Goal: Task Accomplishment & Management: Use online tool/utility

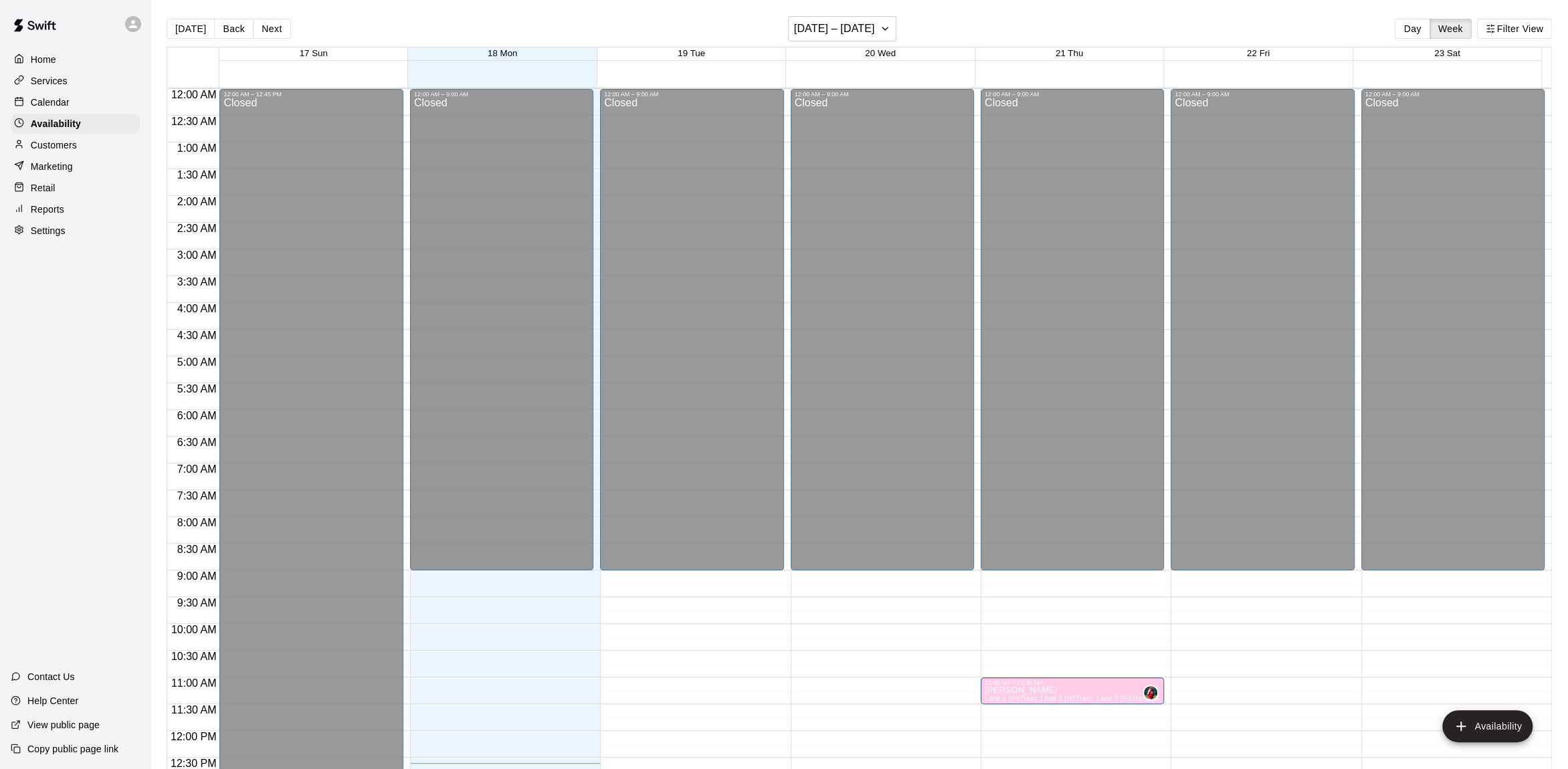
scroll to position [588, 0]
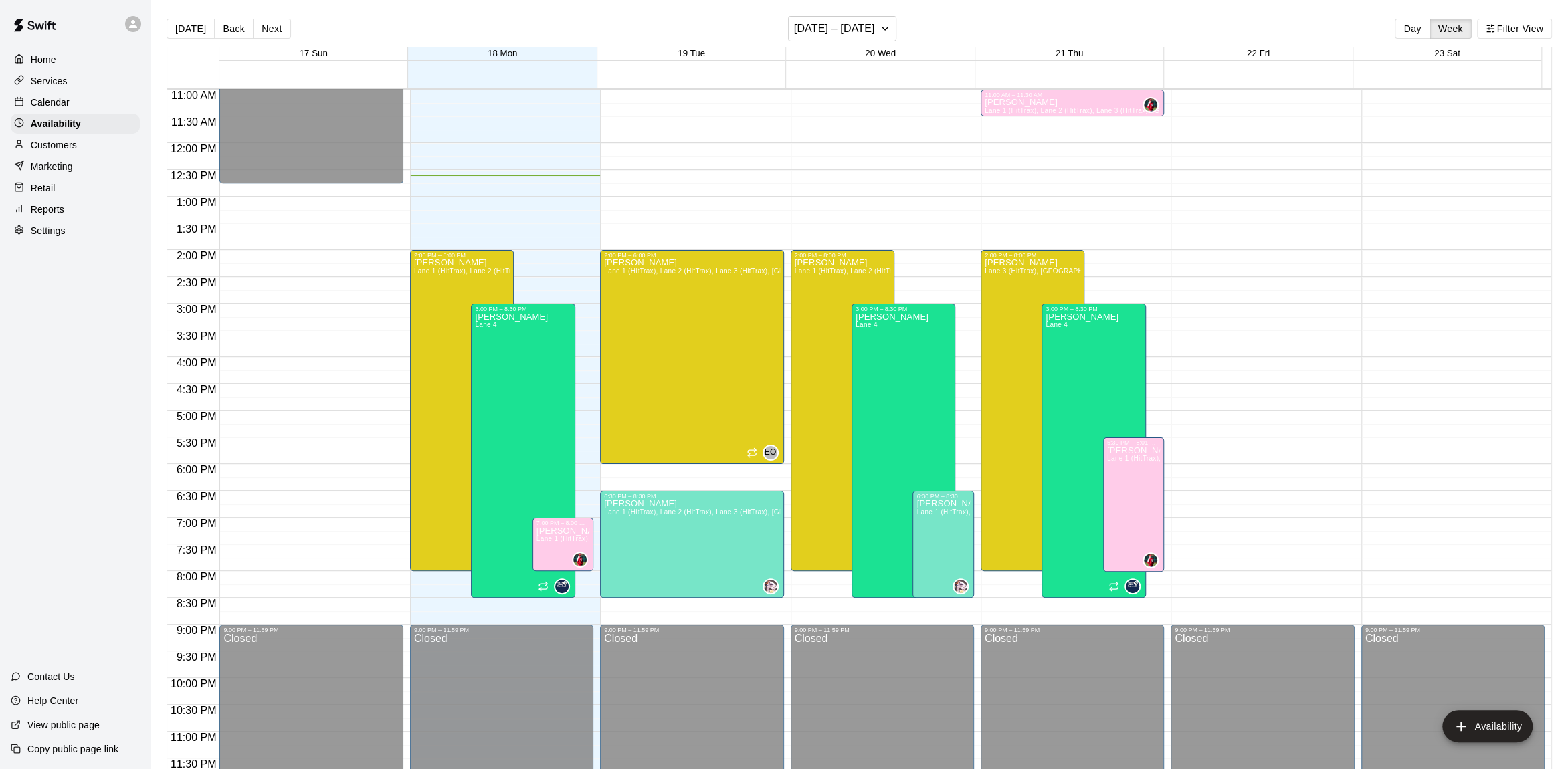
click at [53, 62] on p "Home" at bounding box center [44, 59] width 26 height 14
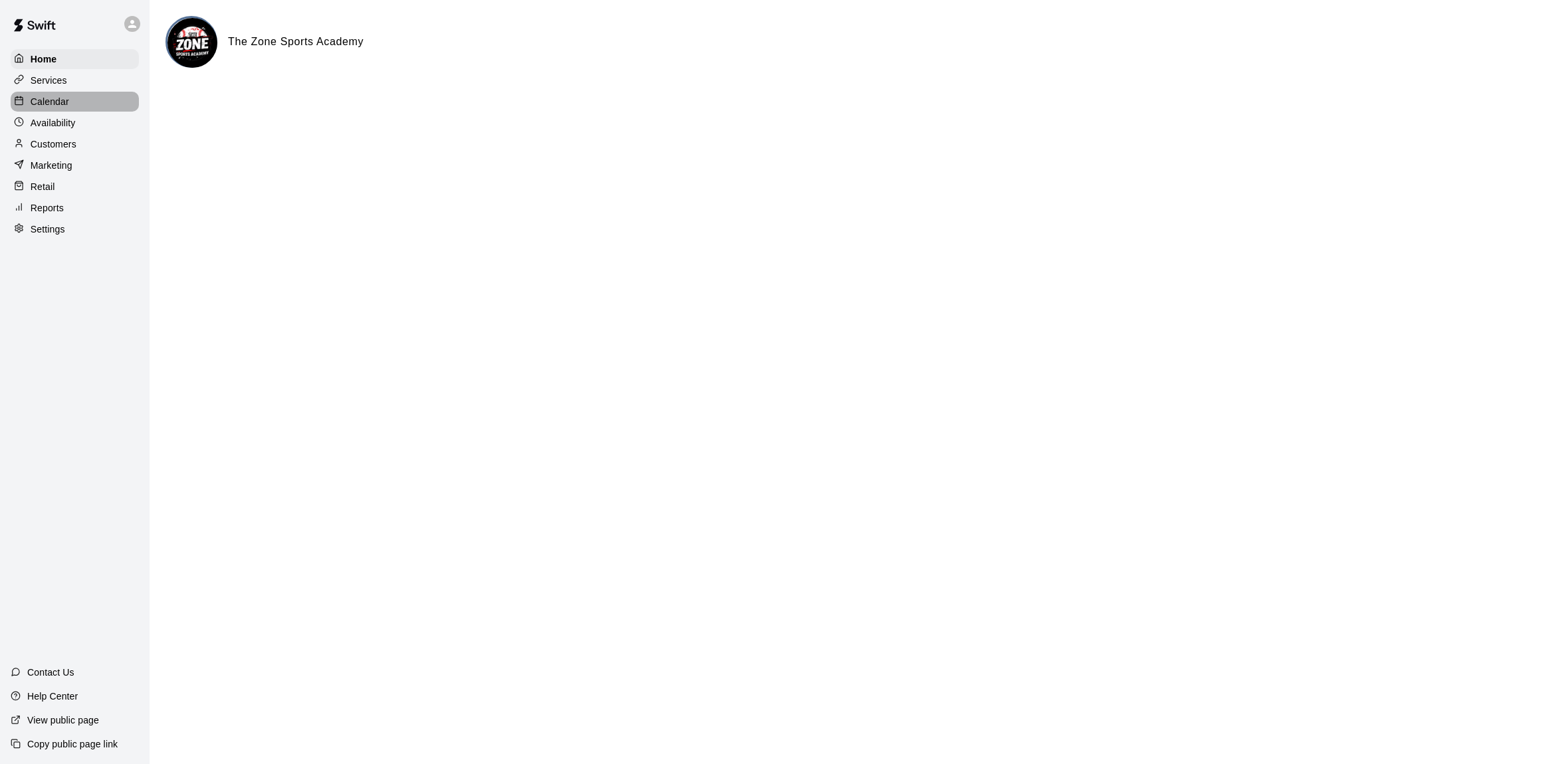
click at [62, 109] on div "Calendar" at bounding box center [74, 101] width 128 height 20
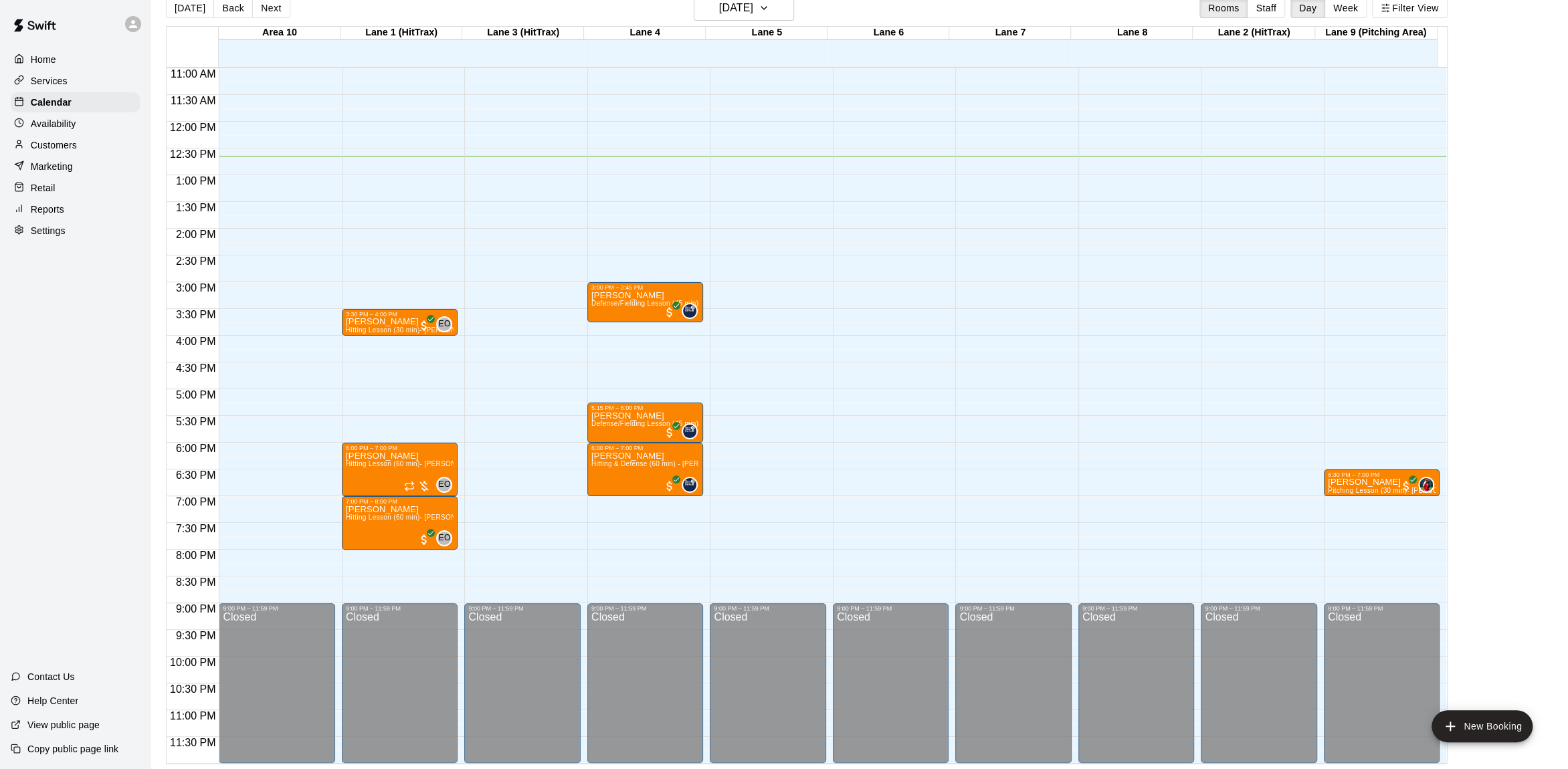
scroll to position [421, 0]
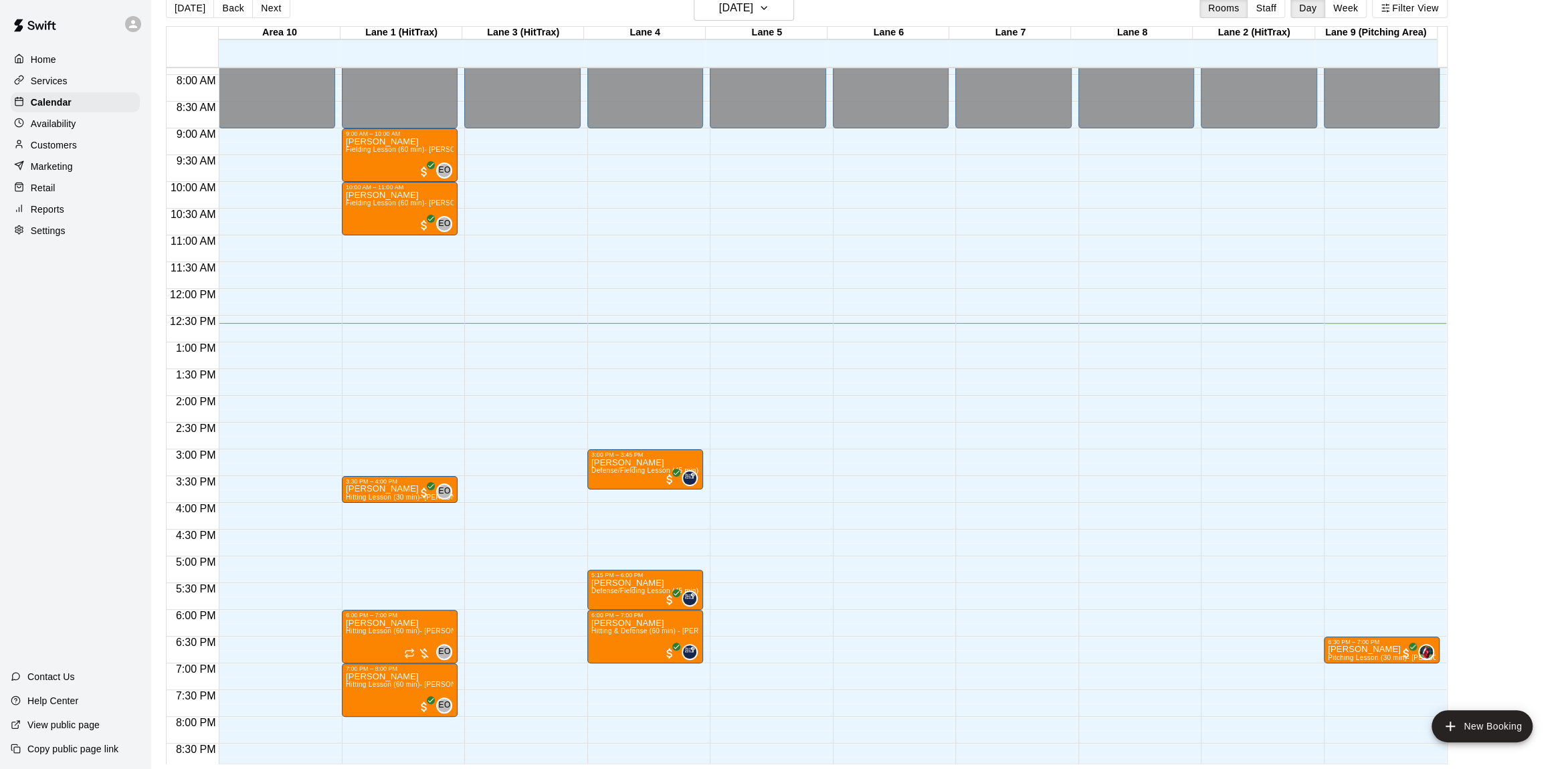
click at [1442, 470] on div at bounding box center [1386, 470] width 122 height 14
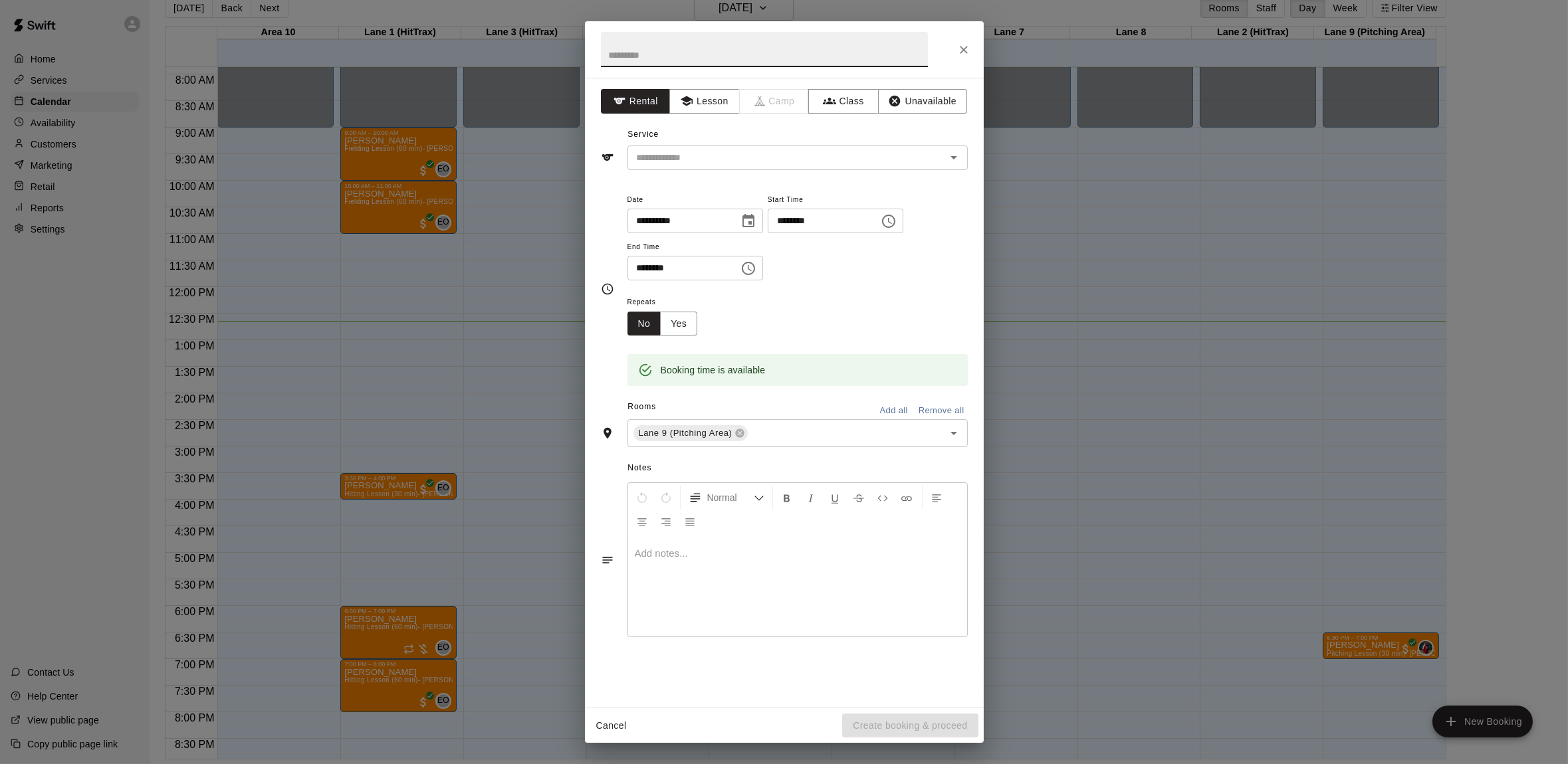
click at [959, 51] on icon "Close" at bounding box center [964, 50] width 14 height 14
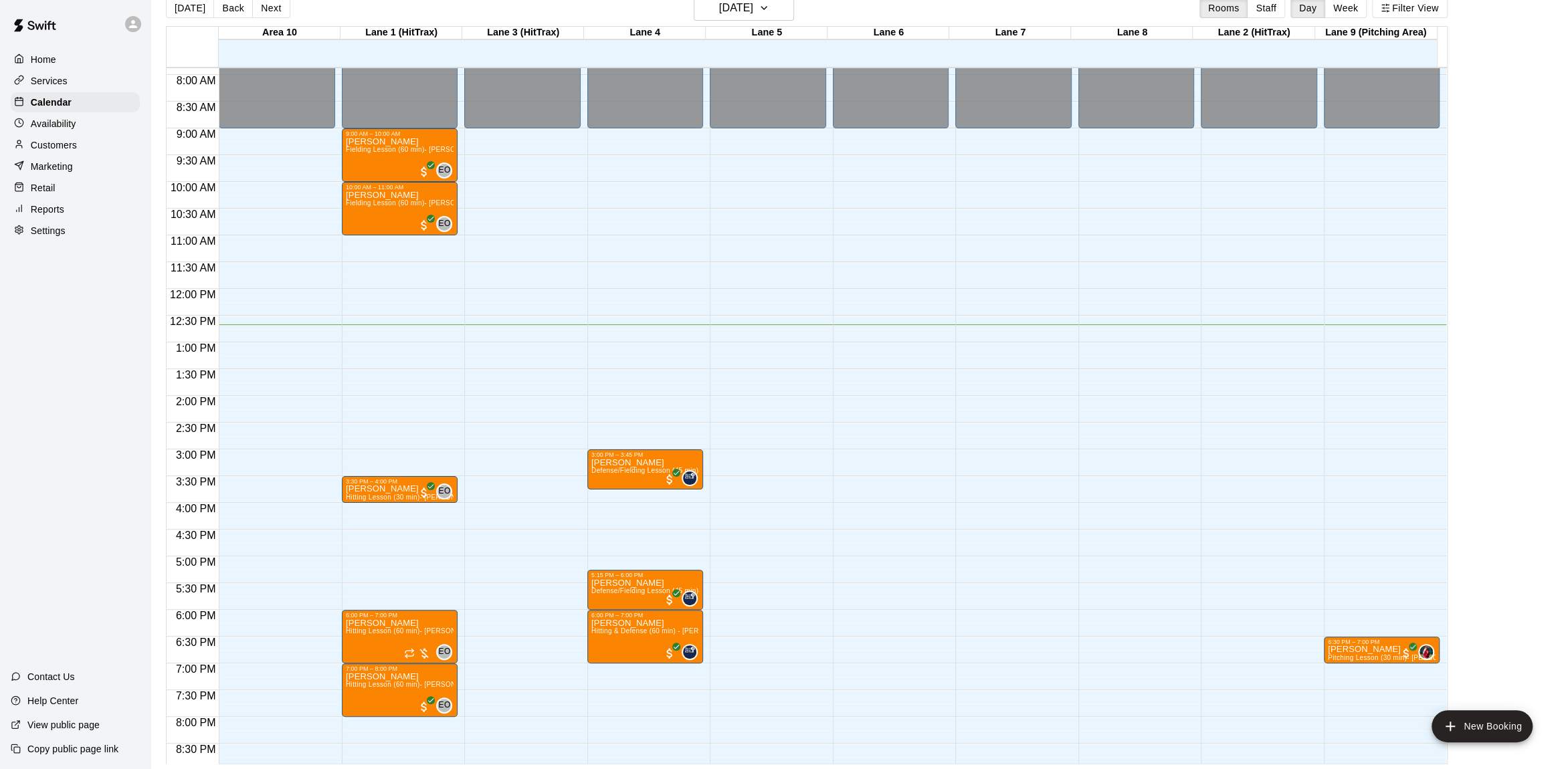
drag, startPoint x: 939, startPoint y: 165, endPoint x: 849, endPoint y: 26, distance: 165.6
click at [849, 26] on div "Area 10 18 Mon Lane 1 (HitTrax) 18 Mon Lane 3 (HitTrax) 18 Mon Lane 4 18 Mon La…" at bounding box center [806, 395] width 1281 height 738
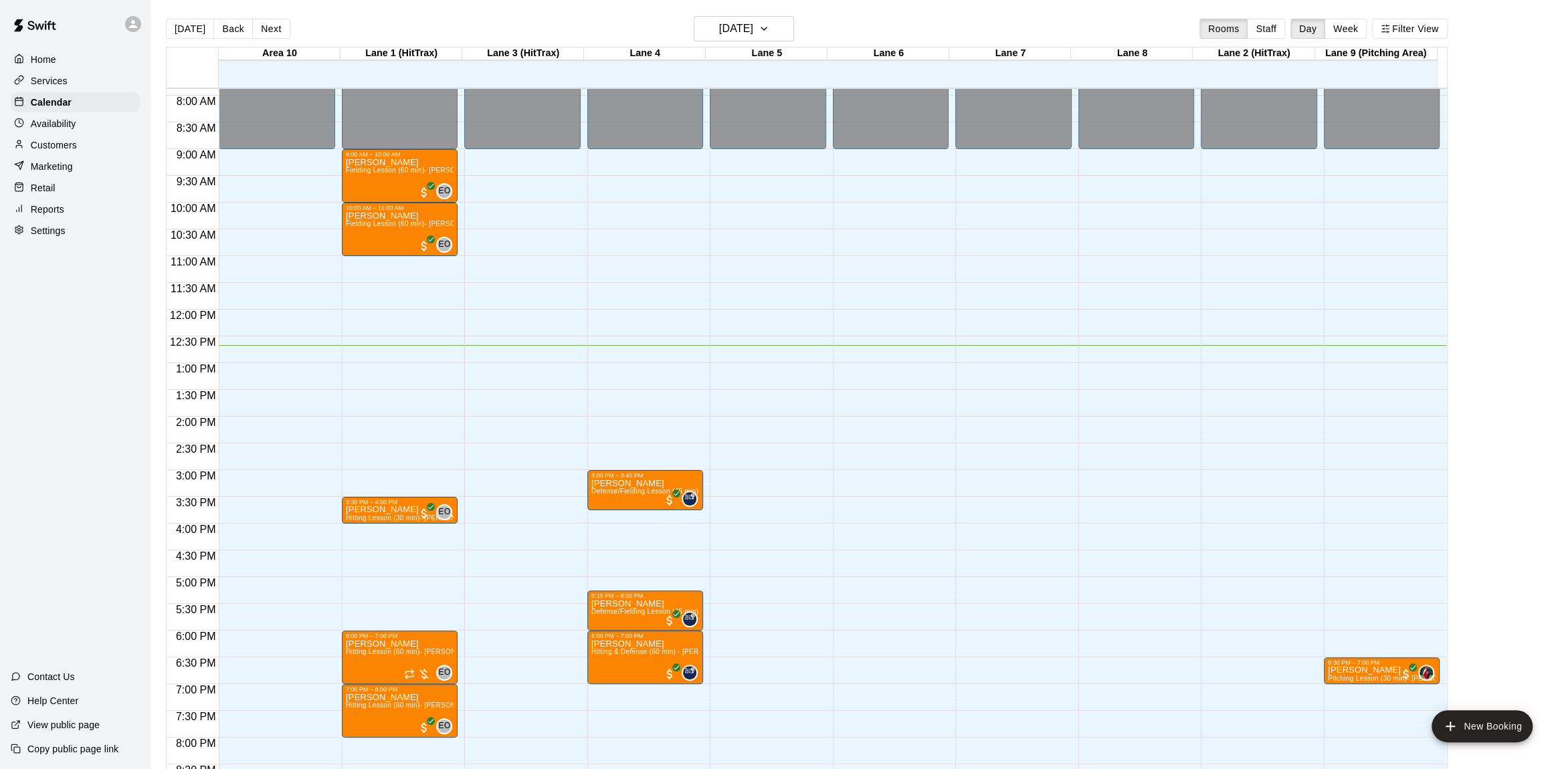
click at [810, 23] on div "Today Back Next Monday Aug 18 Rooms Staff Day Week Filter View" at bounding box center [806, 32] width 1281 height 31
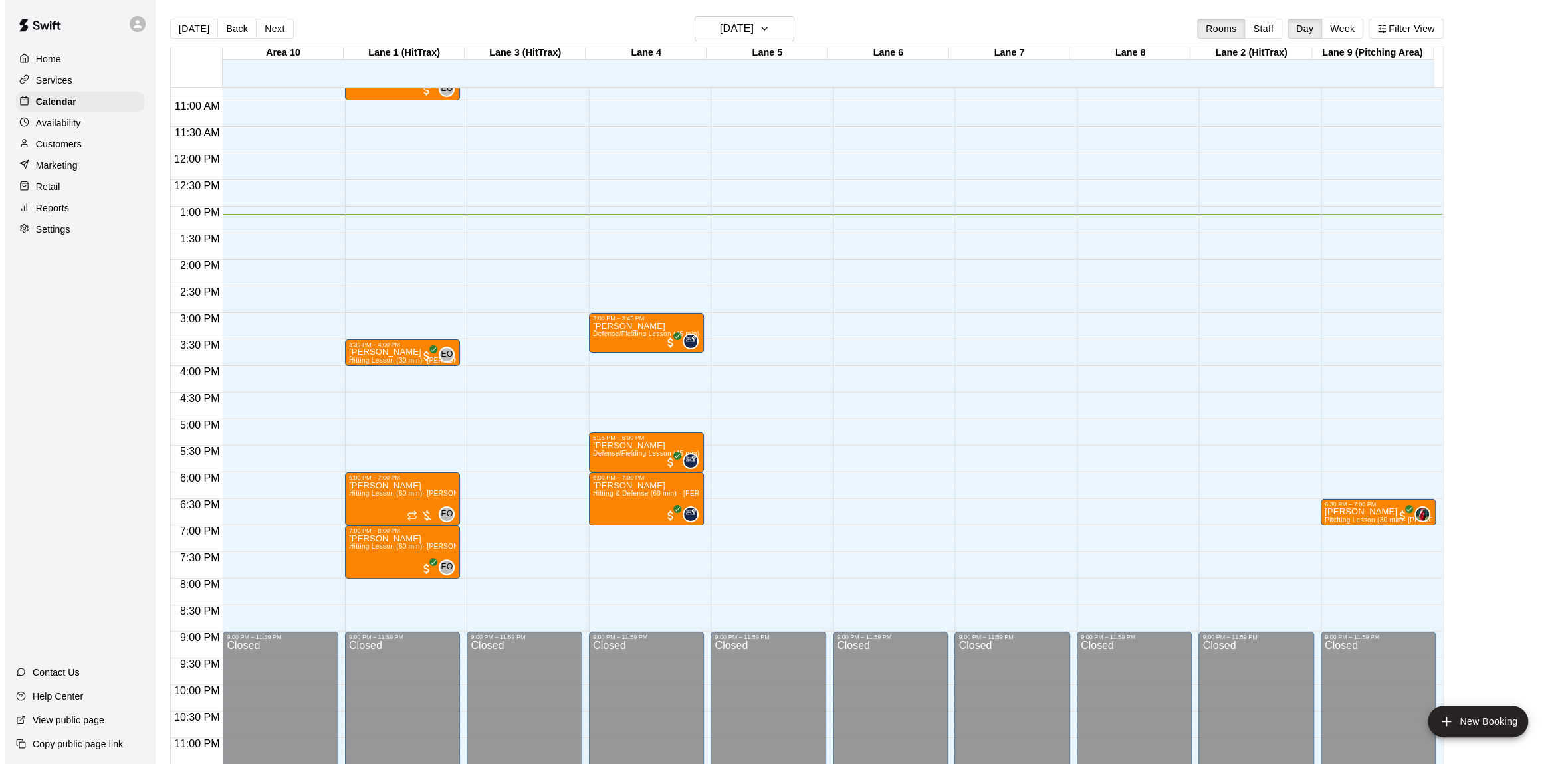
scroll to position [585, 0]
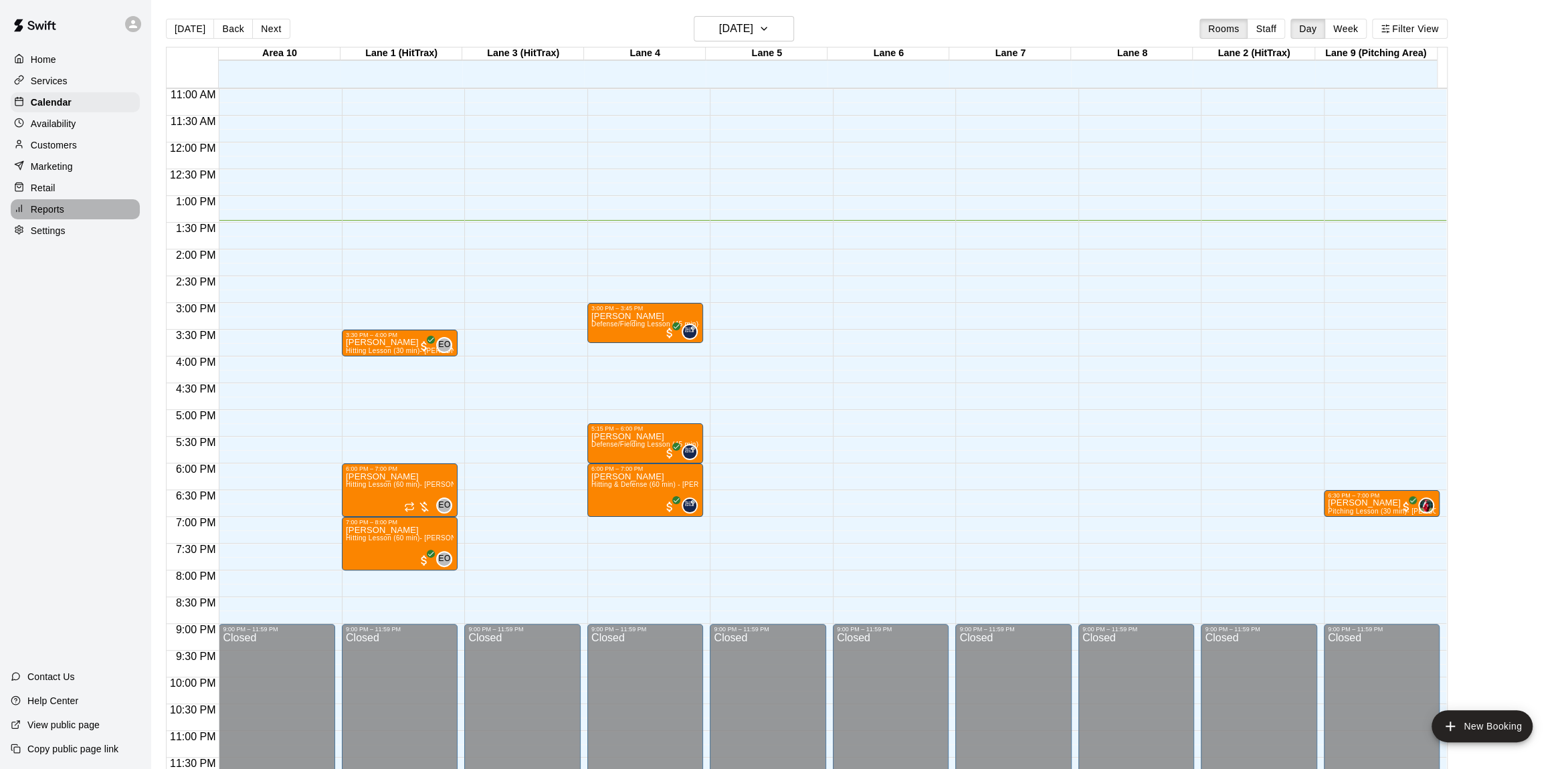
click at [57, 219] on div "Reports" at bounding box center [75, 209] width 129 height 20
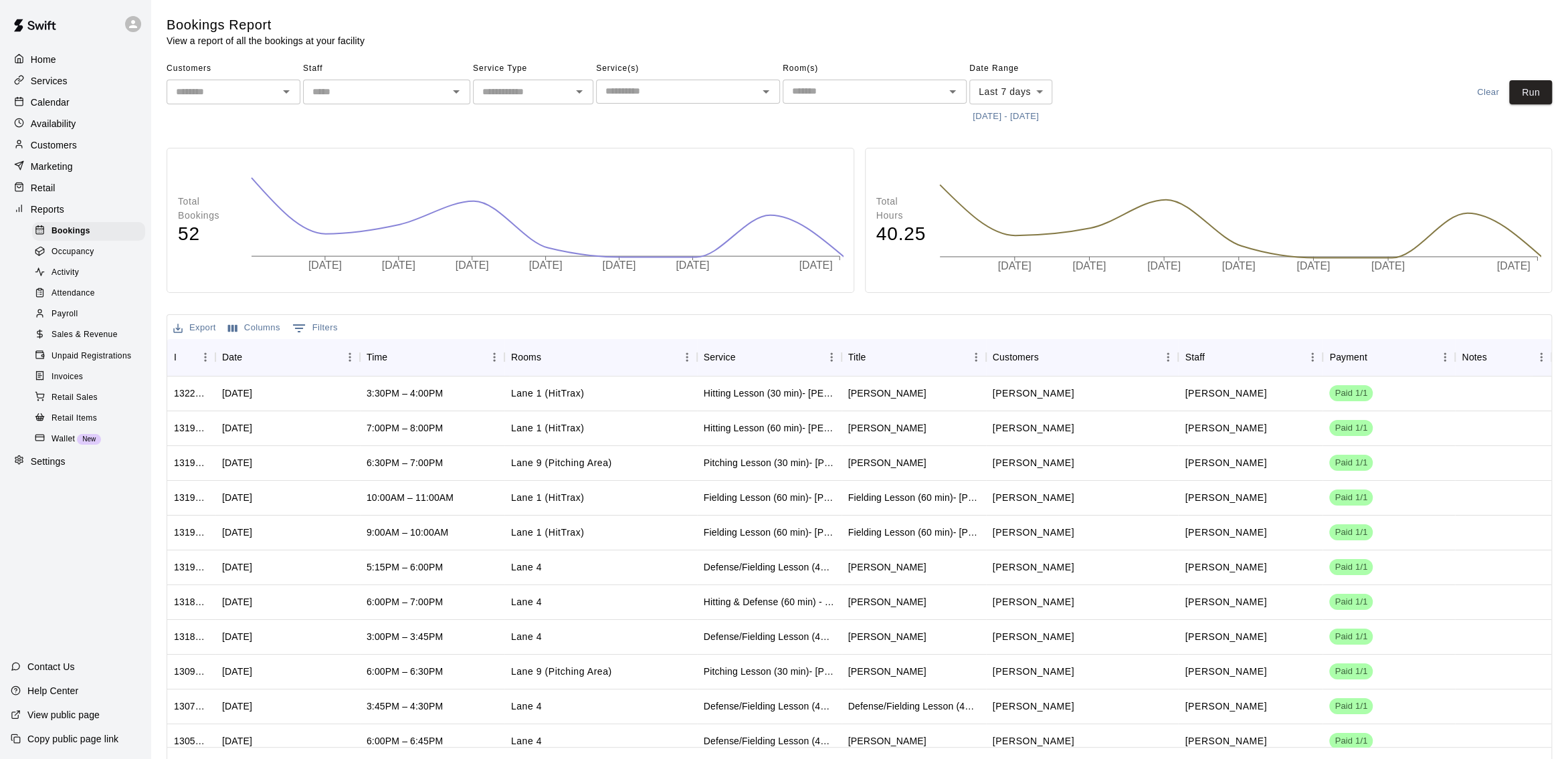
click at [36, 81] on p "Services" at bounding box center [49, 81] width 37 height 14
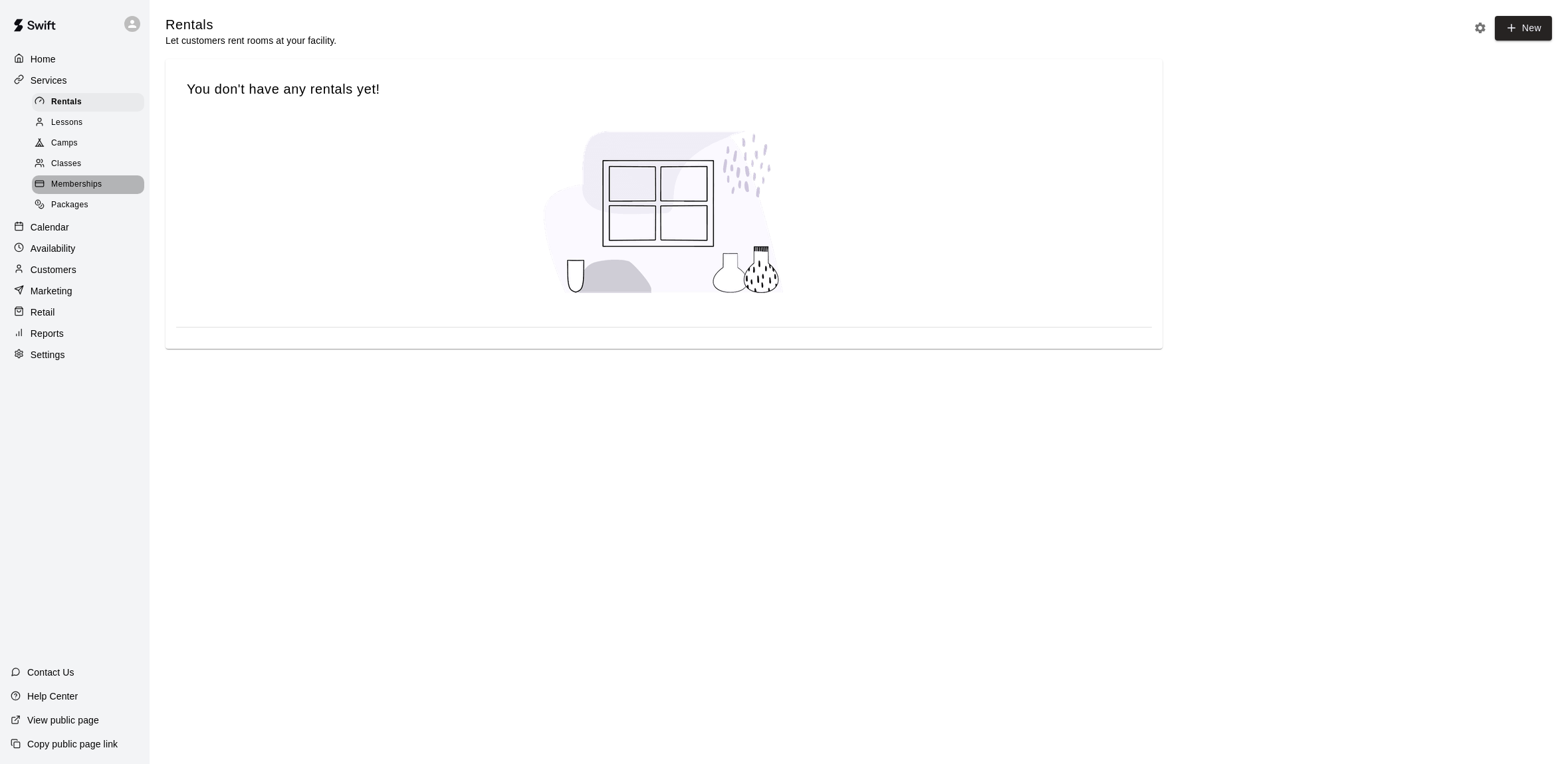
click at [80, 186] on span "Memberships" at bounding box center [76, 185] width 50 height 14
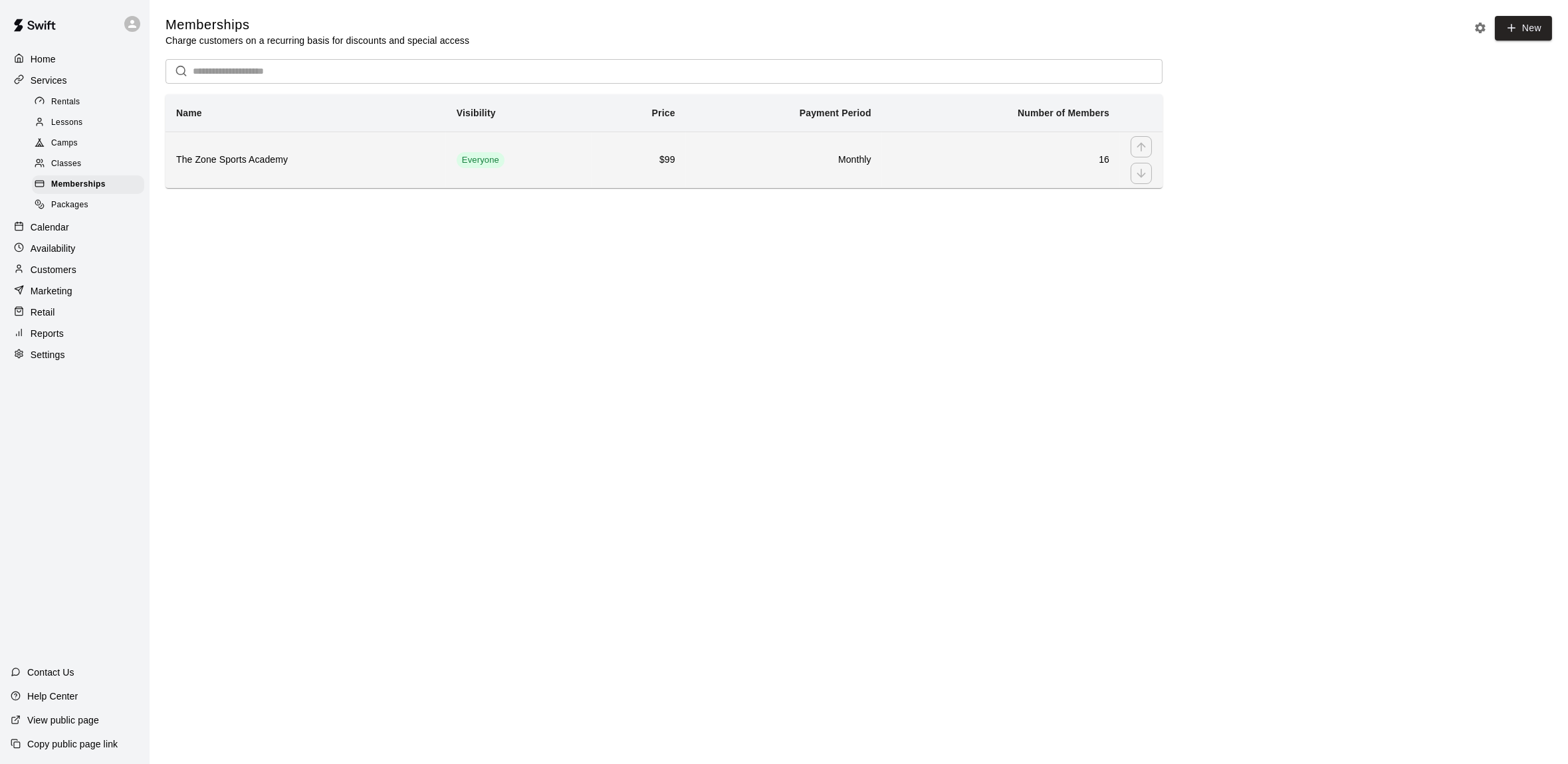
click at [1099, 162] on h6 "16" at bounding box center [1000, 160] width 216 height 15
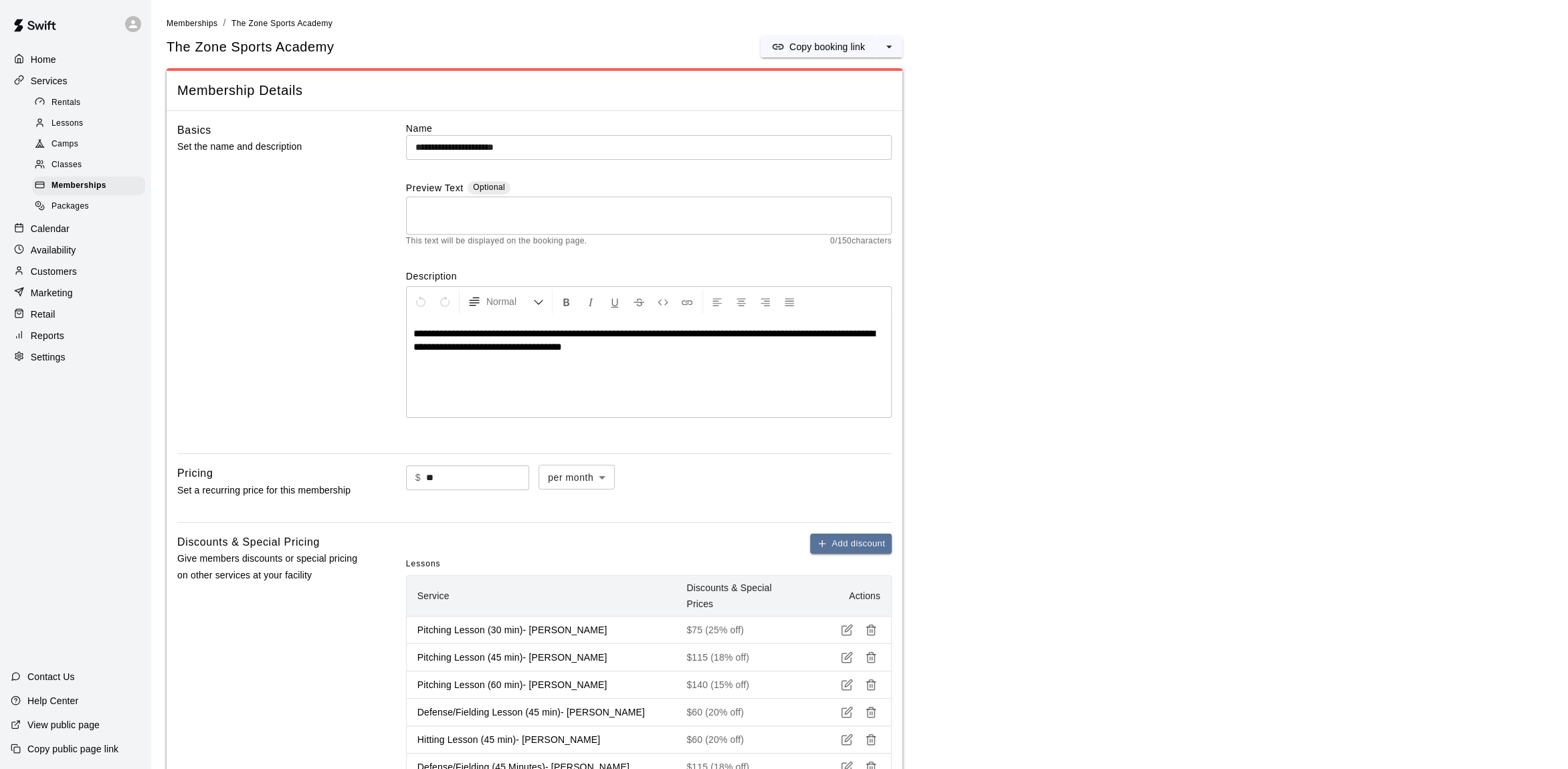
click at [47, 55] on p "Home" at bounding box center [44, 59] width 26 height 14
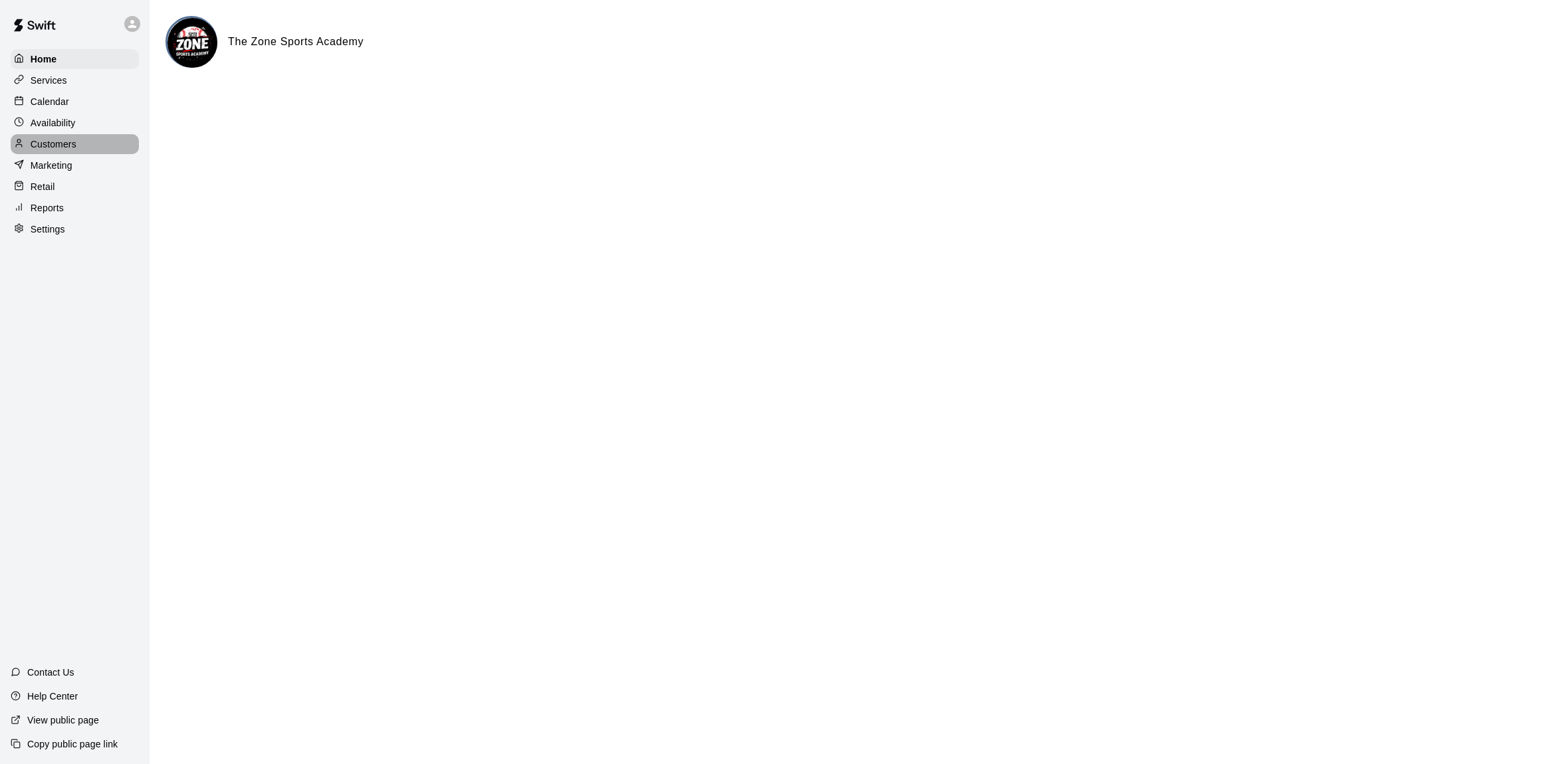
click at [85, 139] on div "Customers" at bounding box center [74, 144] width 128 height 20
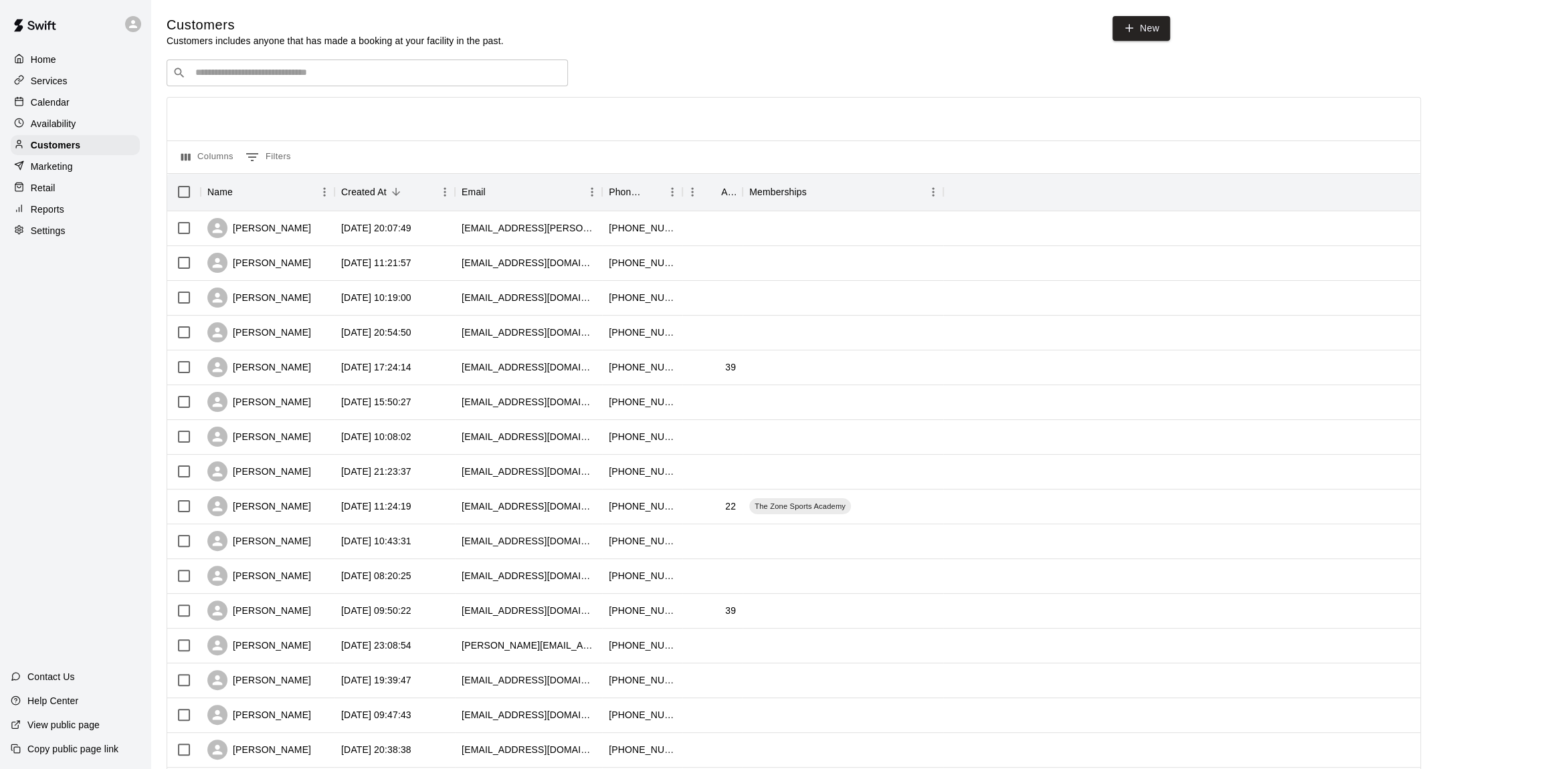
click at [48, 100] on p "Calendar" at bounding box center [50, 102] width 39 height 14
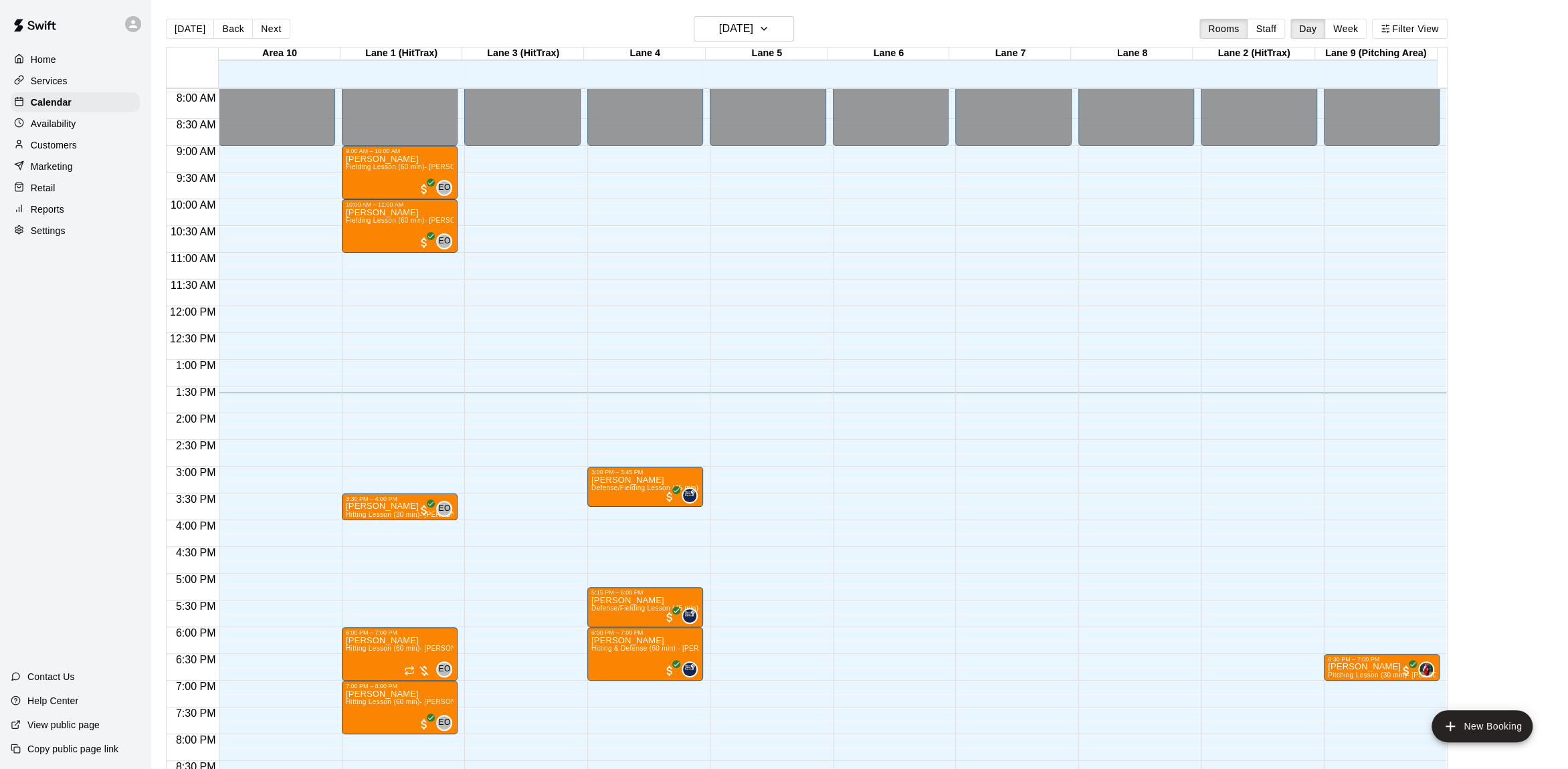
scroll to position [414, 0]
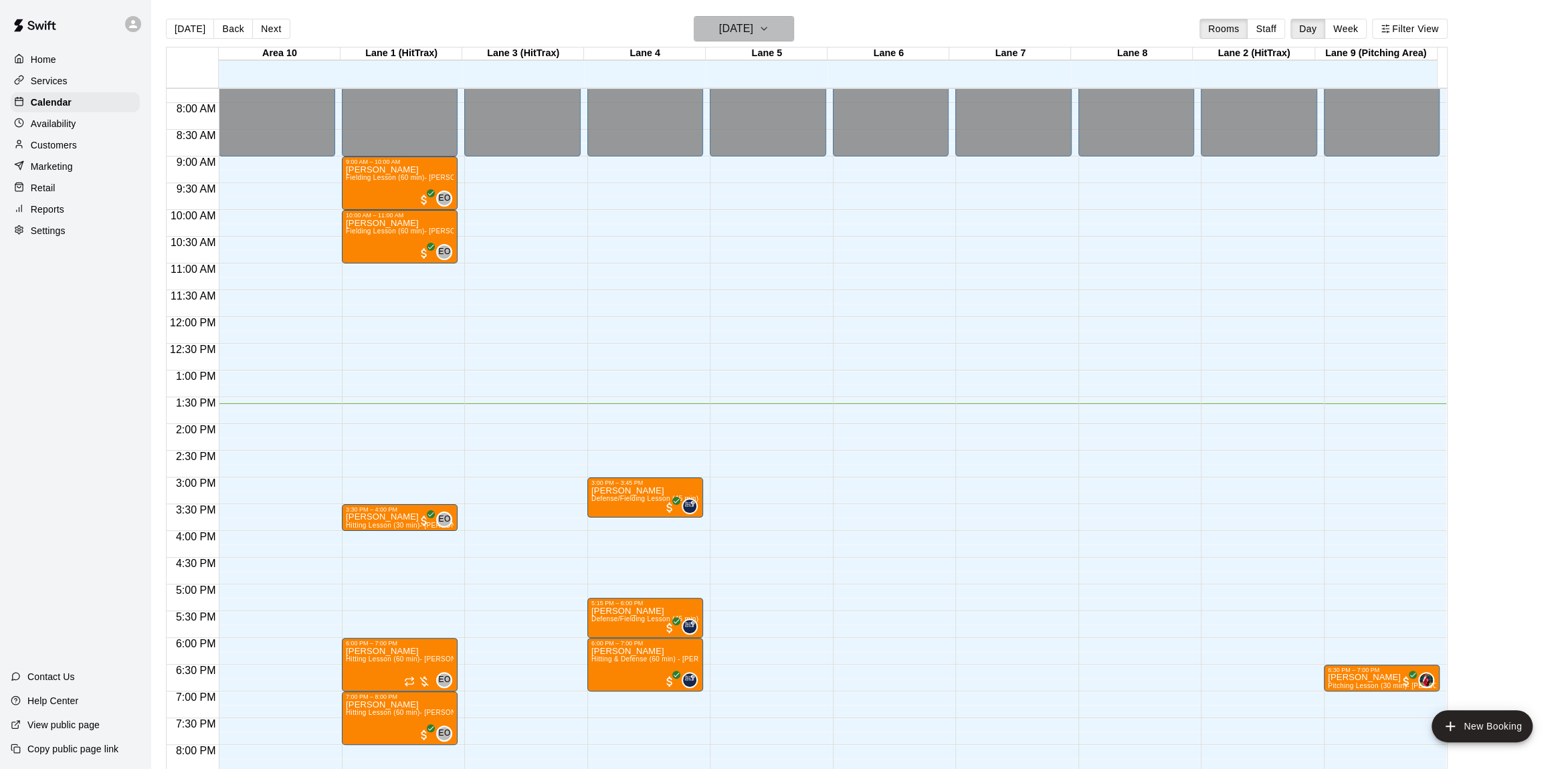
click at [767, 28] on icon "button" at bounding box center [764, 28] width 5 height 3
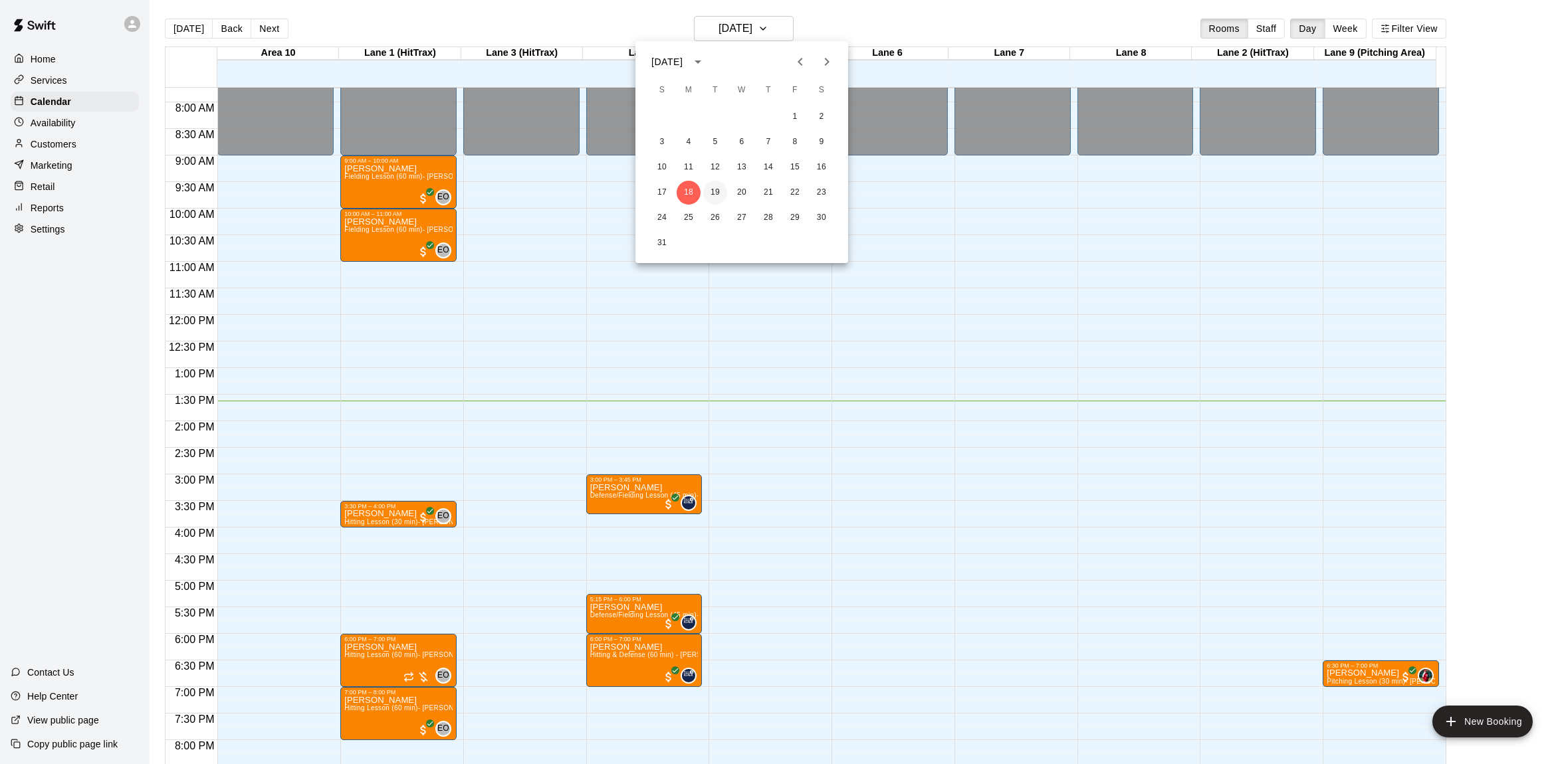
click at [724, 187] on button "19" at bounding box center [715, 192] width 24 height 24
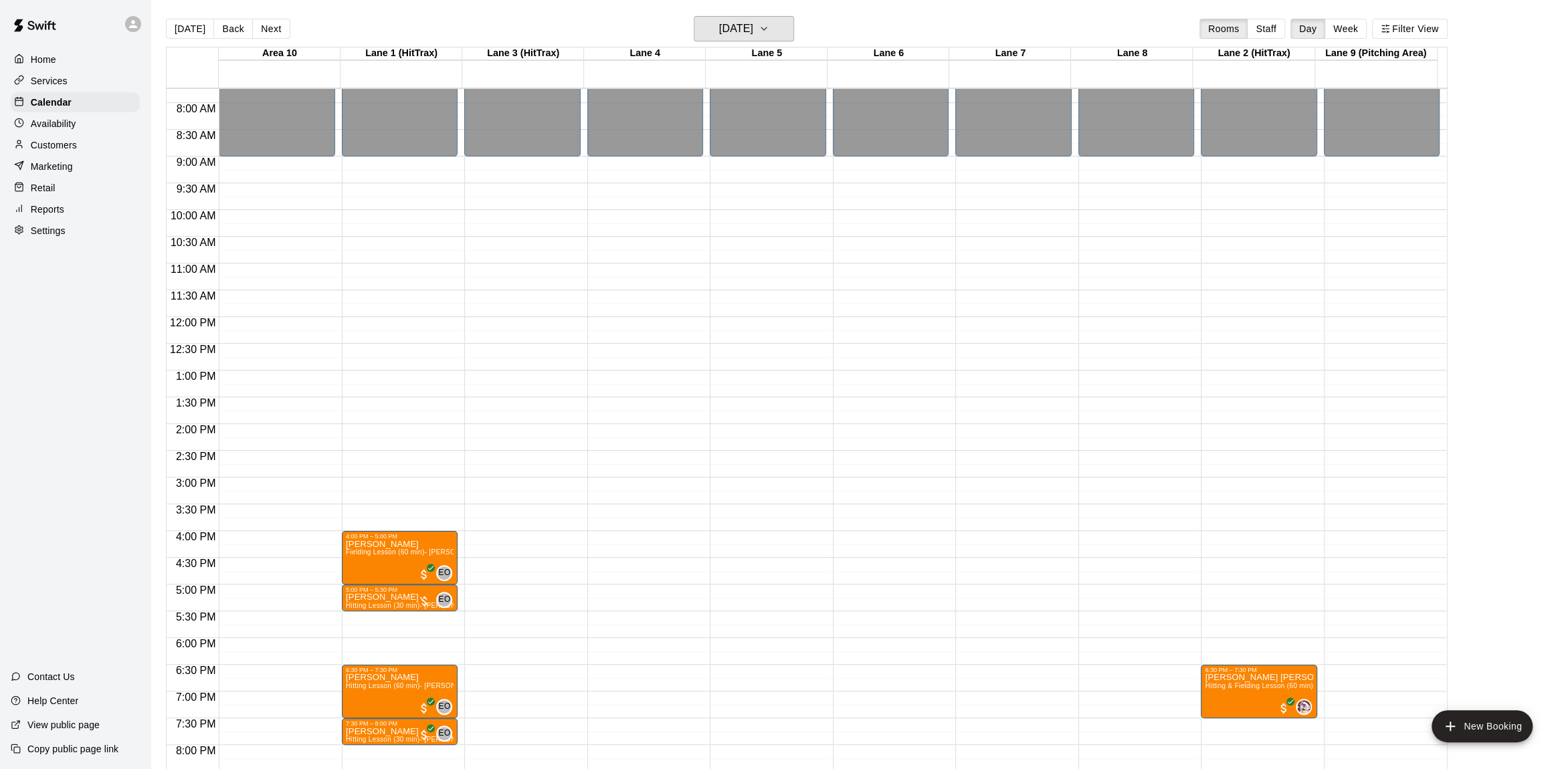
scroll to position [548, 0]
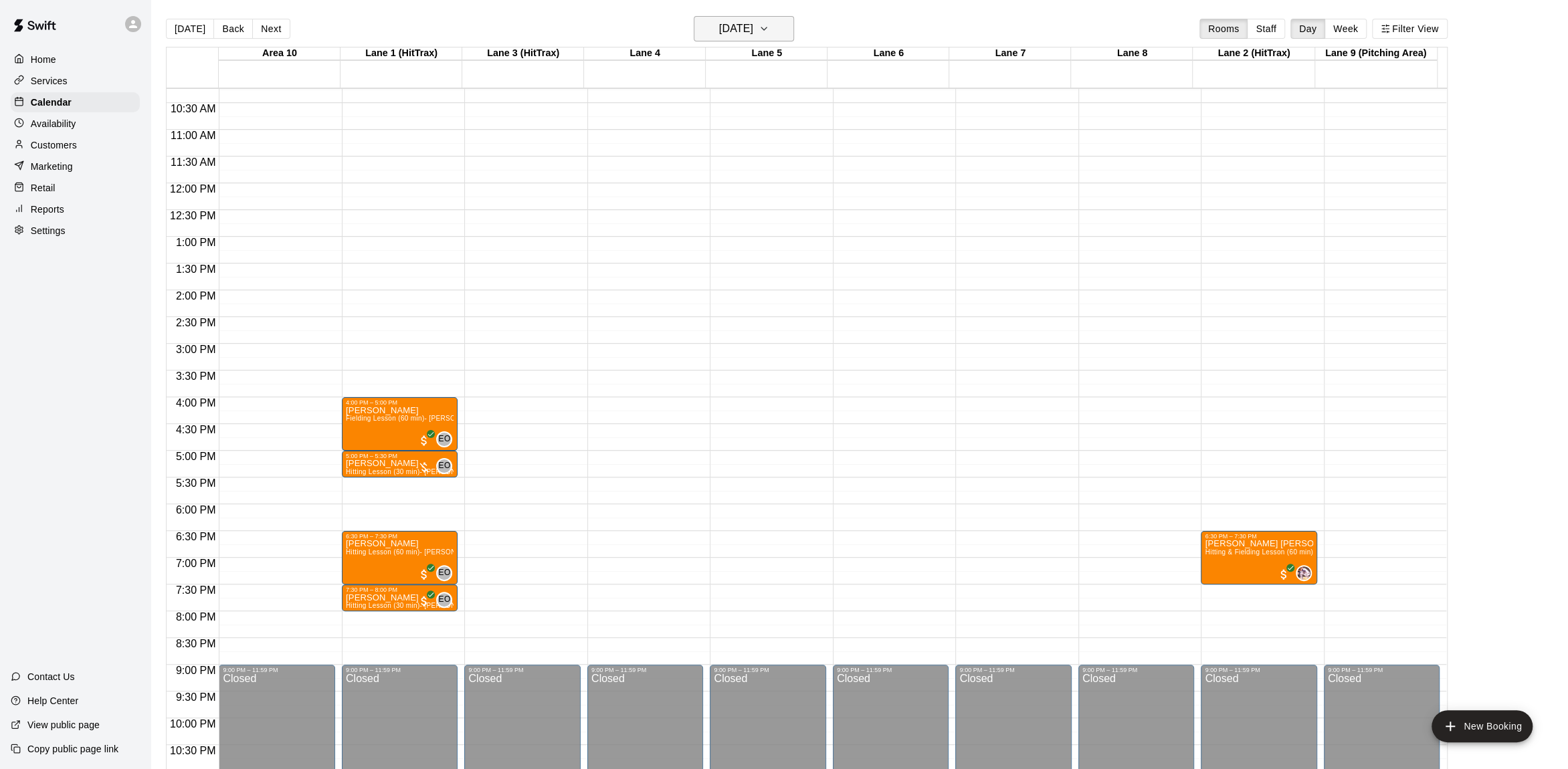
click at [769, 26] on icon "button" at bounding box center [763, 28] width 10 height 16
click at [746, 192] on button "20" at bounding box center [746, 194] width 24 height 24
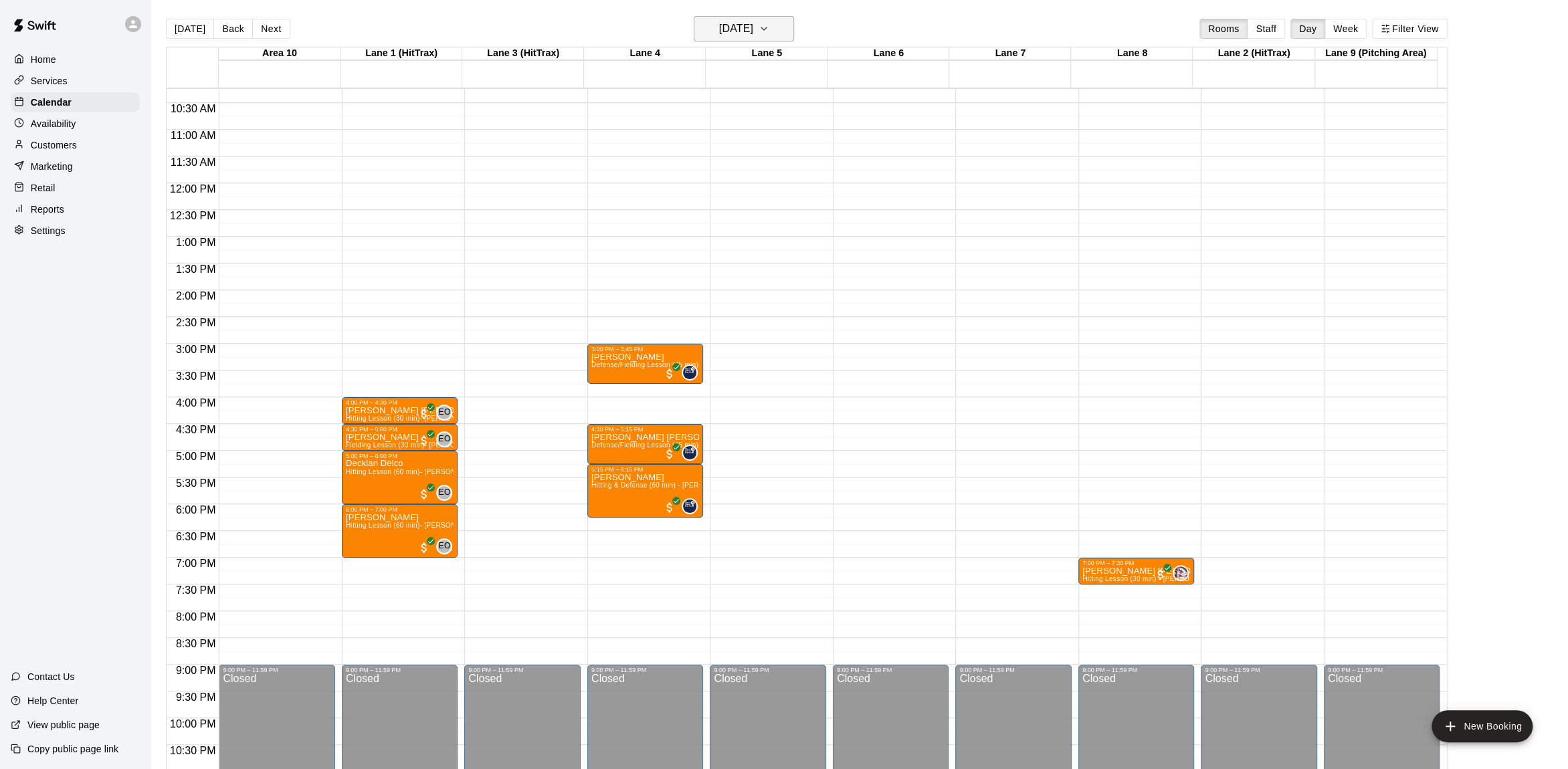
click at [769, 26] on icon "button" at bounding box center [763, 28] width 10 height 16
click at [778, 186] on button "21" at bounding box center [774, 194] width 24 height 24
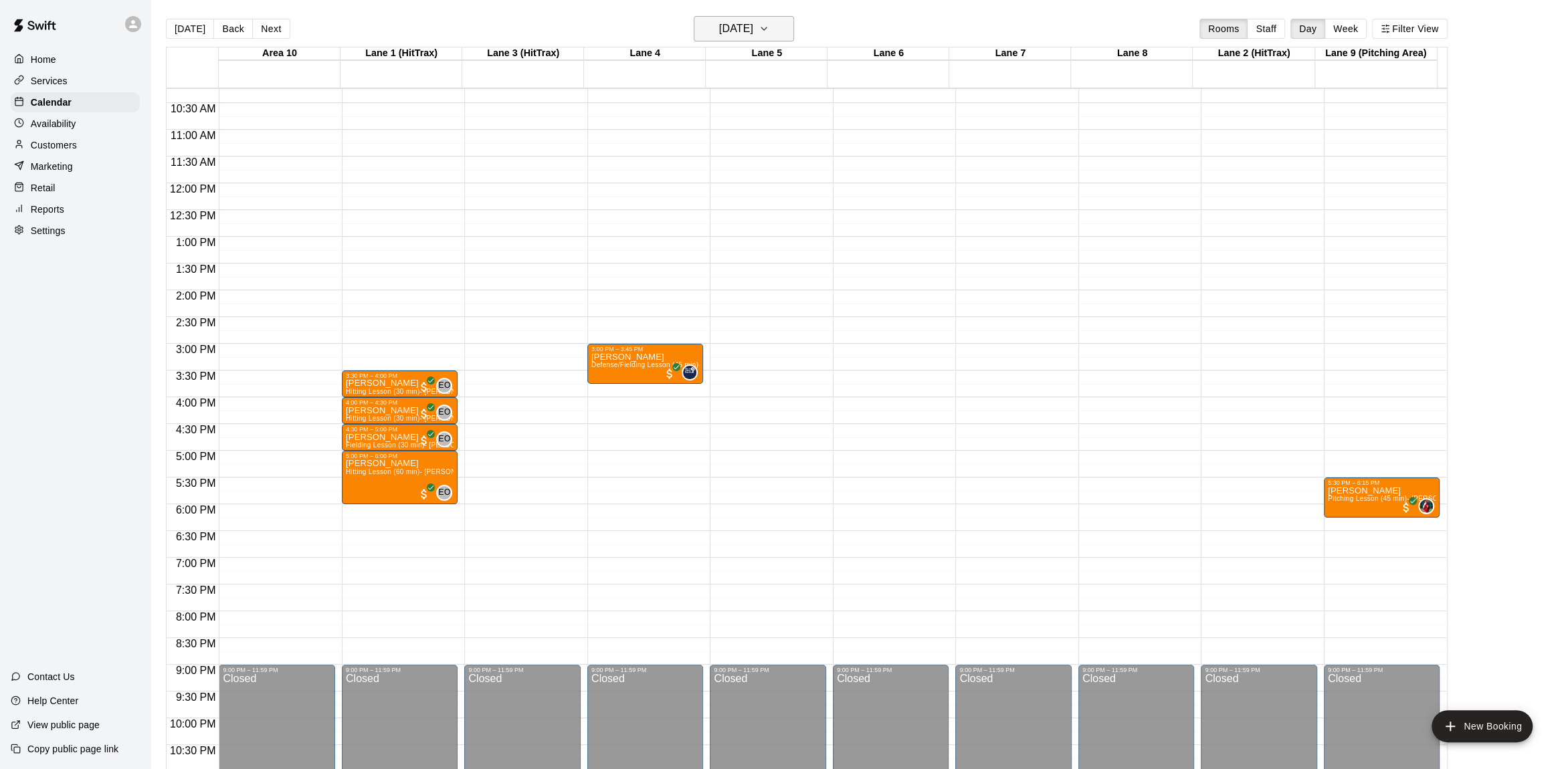
click at [769, 21] on icon "button" at bounding box center [763, 28] width 10 height 16
click at [798, 194] on button "22" at bounding box center [800, 194] width 24 height 24
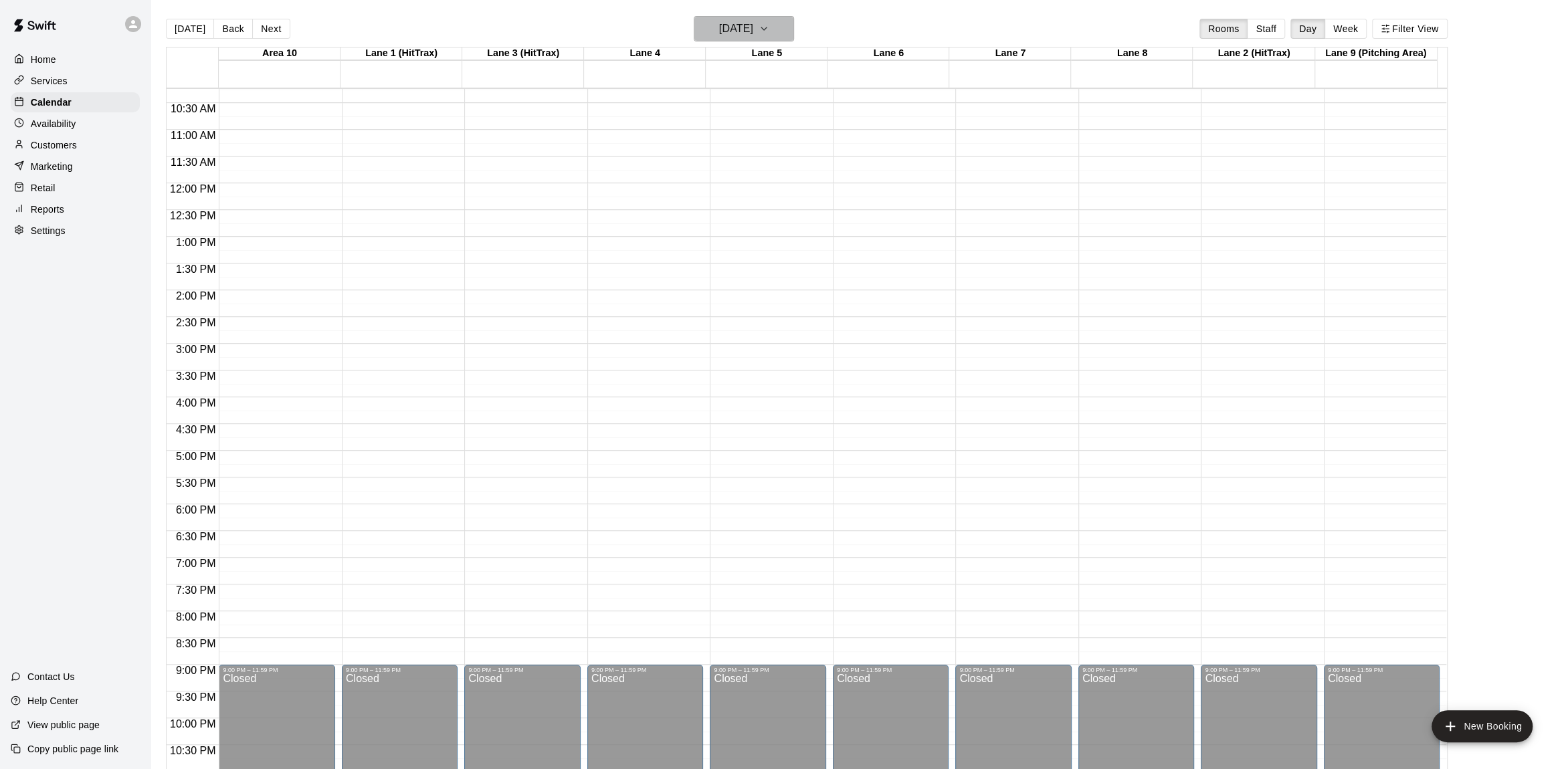
click at [776, 26] on button "[DATE]" at bounding box center [744, 29] width 101 height 26
click at [768, 189] on button "21" at bounding box center [774, 194] width 24 height 24
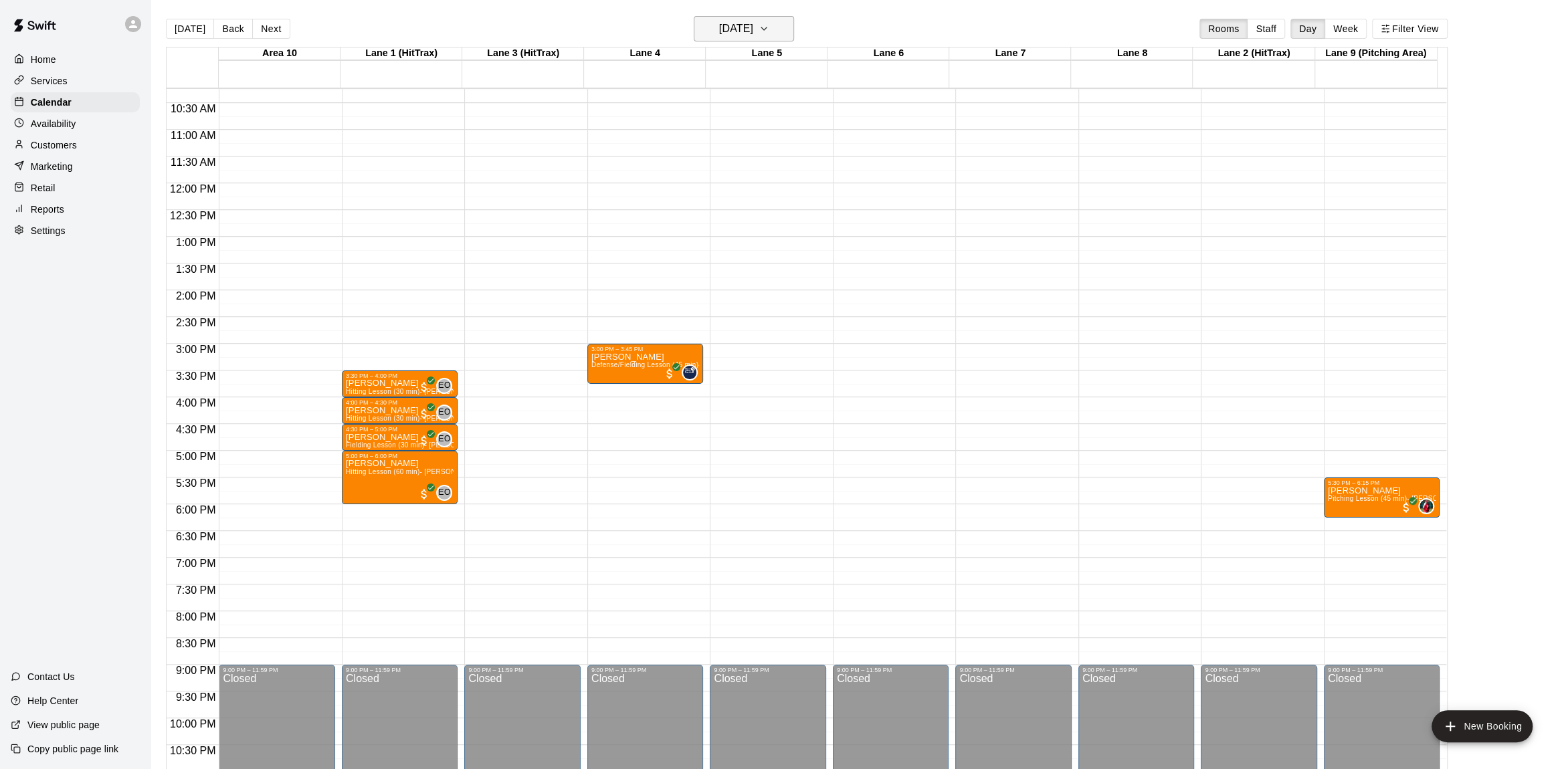
click at [780, 25] on button "[DATE]" at bounding box center [744, 29] width 101 height 26
click at [721, 190] on button "19" at bounding box center [719, 194] width 24 height 24
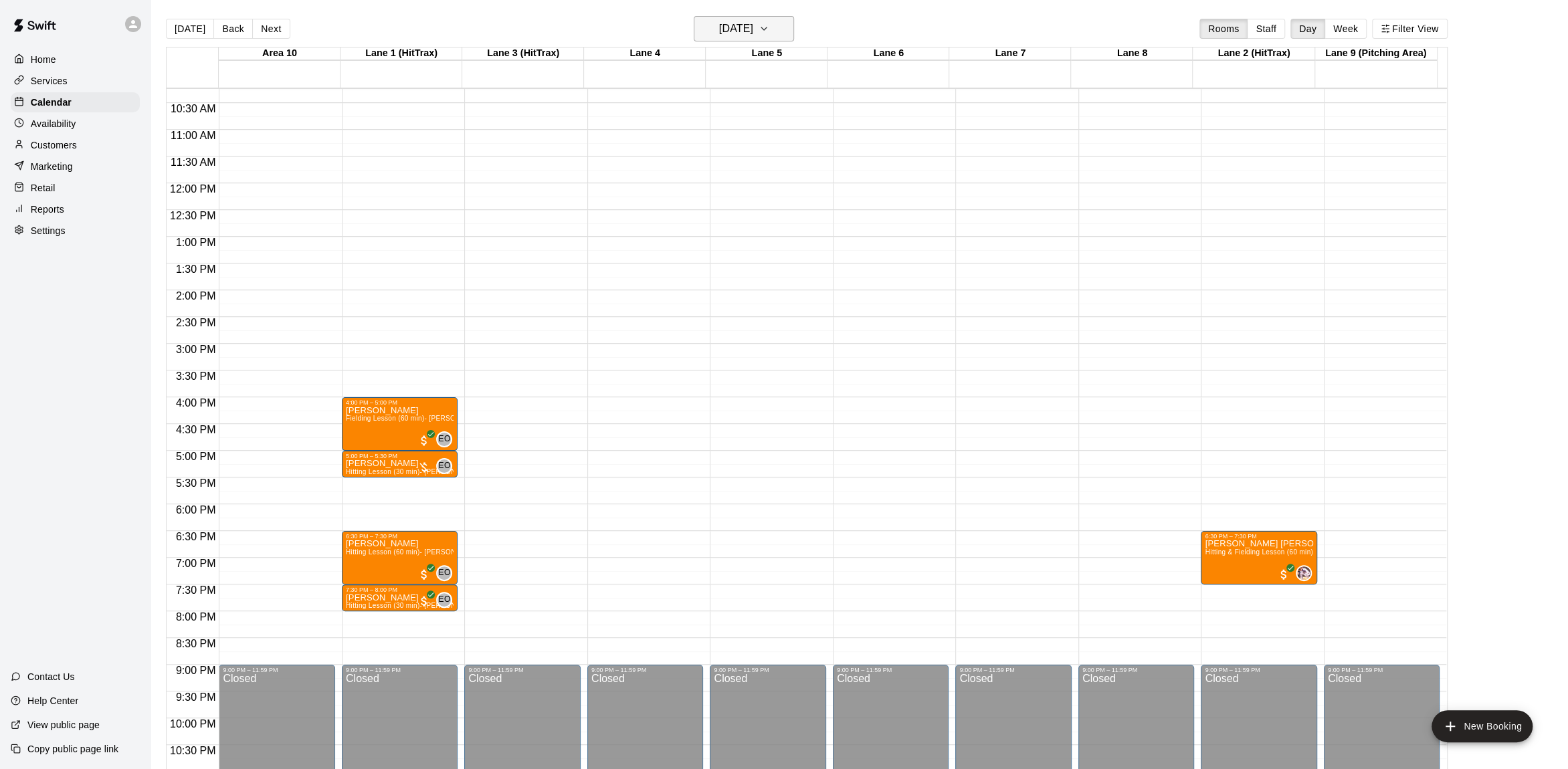
click at [786, 20] on button "[DATE]" at bounding box center [744, 29] width 101 height 26
click at [690, 186] on button "18" at bounding box center [693, 194] width 24 height 24
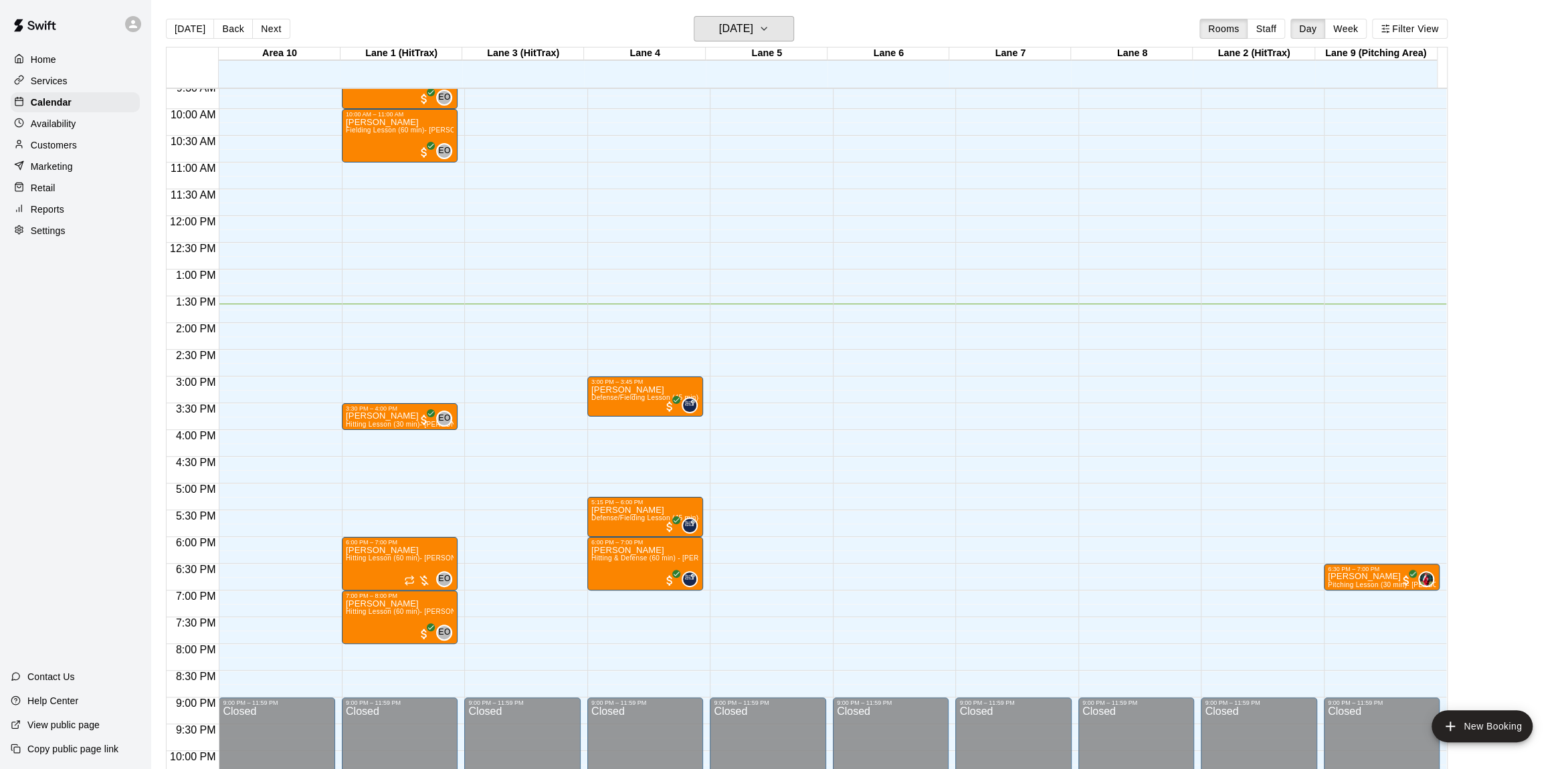
scroll to position [588, 0]
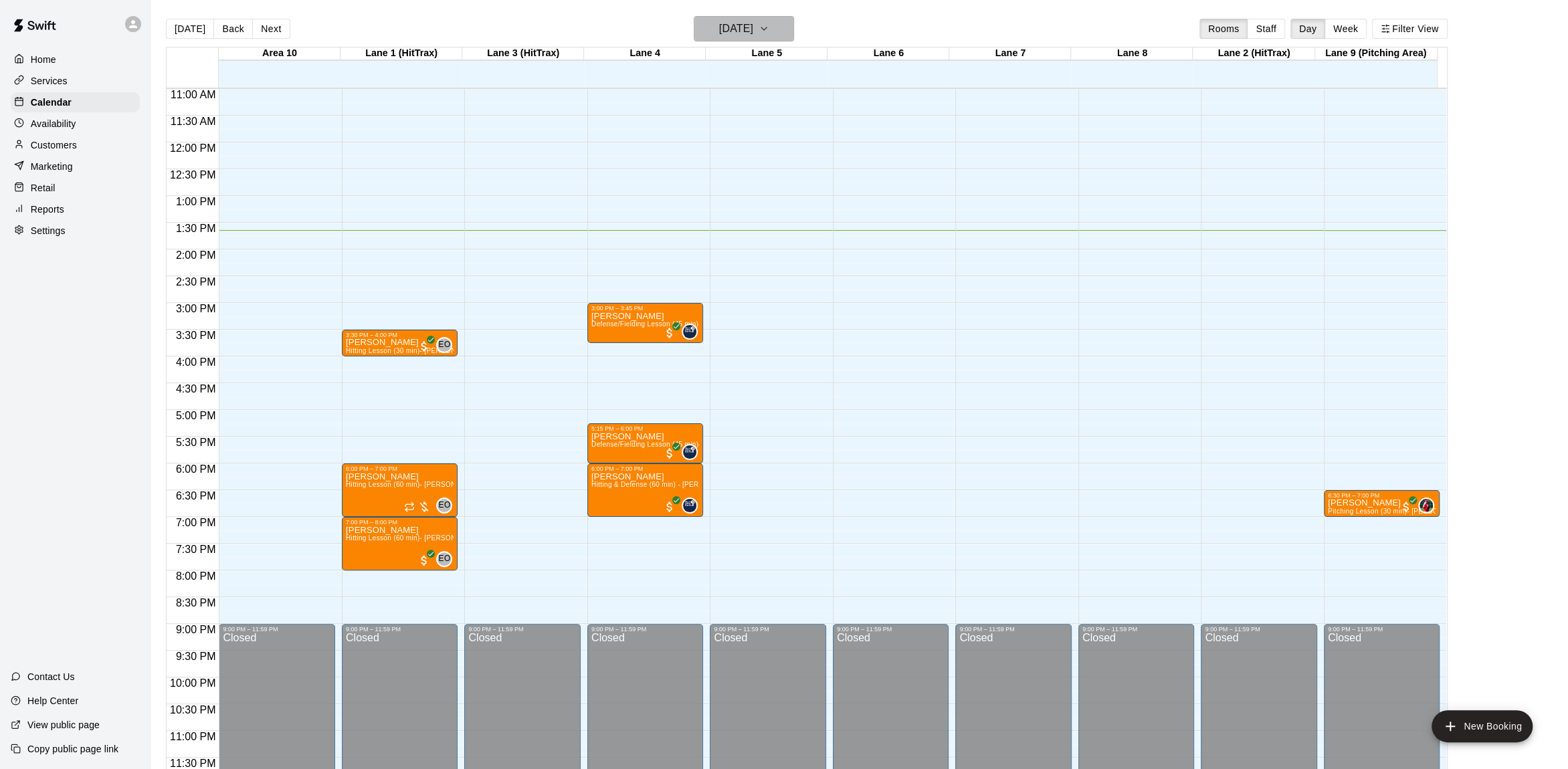
click at [769, 24] on icon "button" at bounding box center [763, 28] width 10 height 16
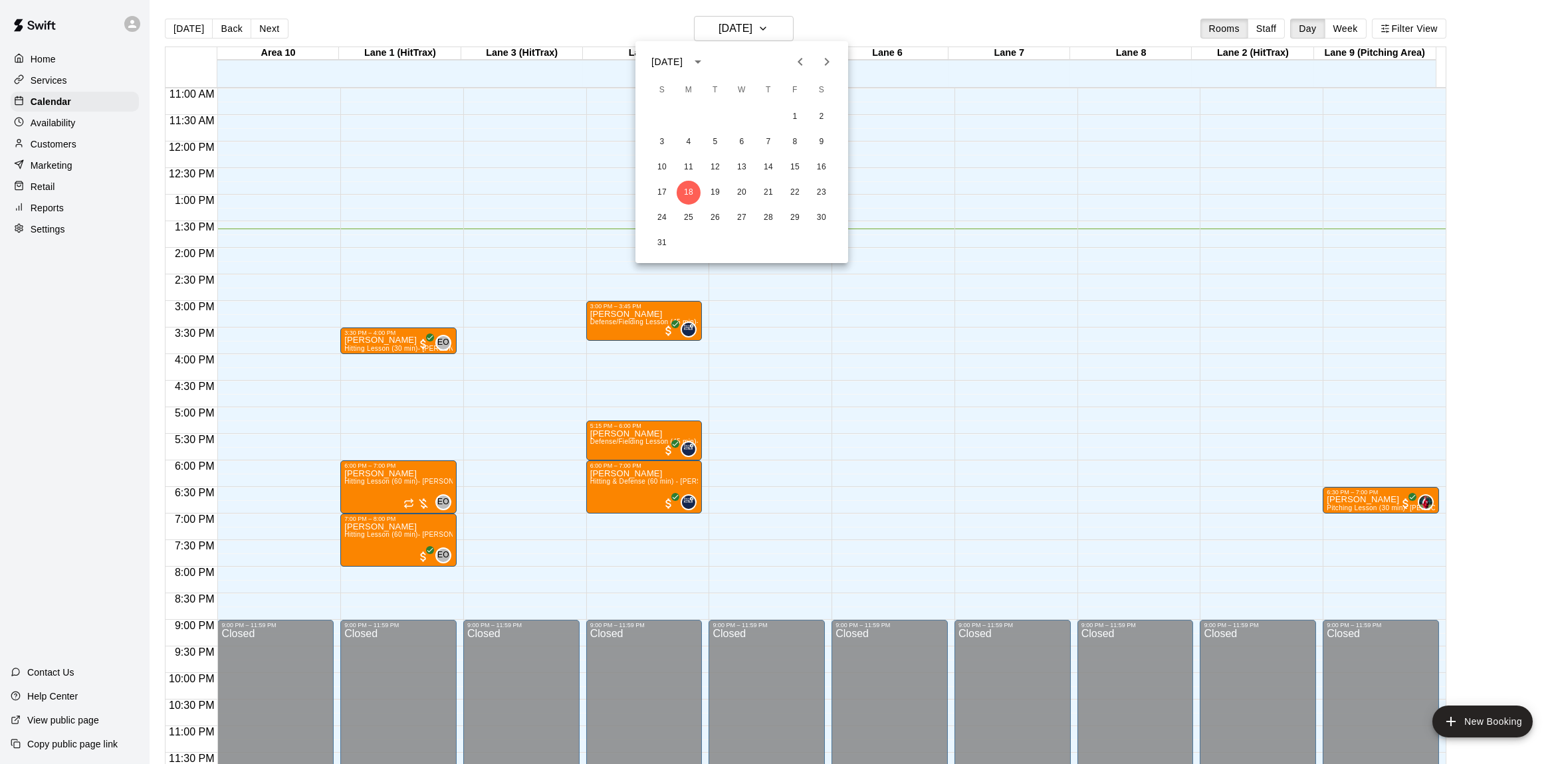
click at [795, 14] on div at bounding box center [784, 382] width 1568 height 764
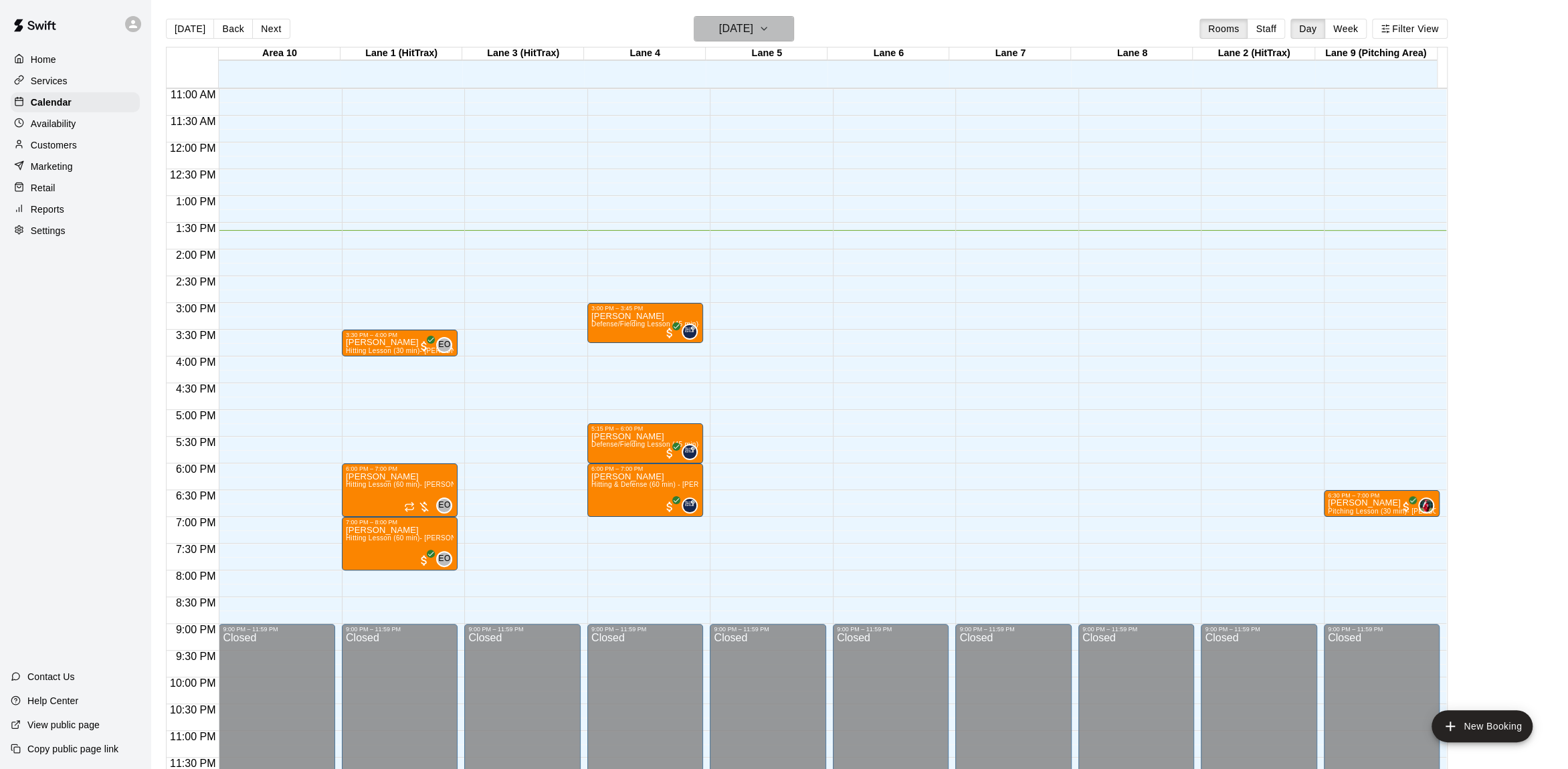
click at [769, 26] on icon "button" at bounding box center [763, 28] width 10 height 16
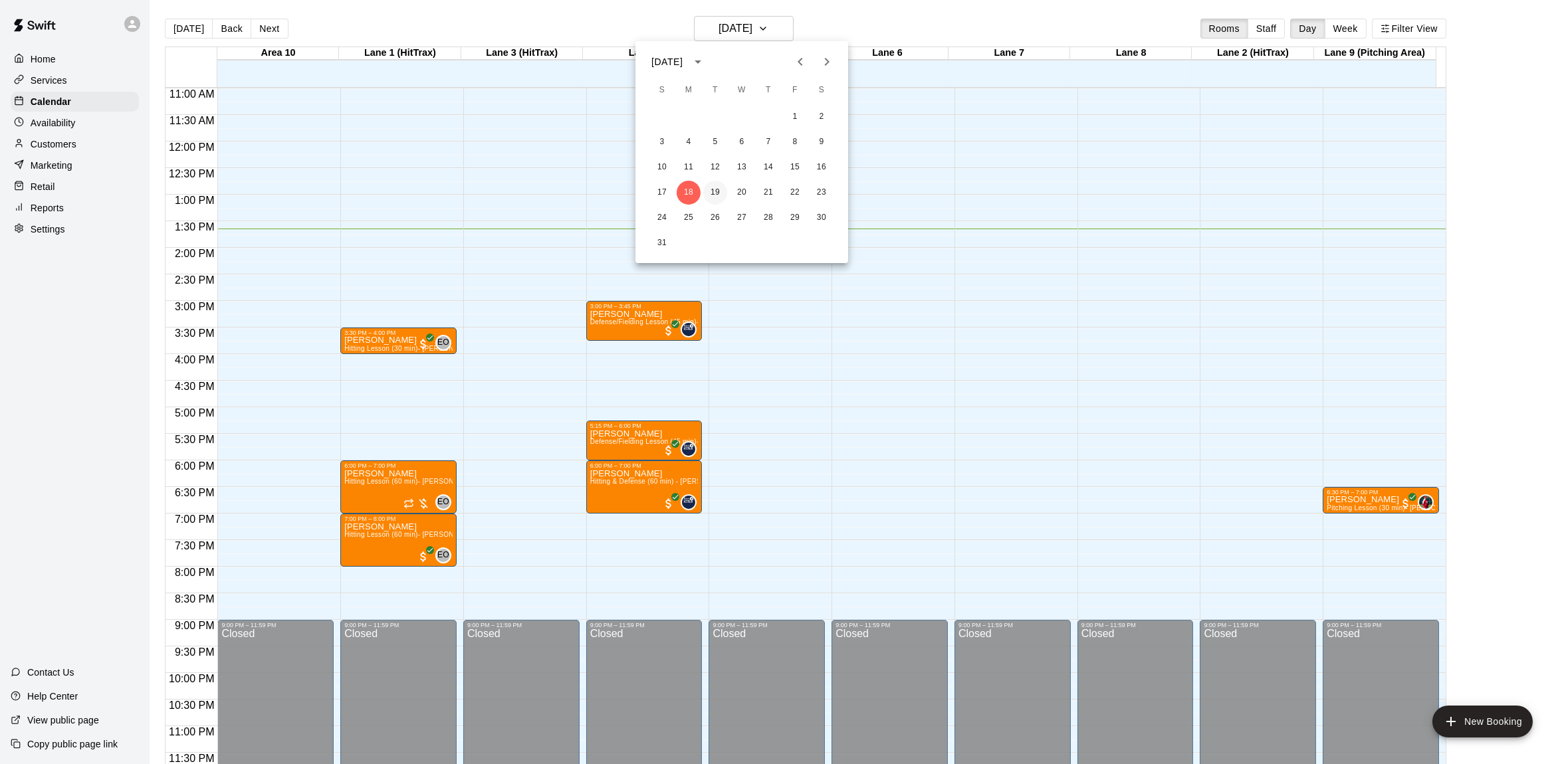
click at [710, 191] on button "19" at bounding box center [715, 192] width 24 height 24
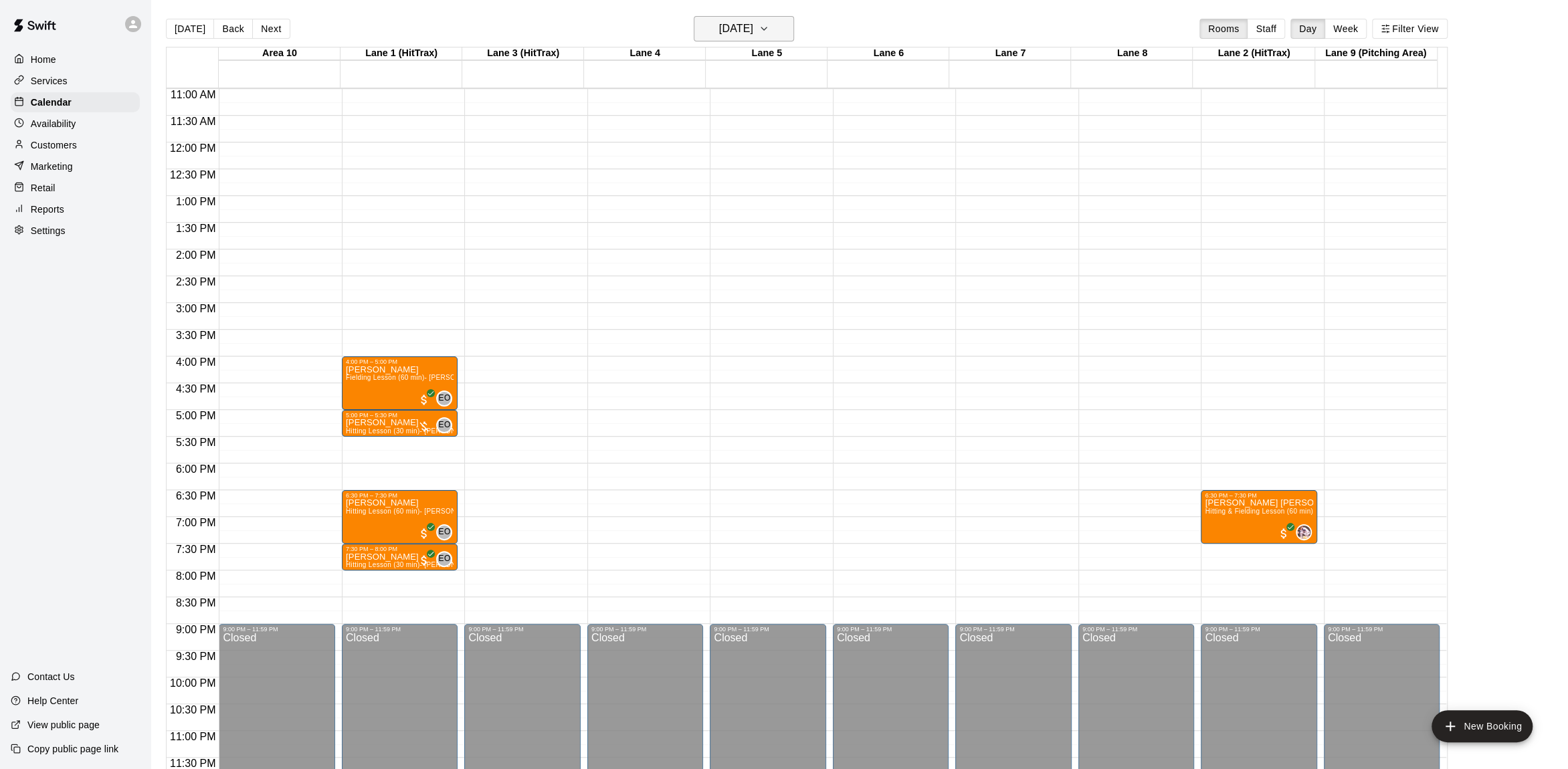
click at [769, 22] on icon "button" at bounding box center [763, 28] width 10 height 16
click at [798, 16] on div at bounding box center [789, 384] width 1578 height 769
click at [805, 16] on div "[DATE] Back [DATE][DATE] Rooms Staff Day Week Filter View" at bounding box center [806, 32] width 1281 height 31
click at [769, 22] on icon "button" at bounding box center [763, 28] width 10 height 16
click at [829, 20] on div at bounding box center [789, 384] width 1578 height 769
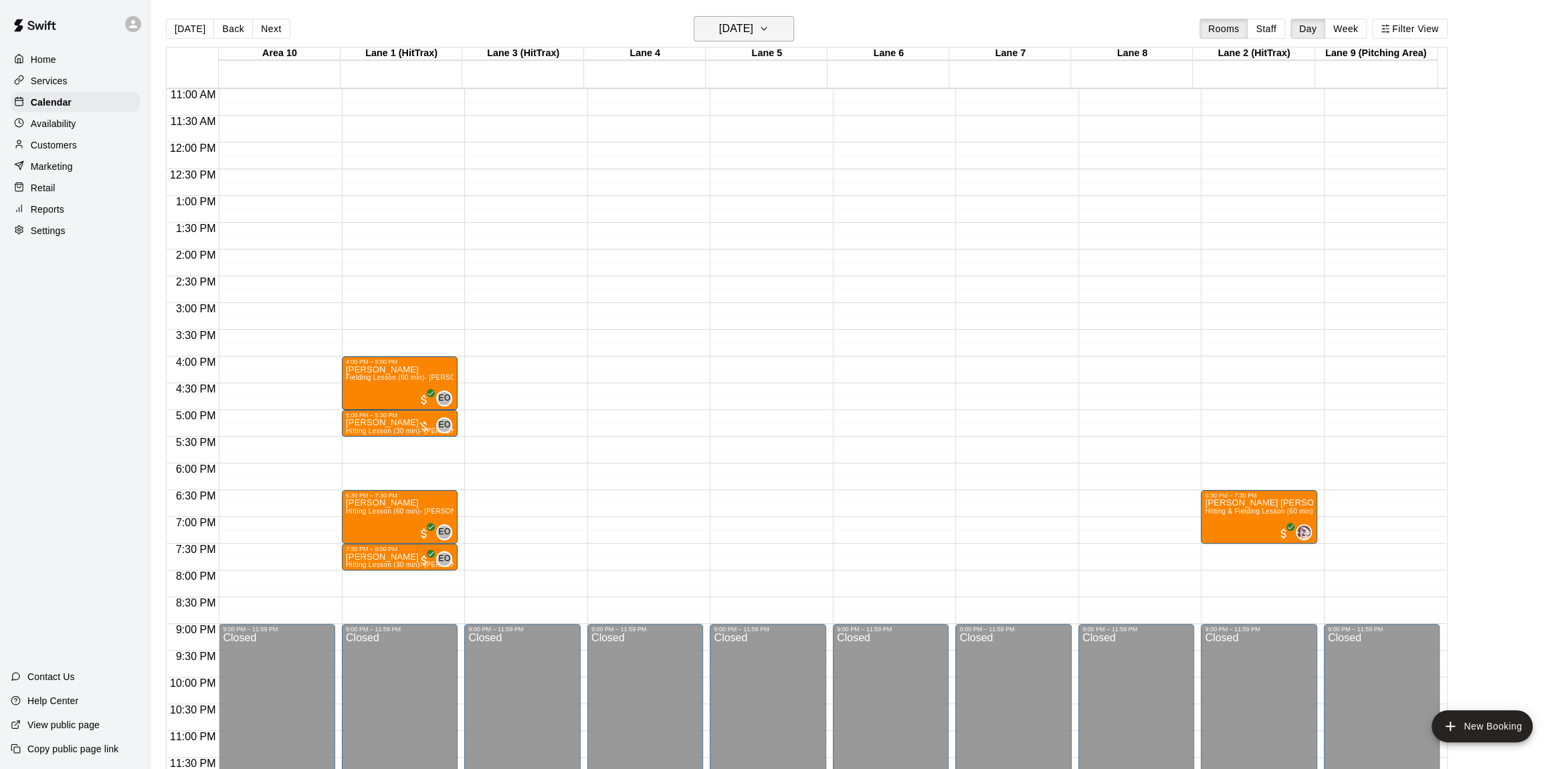
click at [769, 26] on icon "button" at bounding box center [763, 28] width 10 height 16
click at [743, 188] on button "20" at bounding box center [746, 194] width 24 height 24
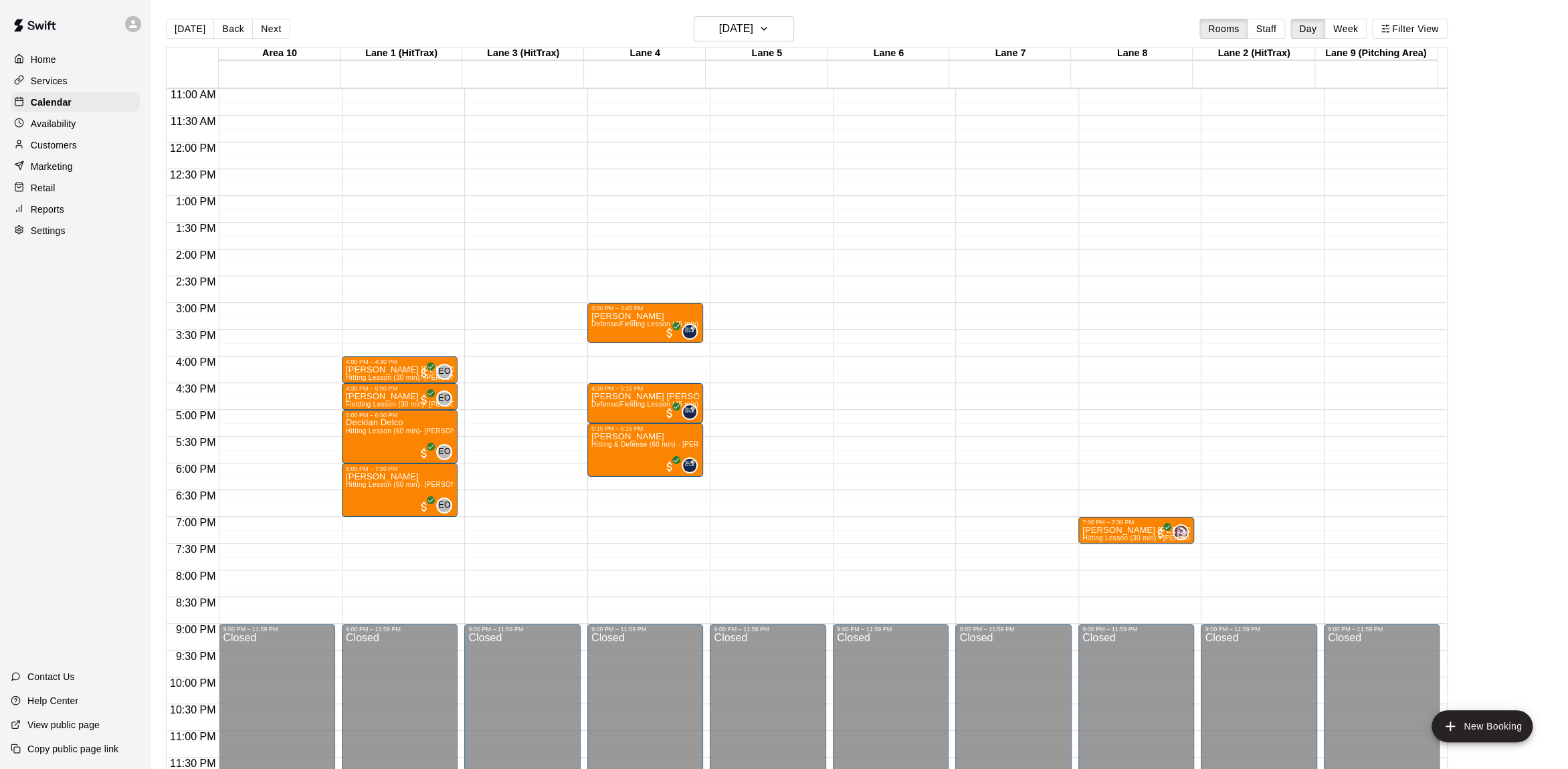
click at [868, 26] on div "[DATE] Back [DATE][DATE] Rooms Staff Day Week Filter View" at bounding box center [806, 32] width 1281 height 31
click at [54, 105] on p "Calendar" at bounding box center [51, 102] width 40 height 14
click at [57, 60] on div "Home" at bounding box center [75, 59] width 129 height 20
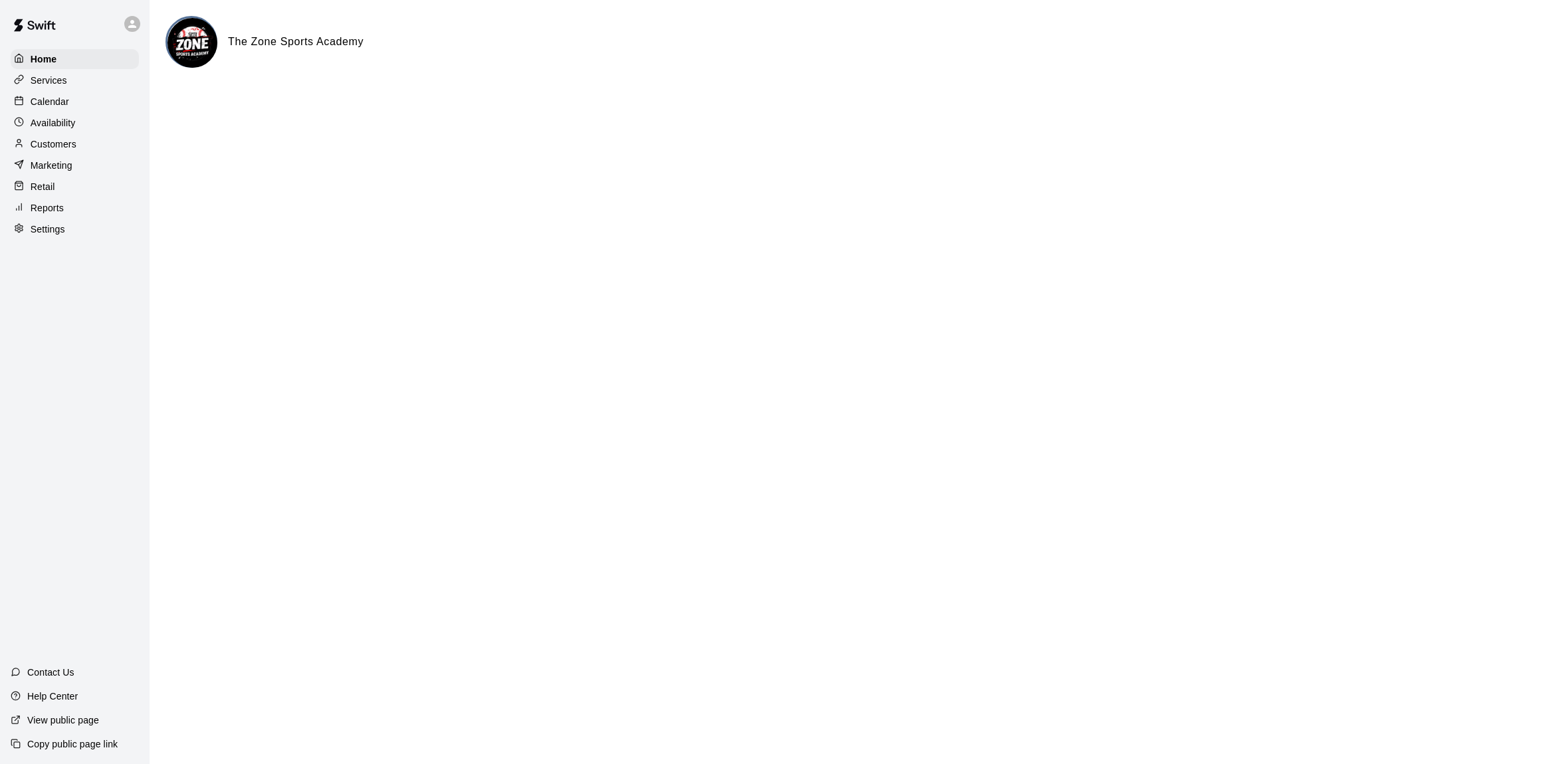
click at [62, 98] on p "Calendar" at bounding box center [50, 102] width 38 height 14
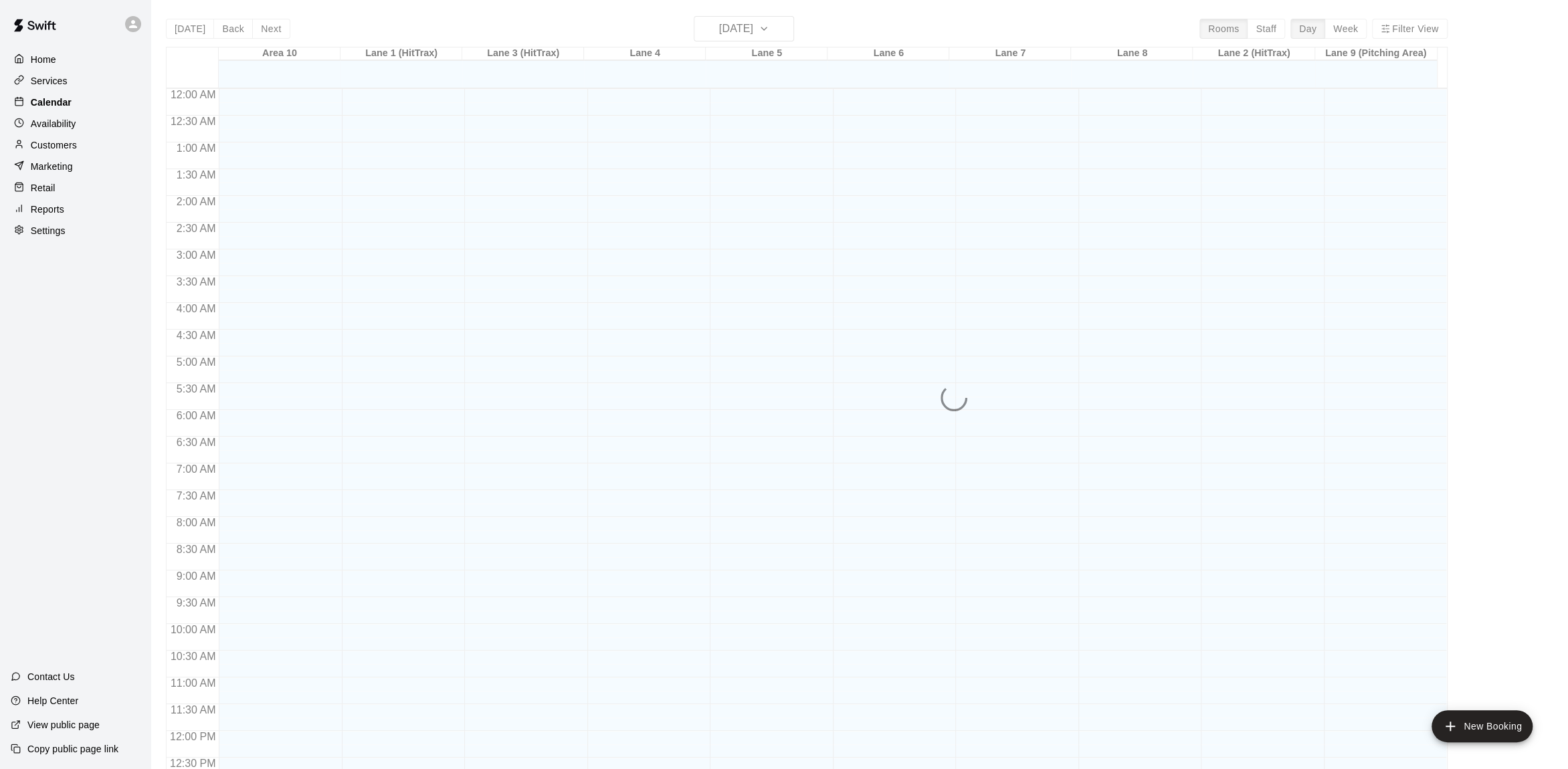
scroll to position [548, 0]
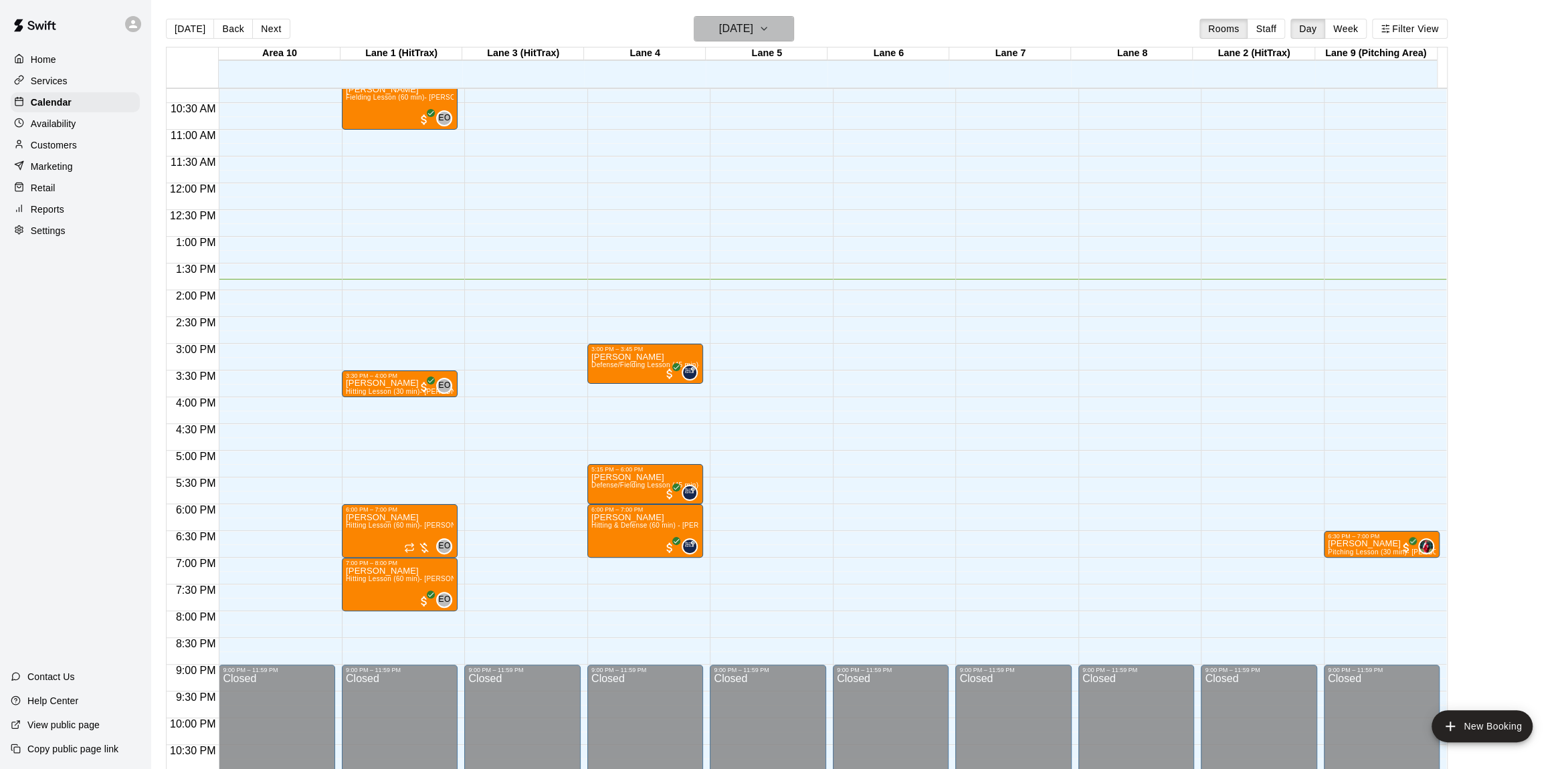
click at [769, 28] on icon "button" at bounding box center [763, 28] width 10 height 16
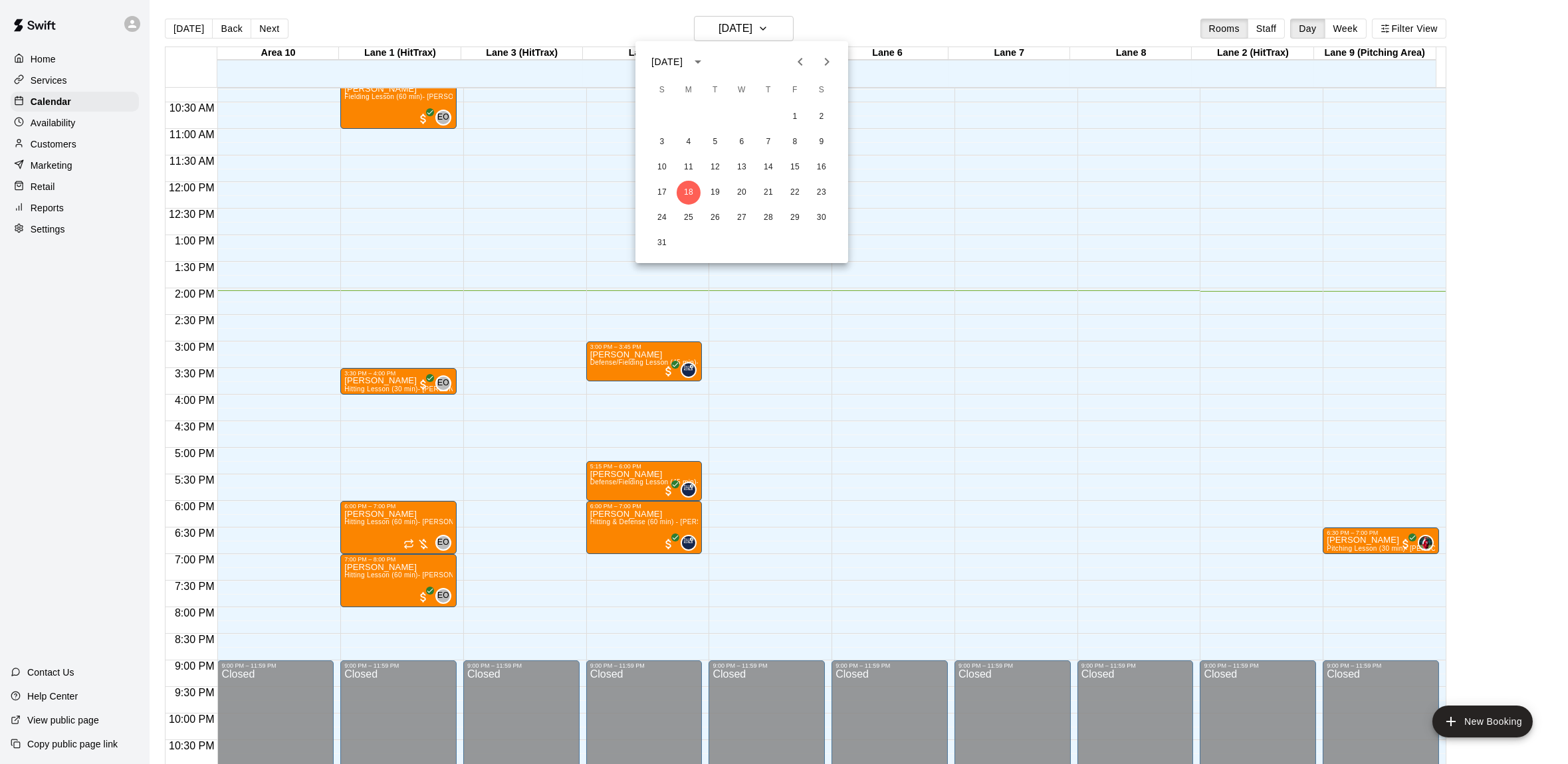
click at [857, 32] on div at bounding box center [784, 382] width 1568 height 764
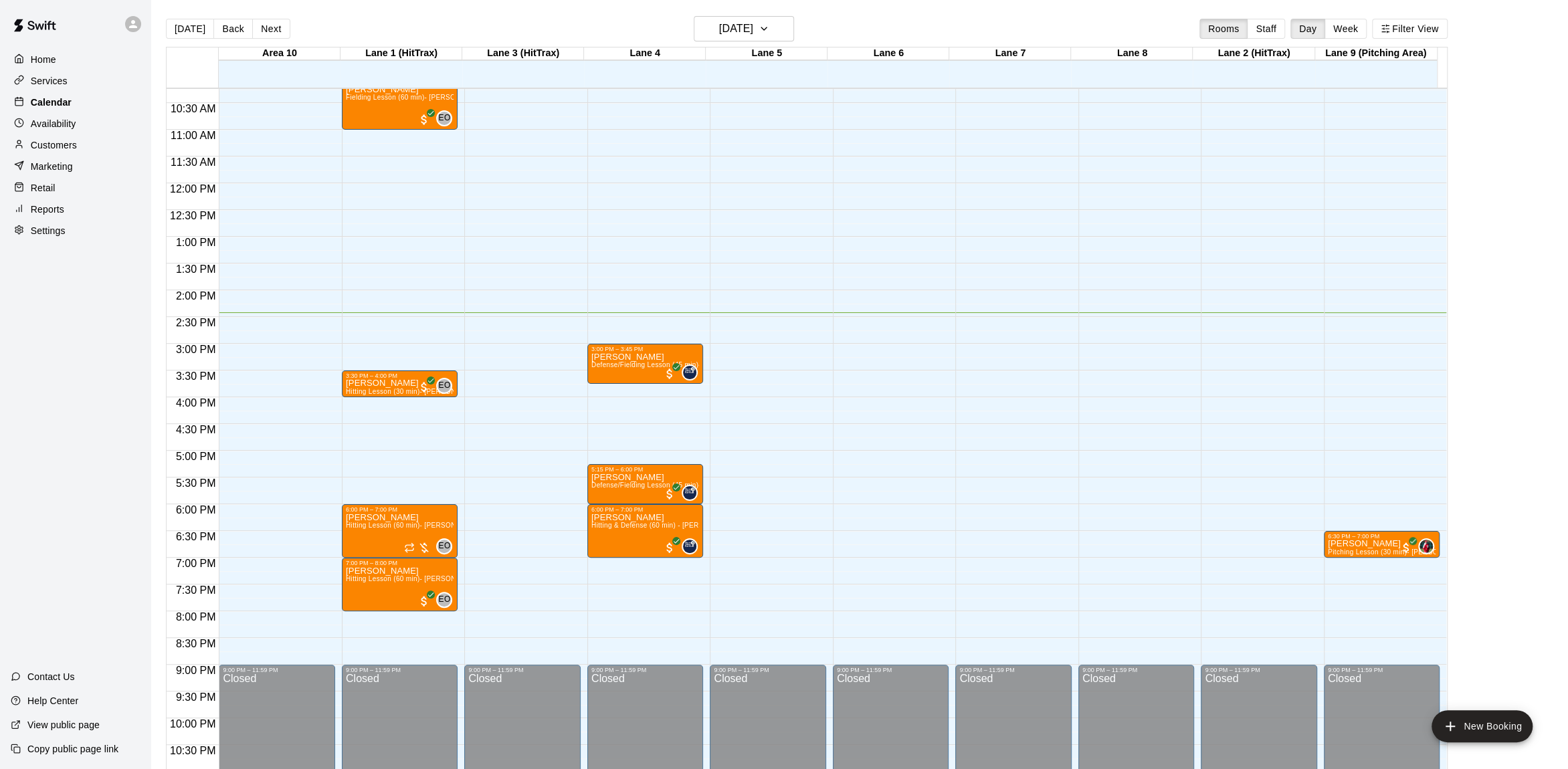
click at [54, 100] on p "Calendar" at bounding box center [51, 102] width 40 height 14
click at [45, 54] on p "Home" at bounding box center [44, 59] width 26 height 14
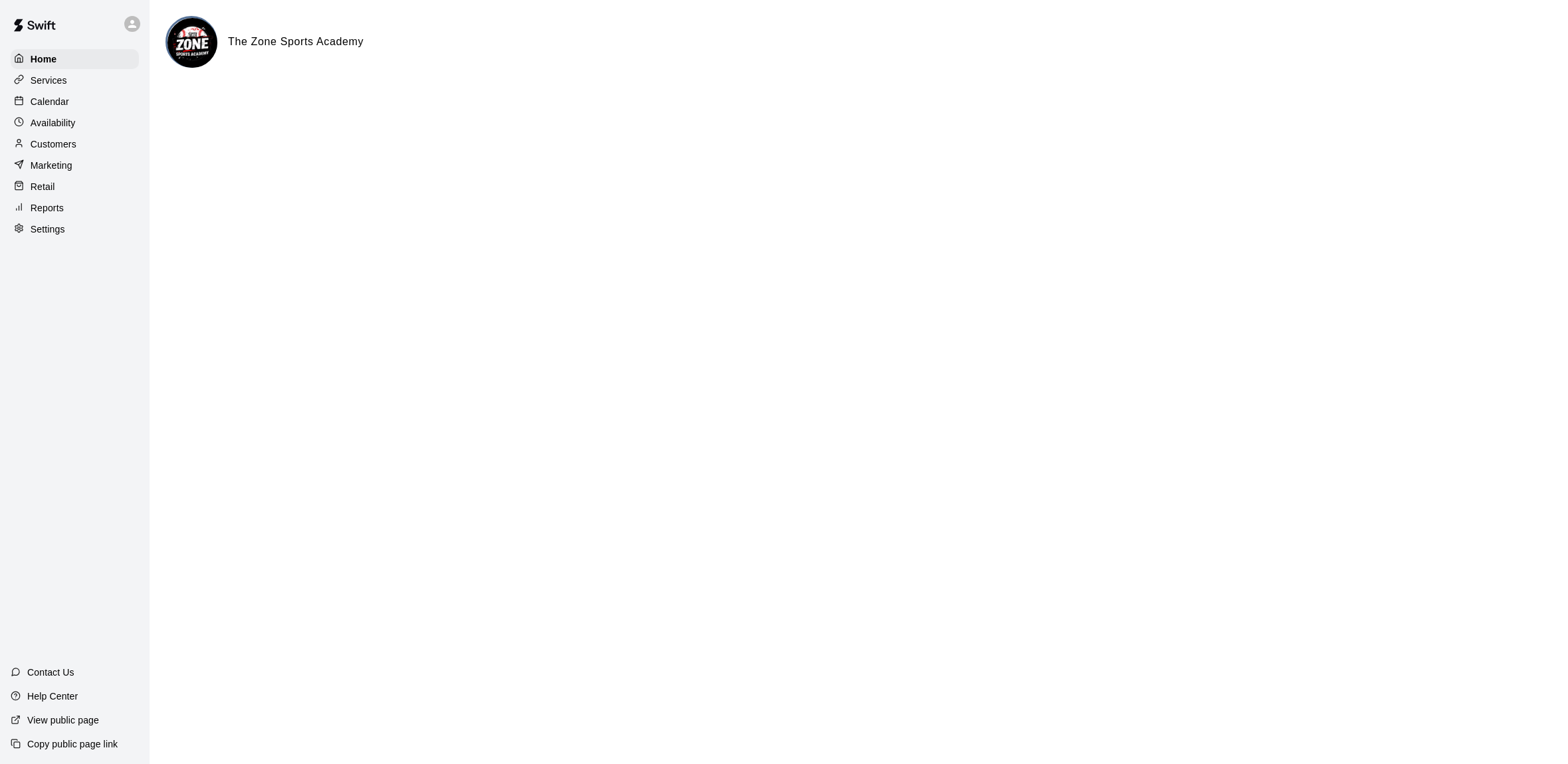
click at [44, 118] on p "Availability" at bounding box center [53, 123] width 45 height 14
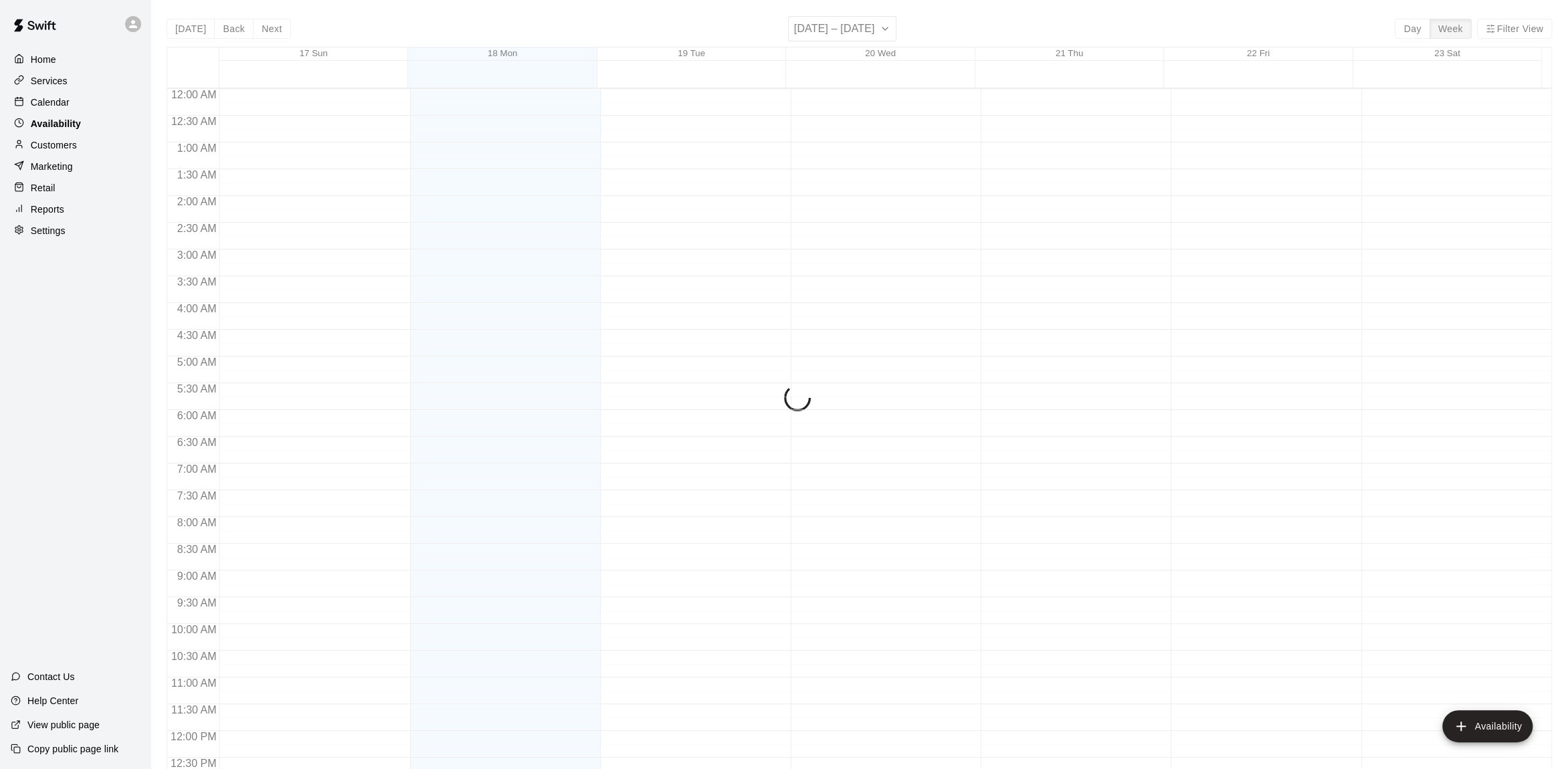
scroll to position [588, 0]
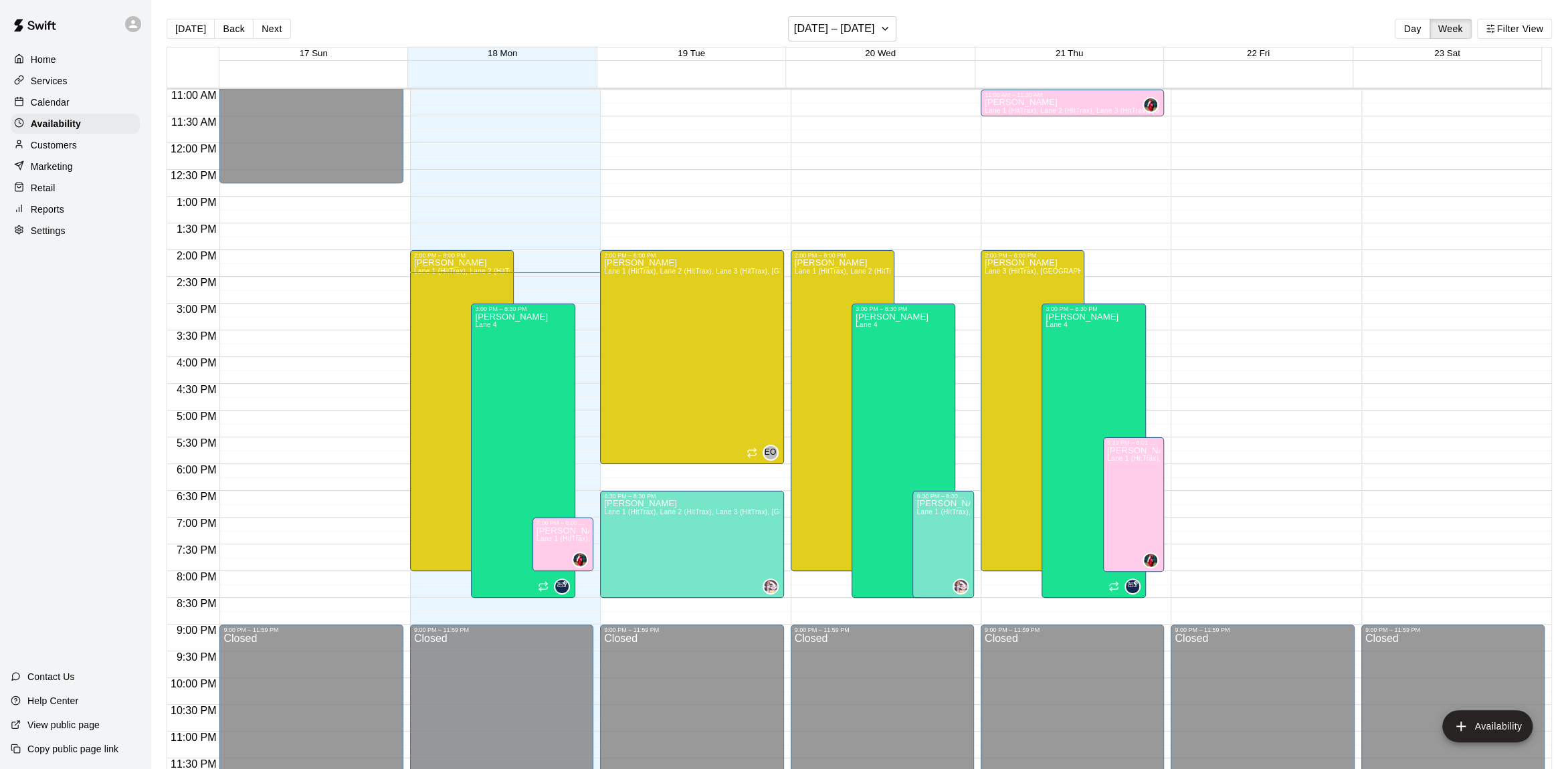
click at [46, 101] on p "Calendar" at bounding box center [50, 102] width 39 height 14
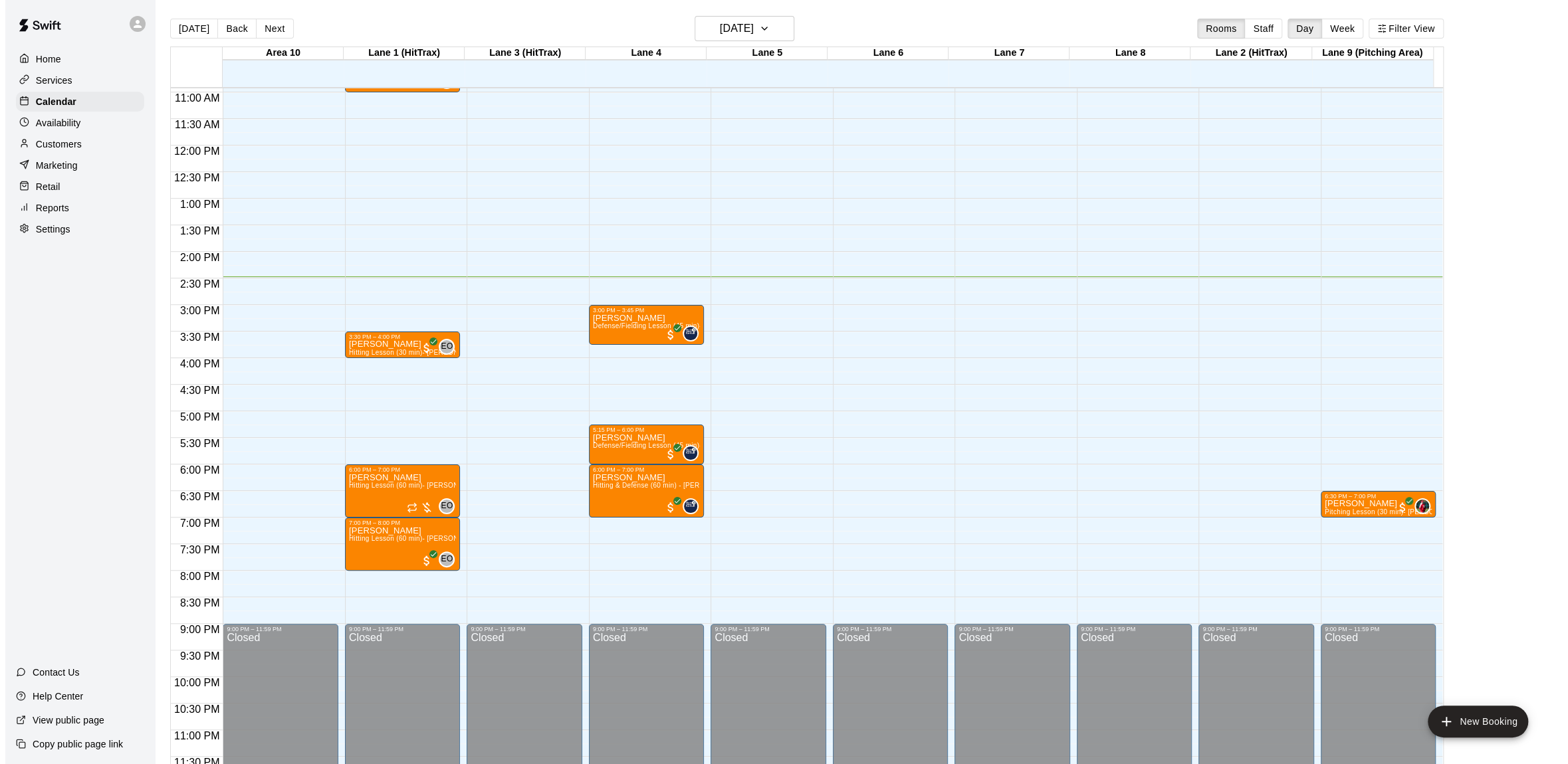
scroll to position [585, 0]
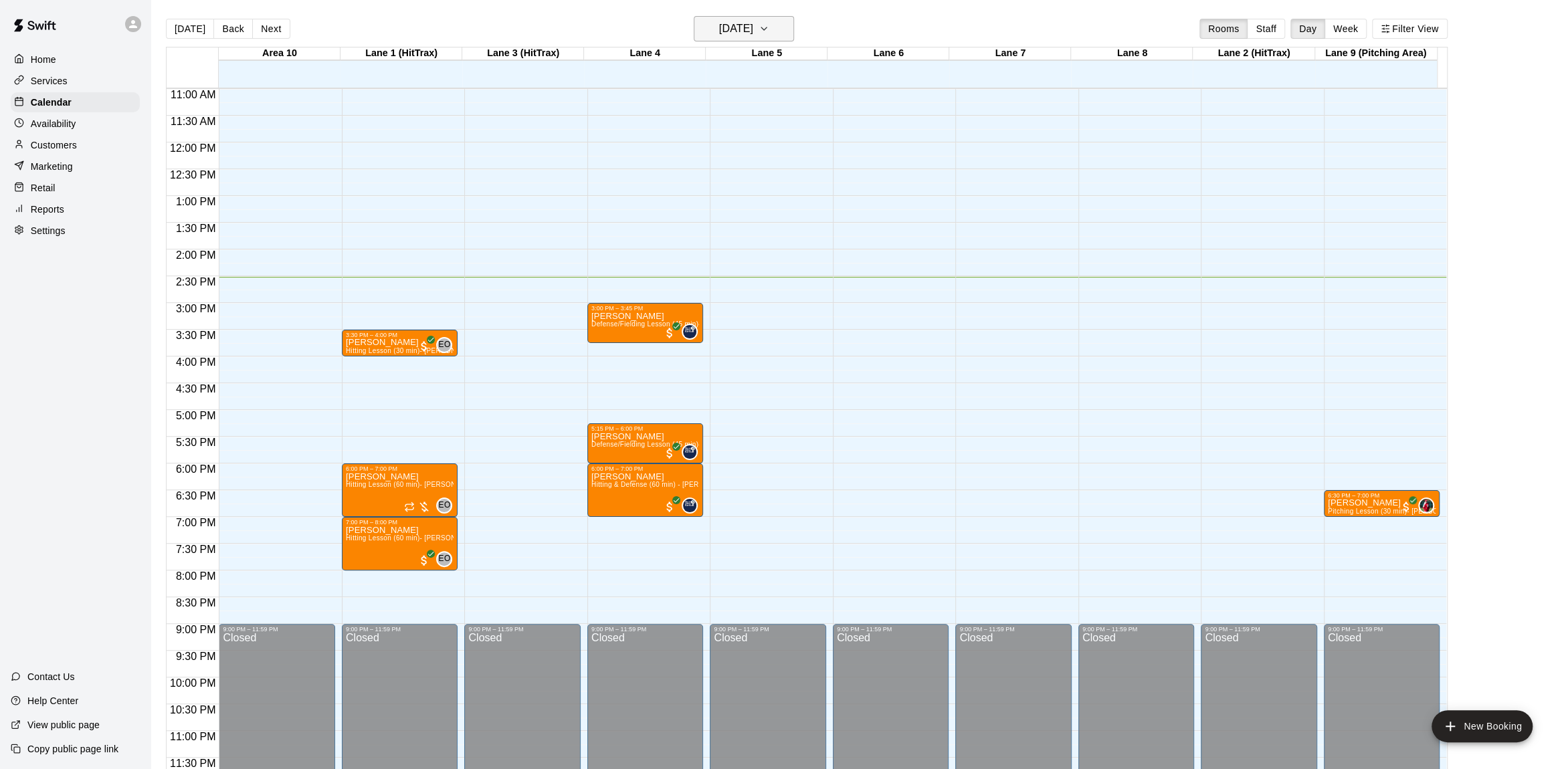
click at [769, 22] on icon "button" at bounding box center [763, 28] width 10 height 16
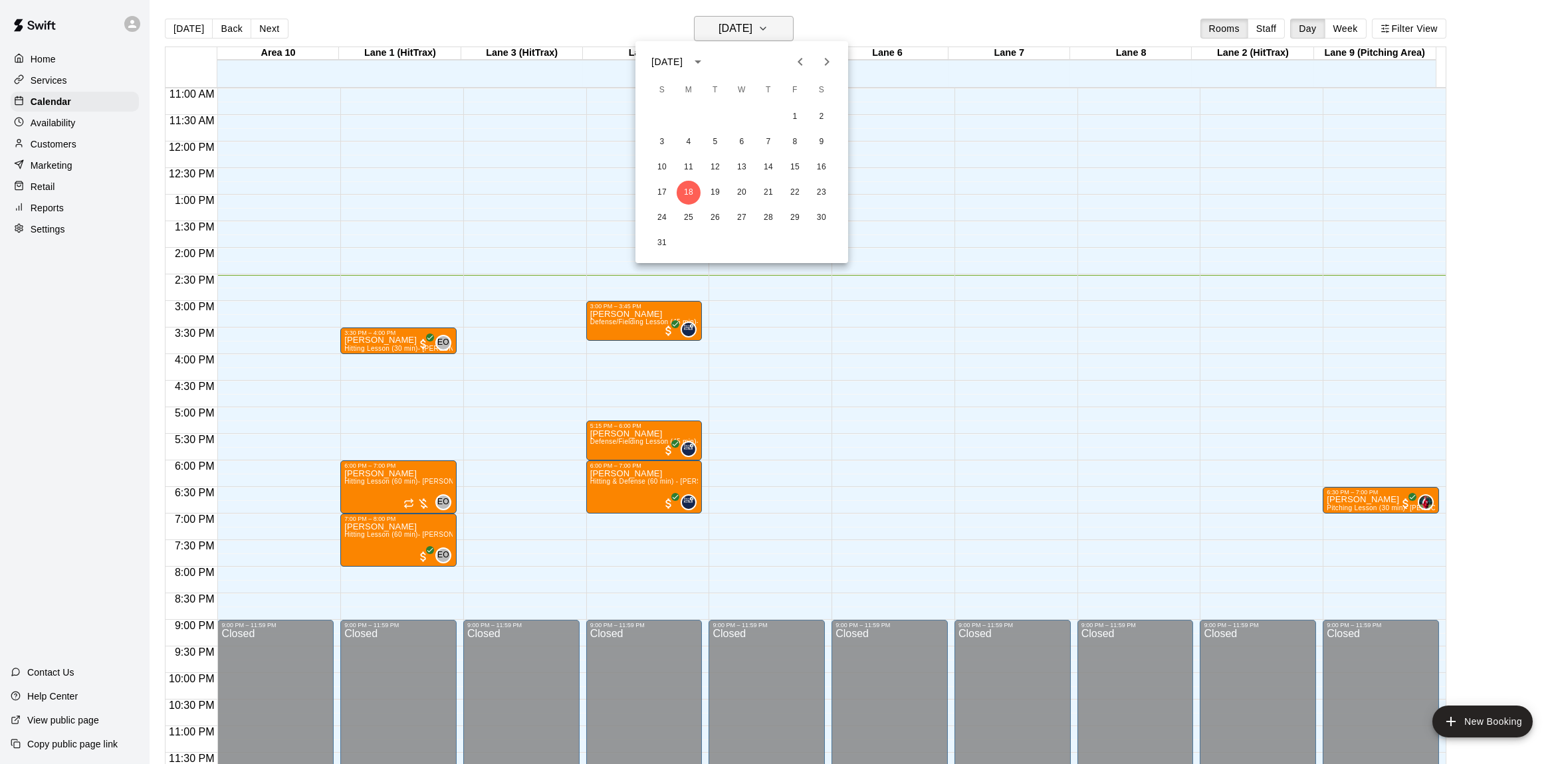
click at [781, 21] on div at bounding box center [784, 382] width 1568 height 764
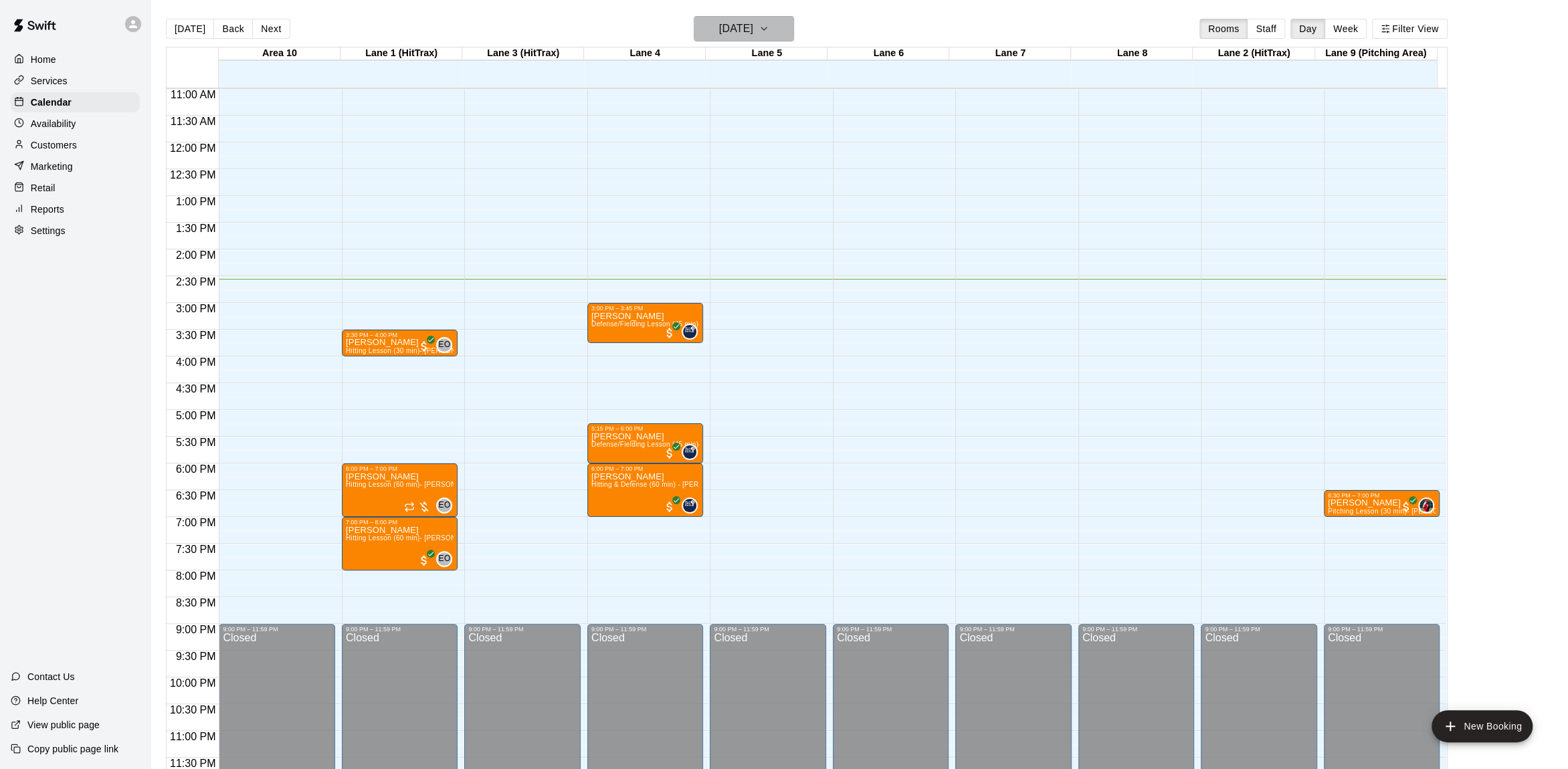
click at [769, 21] on icon "button" at bounding box center [763, 28] width 10 height 16
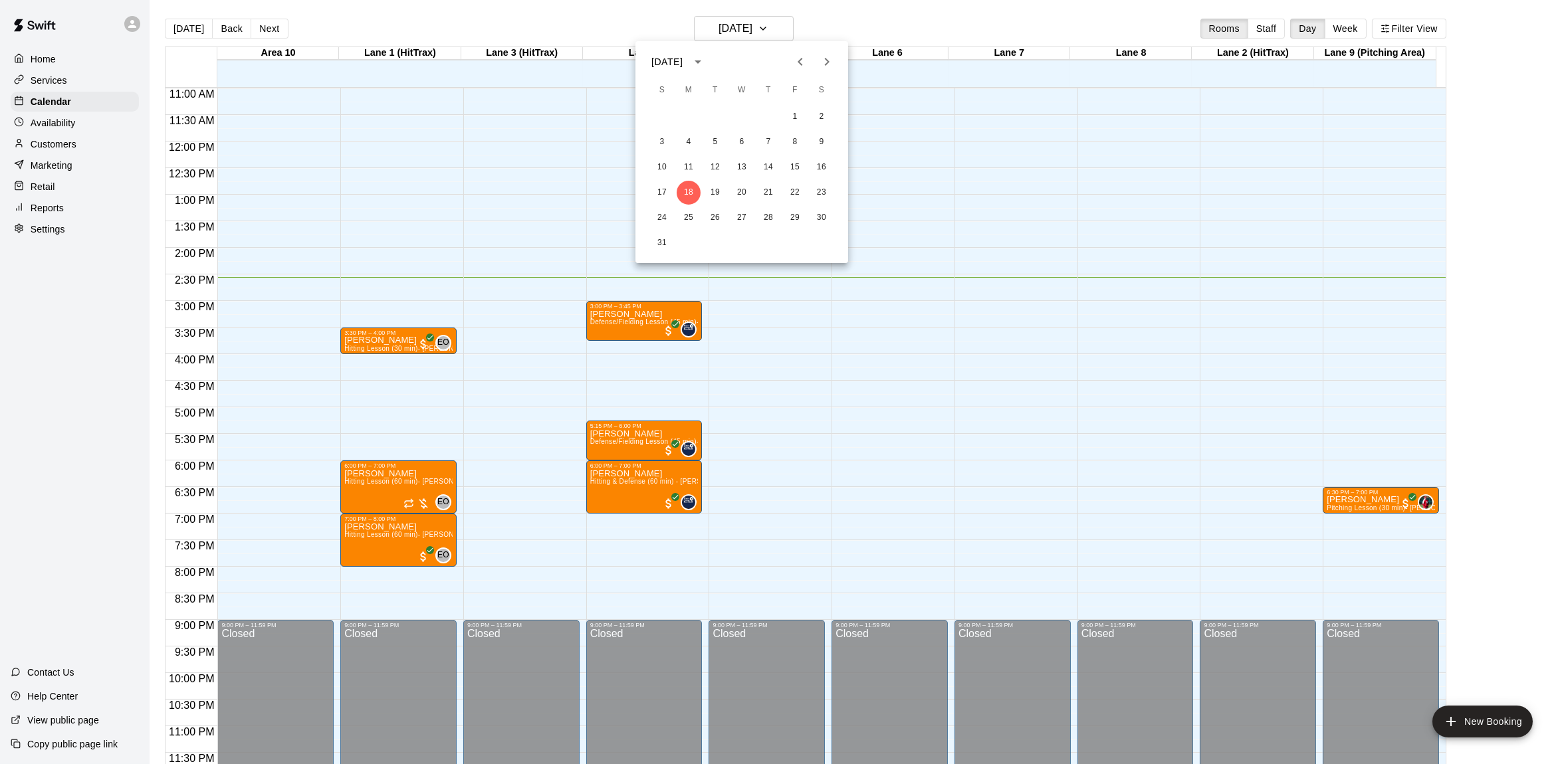
click at [816, 15] on div at bounding box center [784, 382] width 1568 height 764
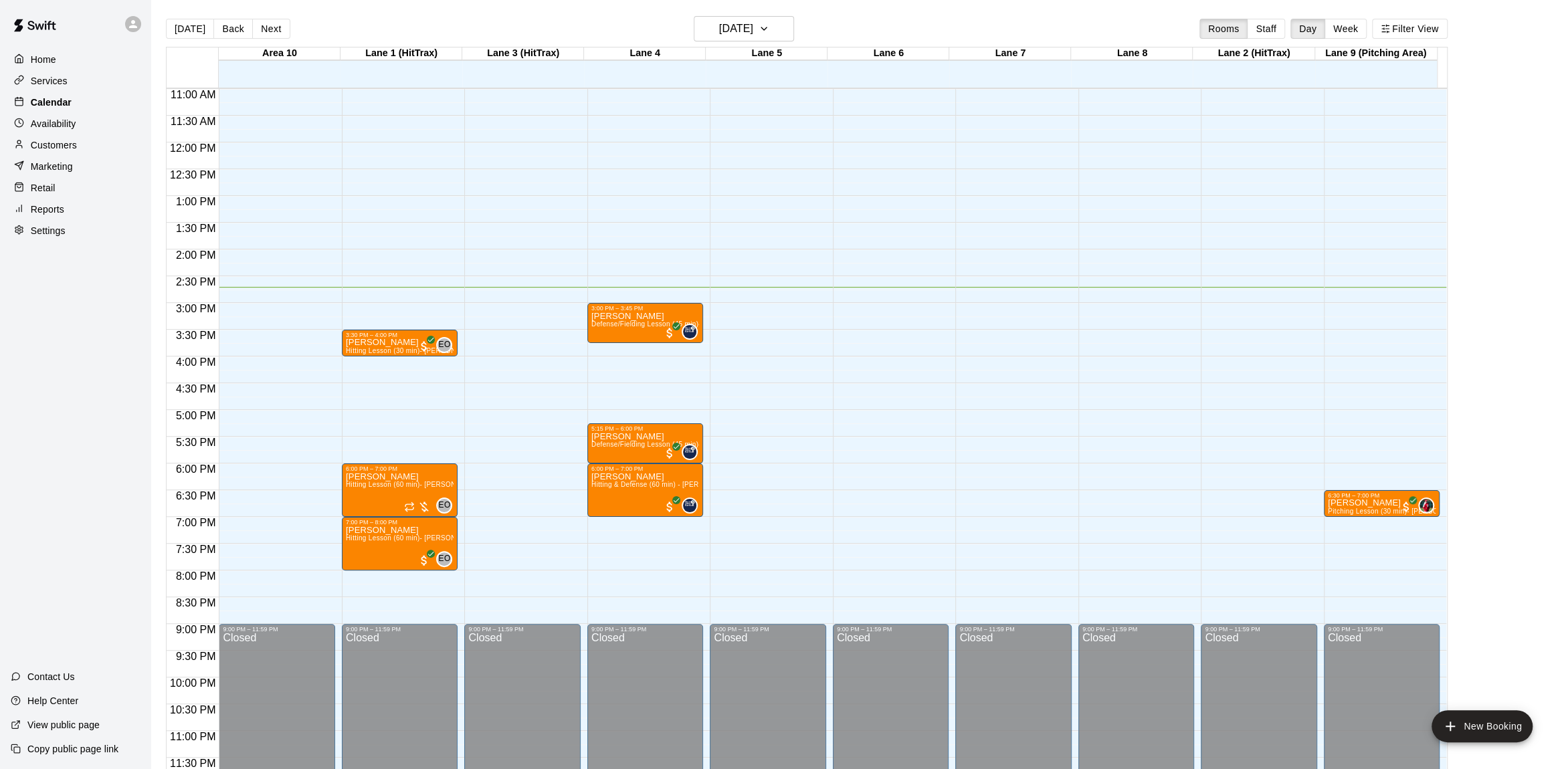
click at [38, 103] on p "Calendar" at bounding box center [51, 102] width 40 height 14
click at [769, 25] on icon "button" at bounding box center [763, 28] width 10 height 16
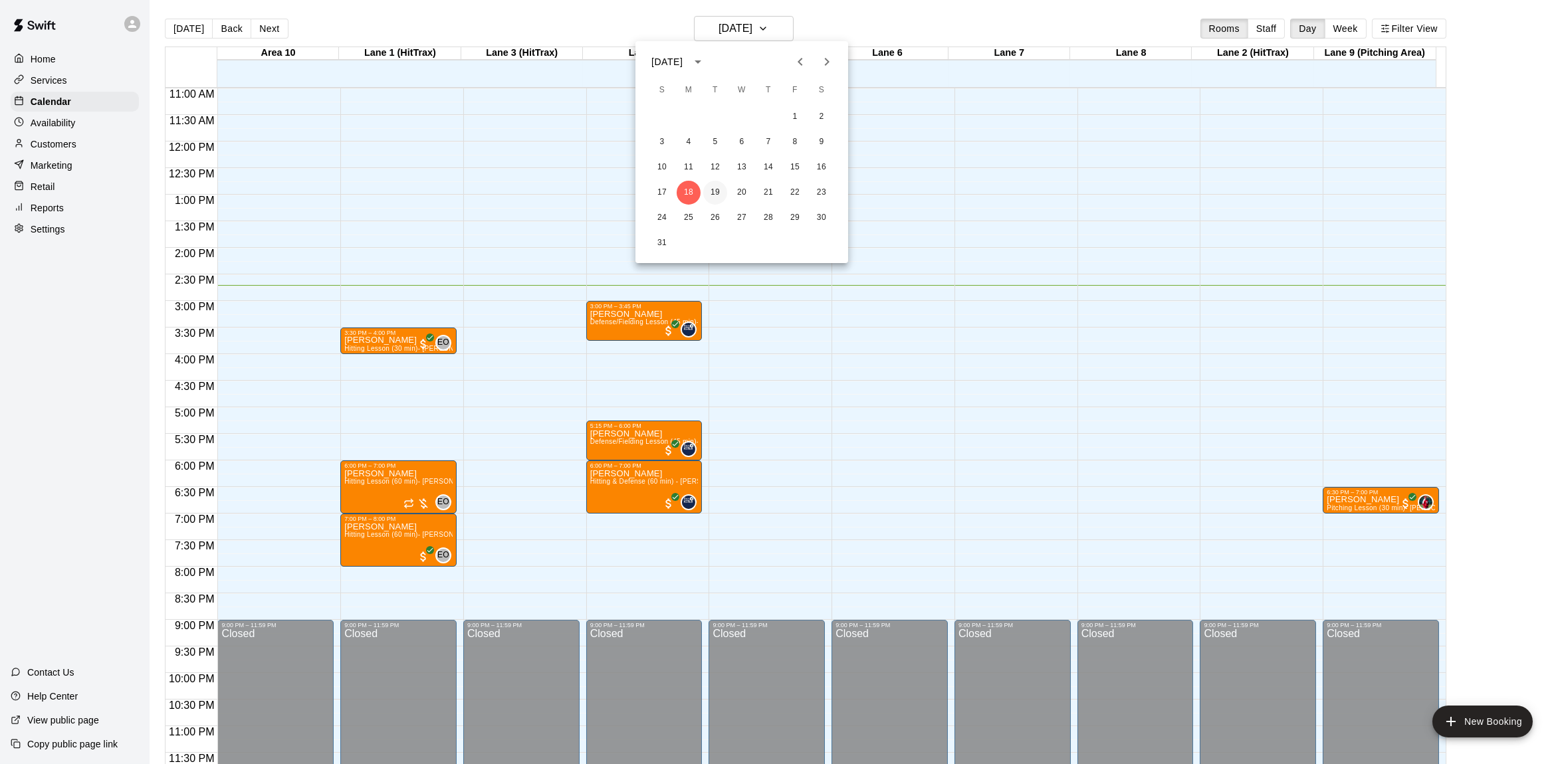
click at [721, 194] on button "19" at bounding box center [715, 192] width 24 height 24
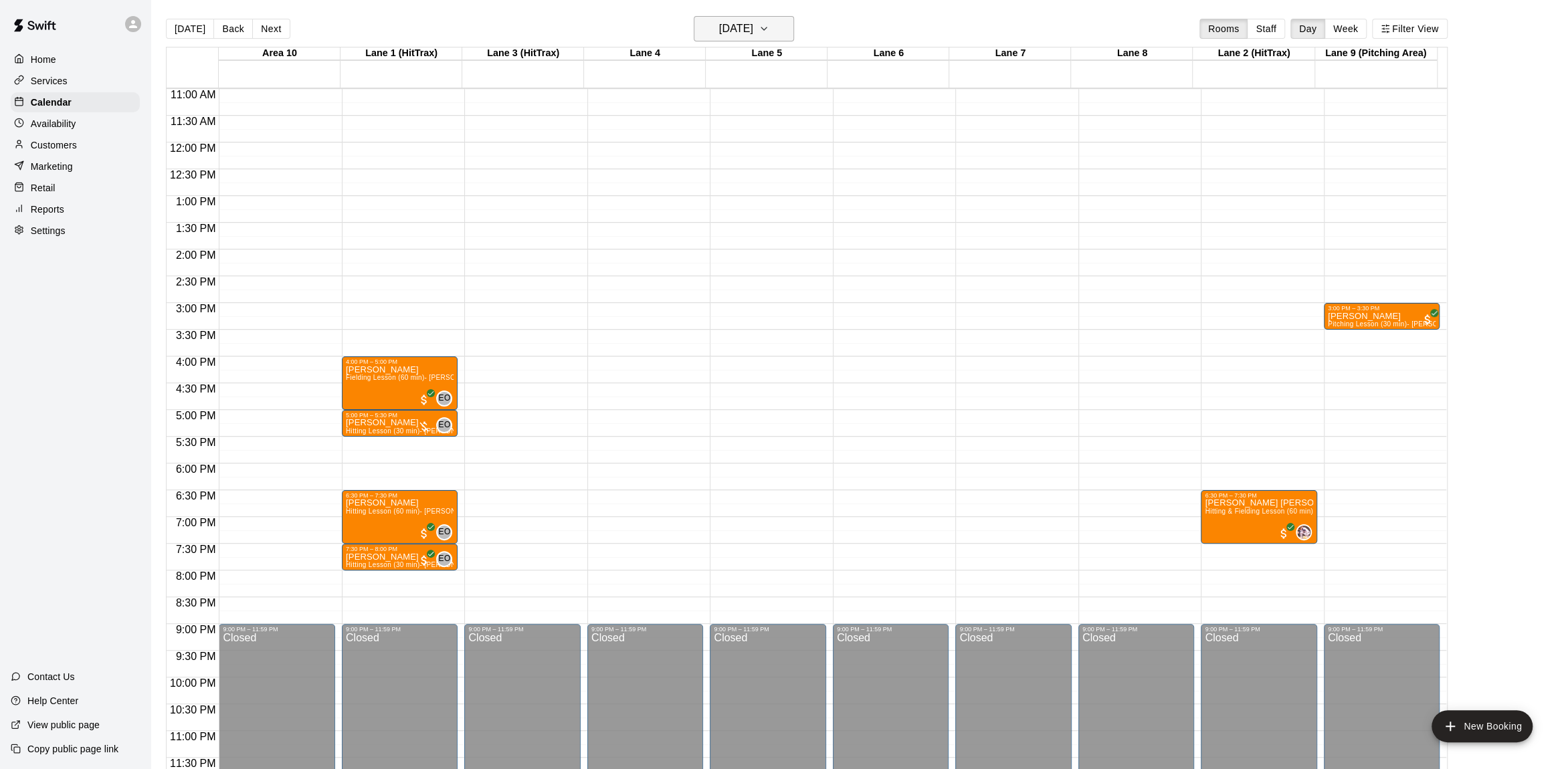
click at [769, 26] on icon "button" at bounding box center [763, 28] width 10 height 16
click at [688, 188] on button "18" at bounding box center [693, 194] width 24 height 24
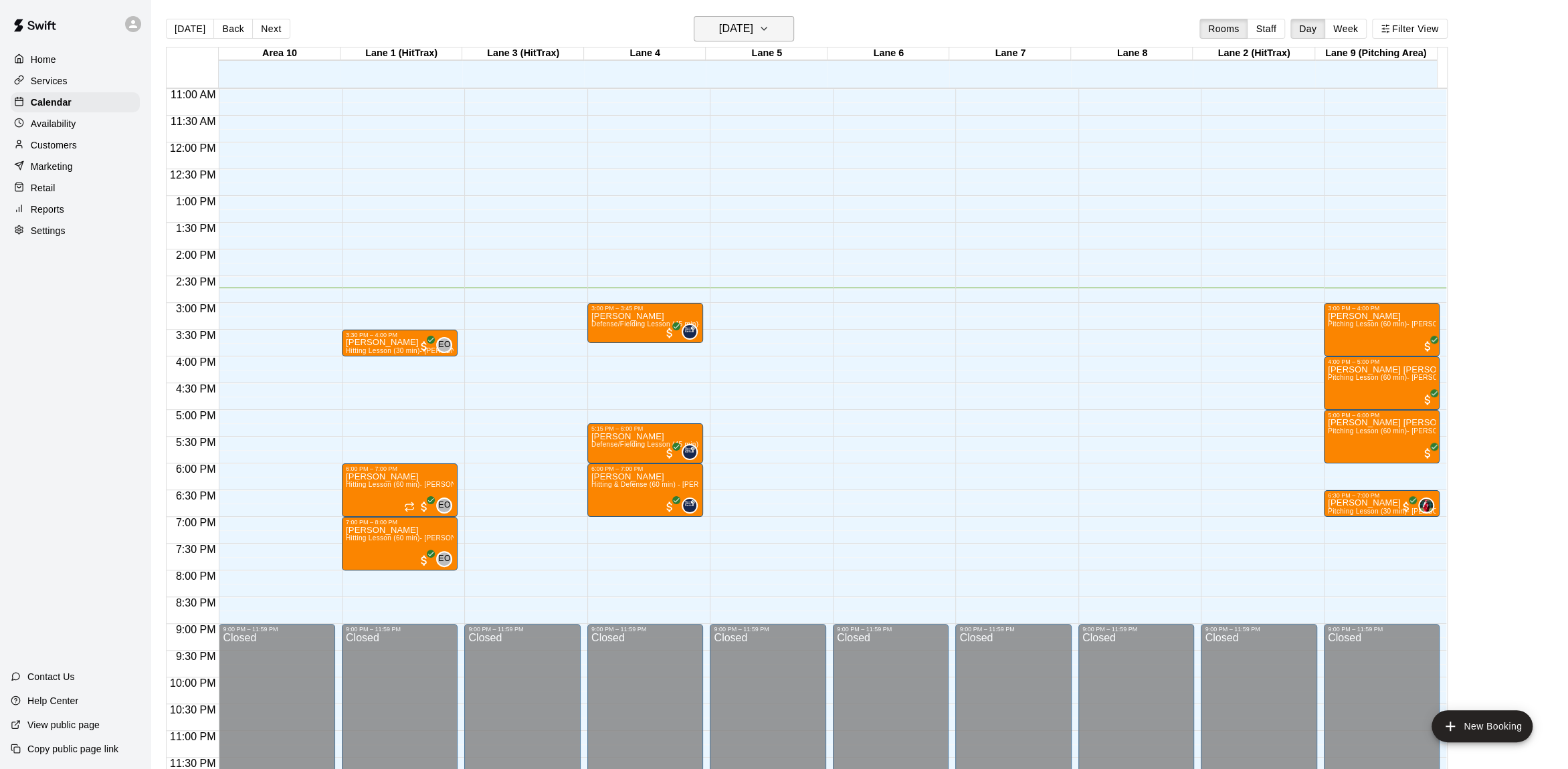
click at [794, 28] on button "[DATE]" at bounding box center [744, 29] width 101 height 26
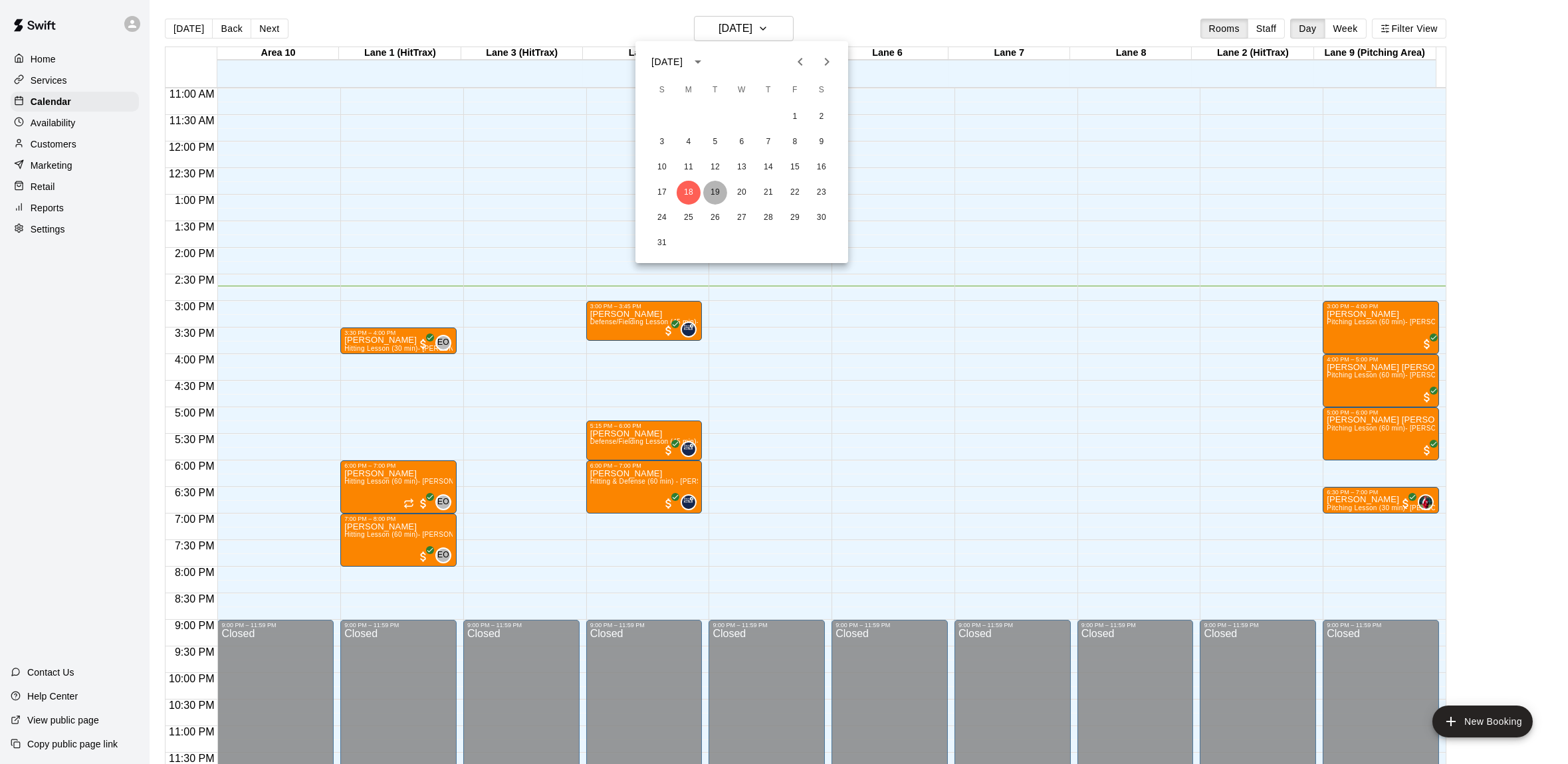
click at [717, 185] on button "19" at bounding box center [715, 192] width 24 height 24
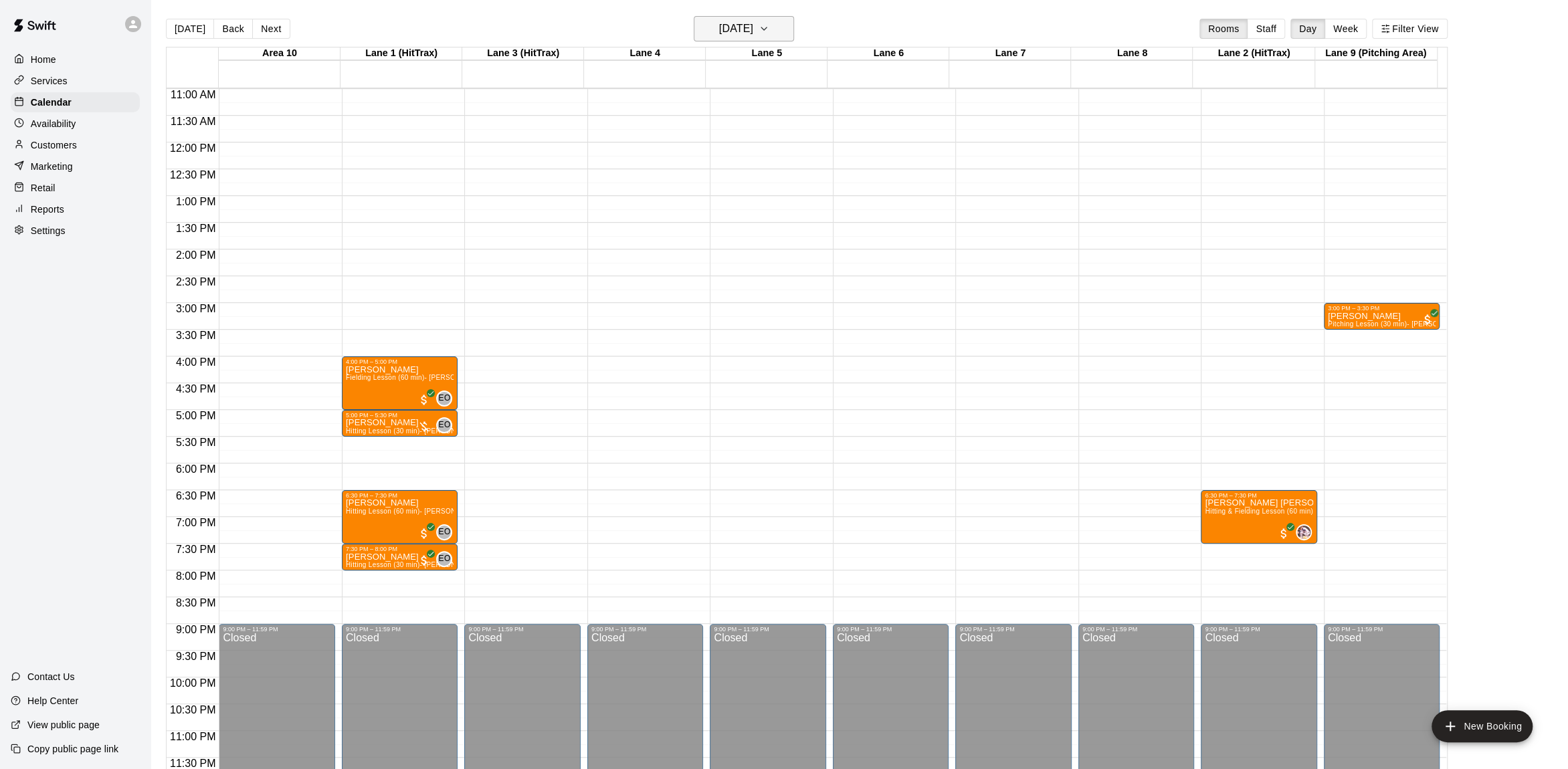
click at [769, 28] on icon "button" at bounding box center [763, 28] width 10 height 16
click at [746, 193] on button "20" at bounding box center [746, 194] width 24 height 24
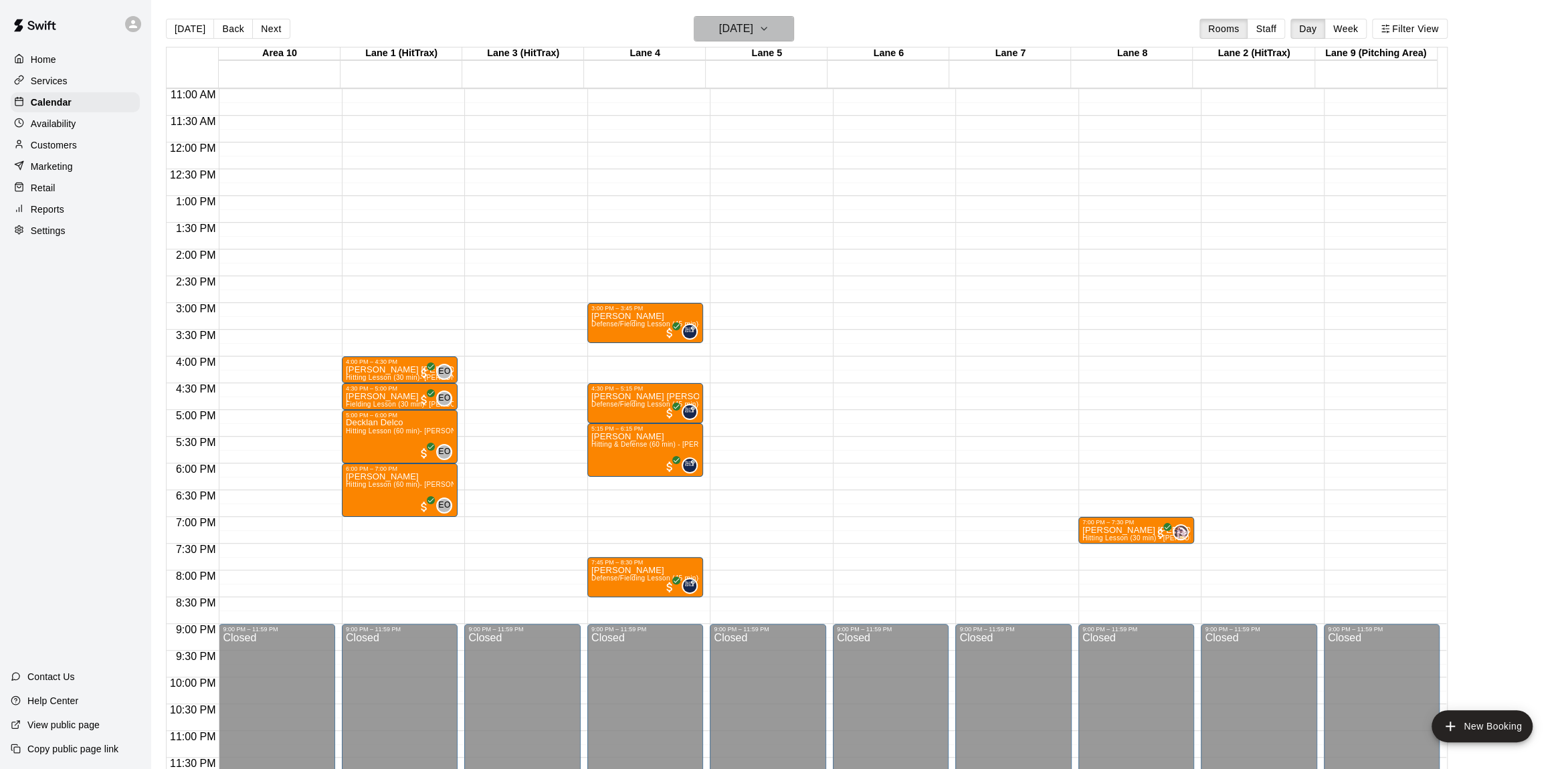
click at [769, 33] on icon "button" at bounding box center [763, 28] width 10 height 16
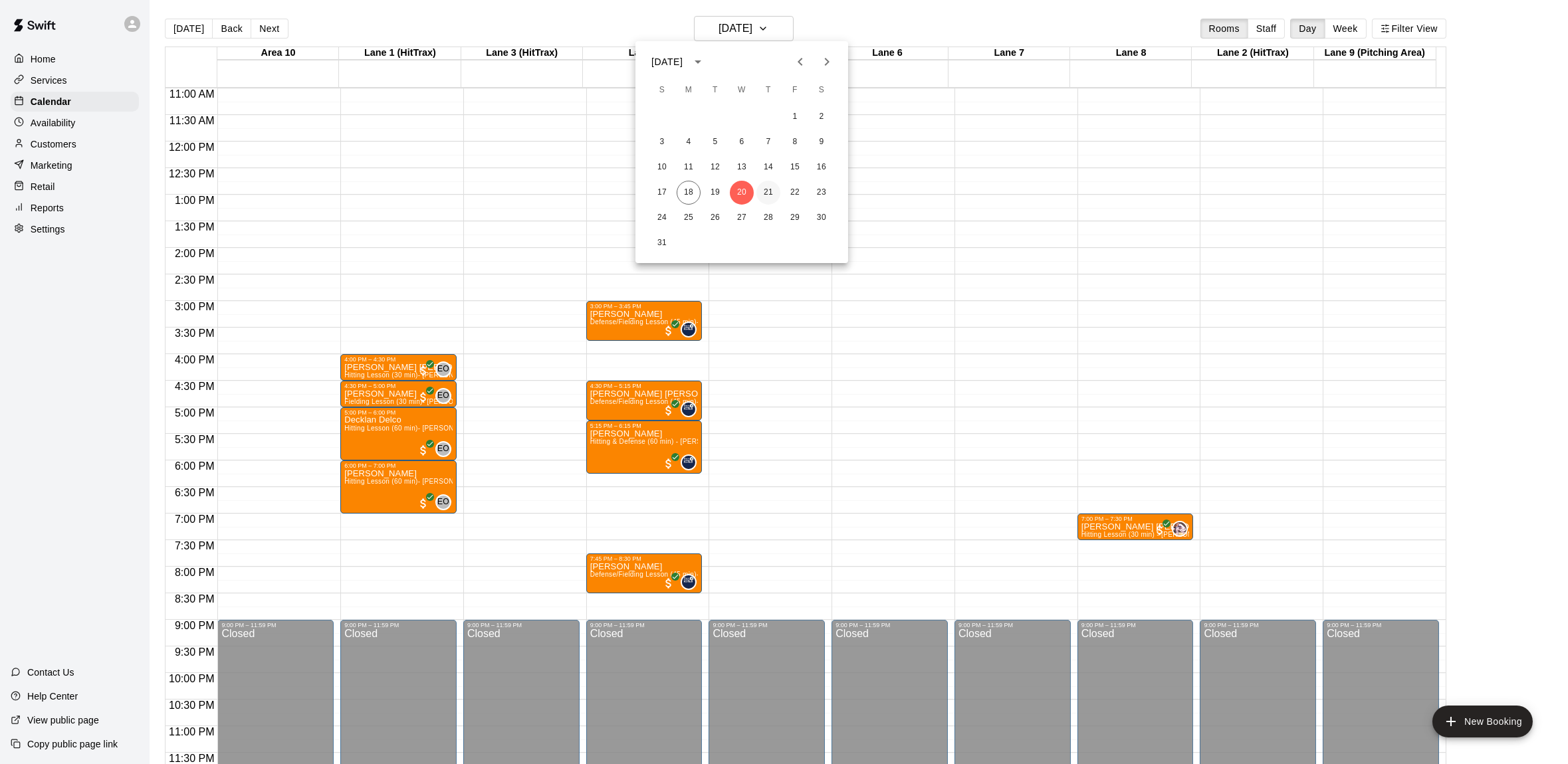
click at [775, 191] on button "21" at bounding box center [769, 192] width 24 height 24
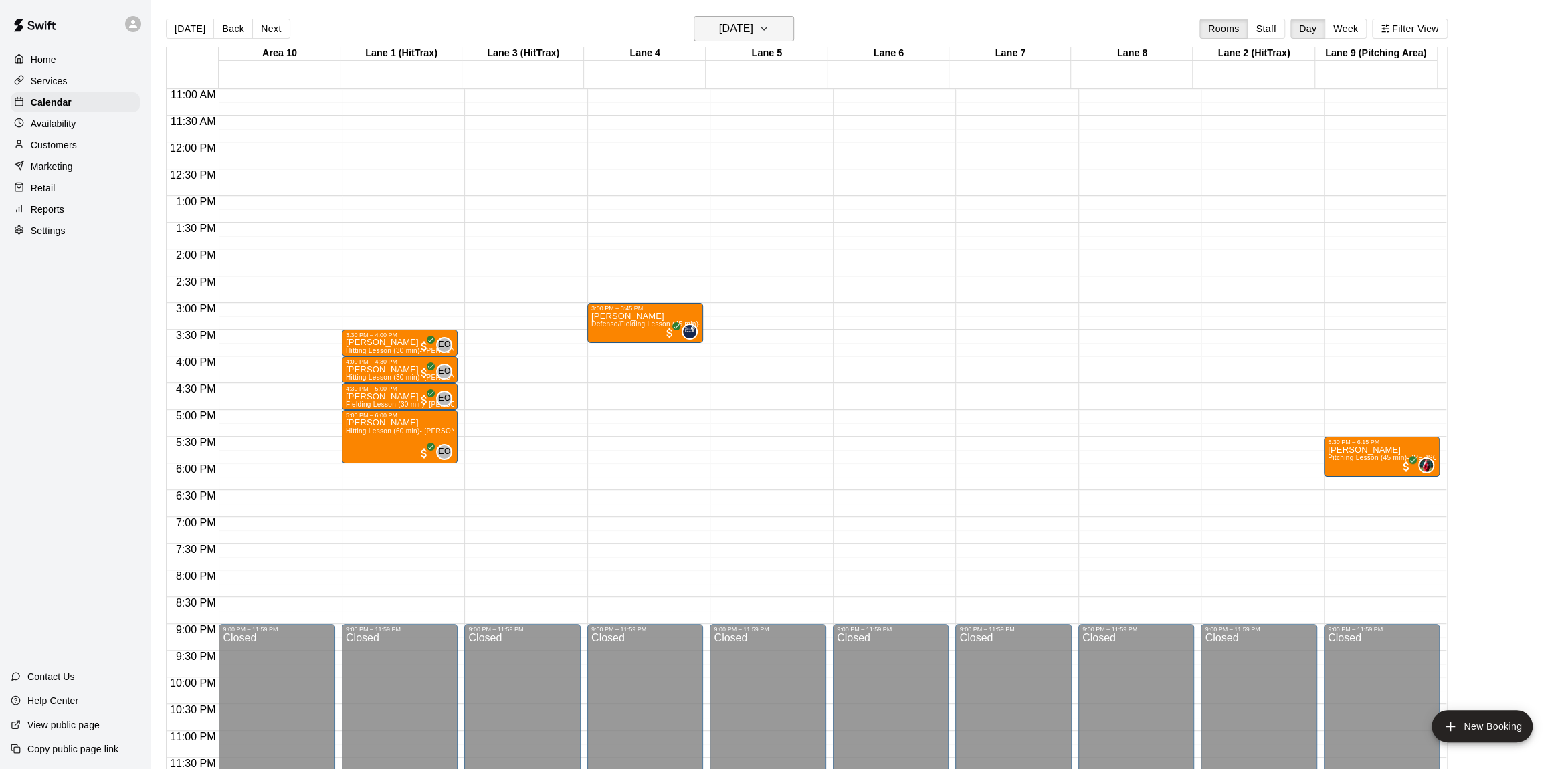
click at [769, 31] on icon "button" at bounding box center [763, 28] width 10 height 16
click at [693, 188] on button "18" at bounding box center [693, 194] width 24 height 24
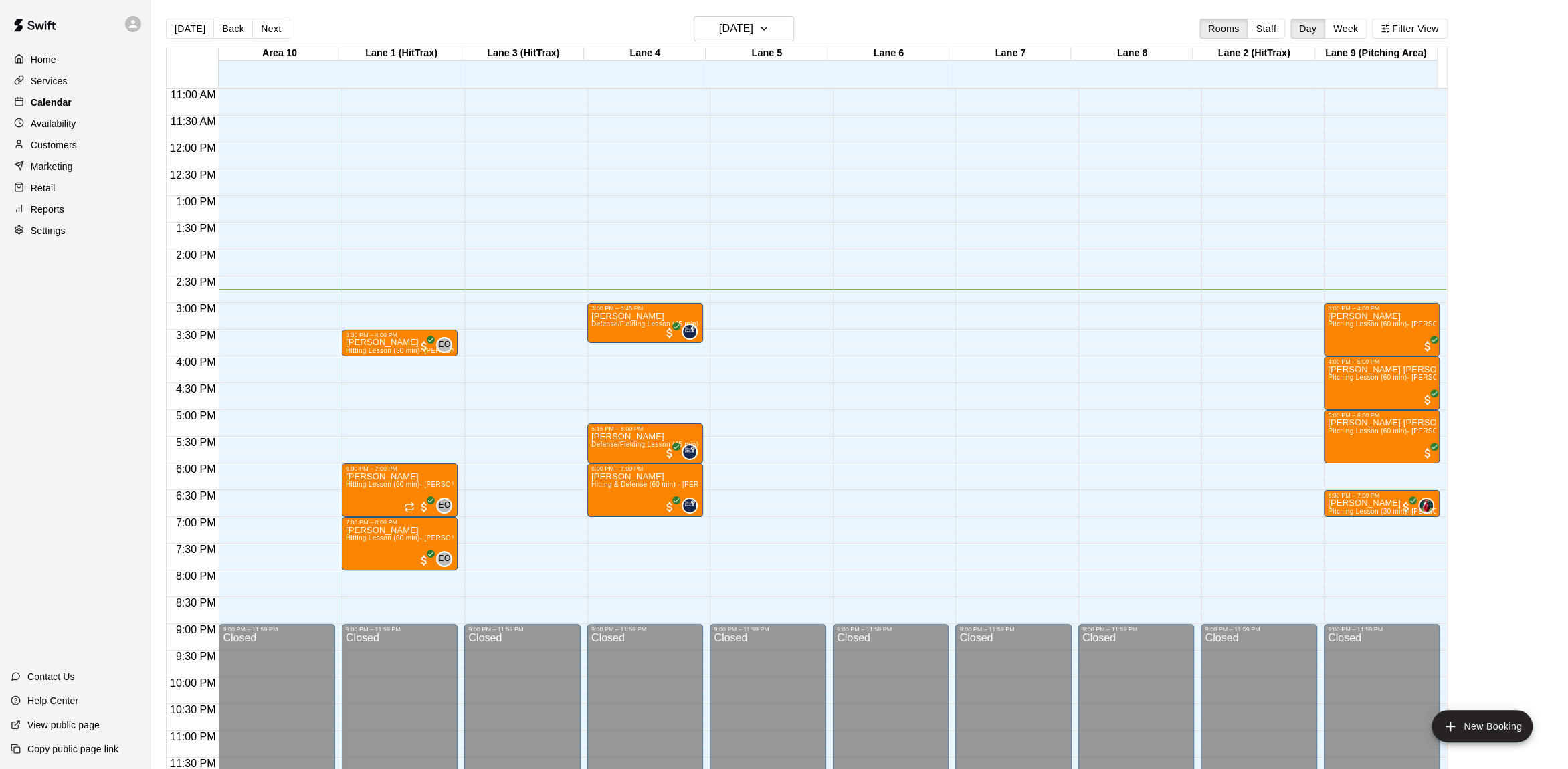
click at [56, 98] on p "Calendar" at bounding box center [51, 102] width 40 height 14
click at [767, 28] on icon "button" at bounding box center [764, 28] width 5 height 3
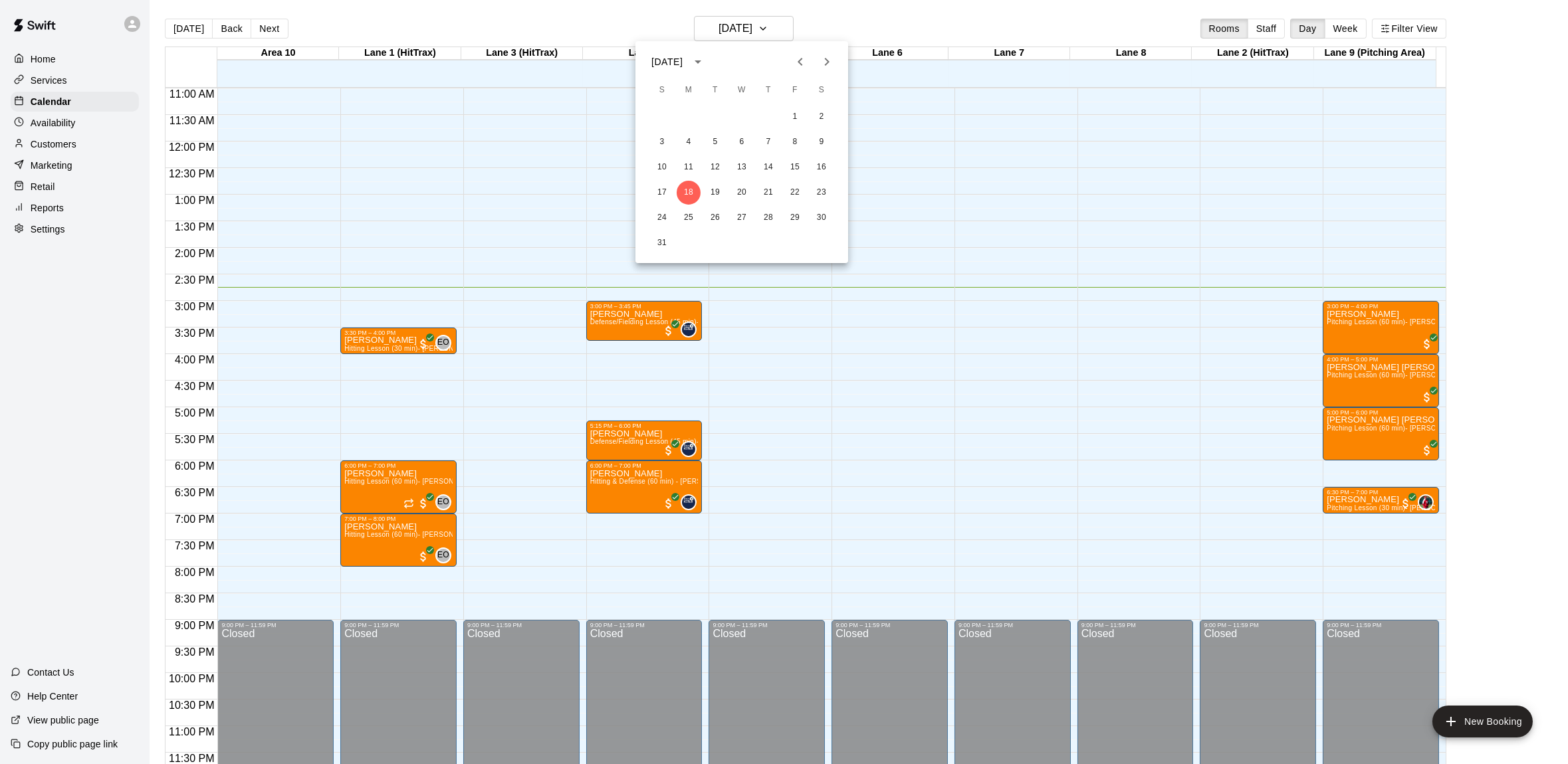
click at [548, 26] on div at bounding box center [784, 382] width 1568 height 764
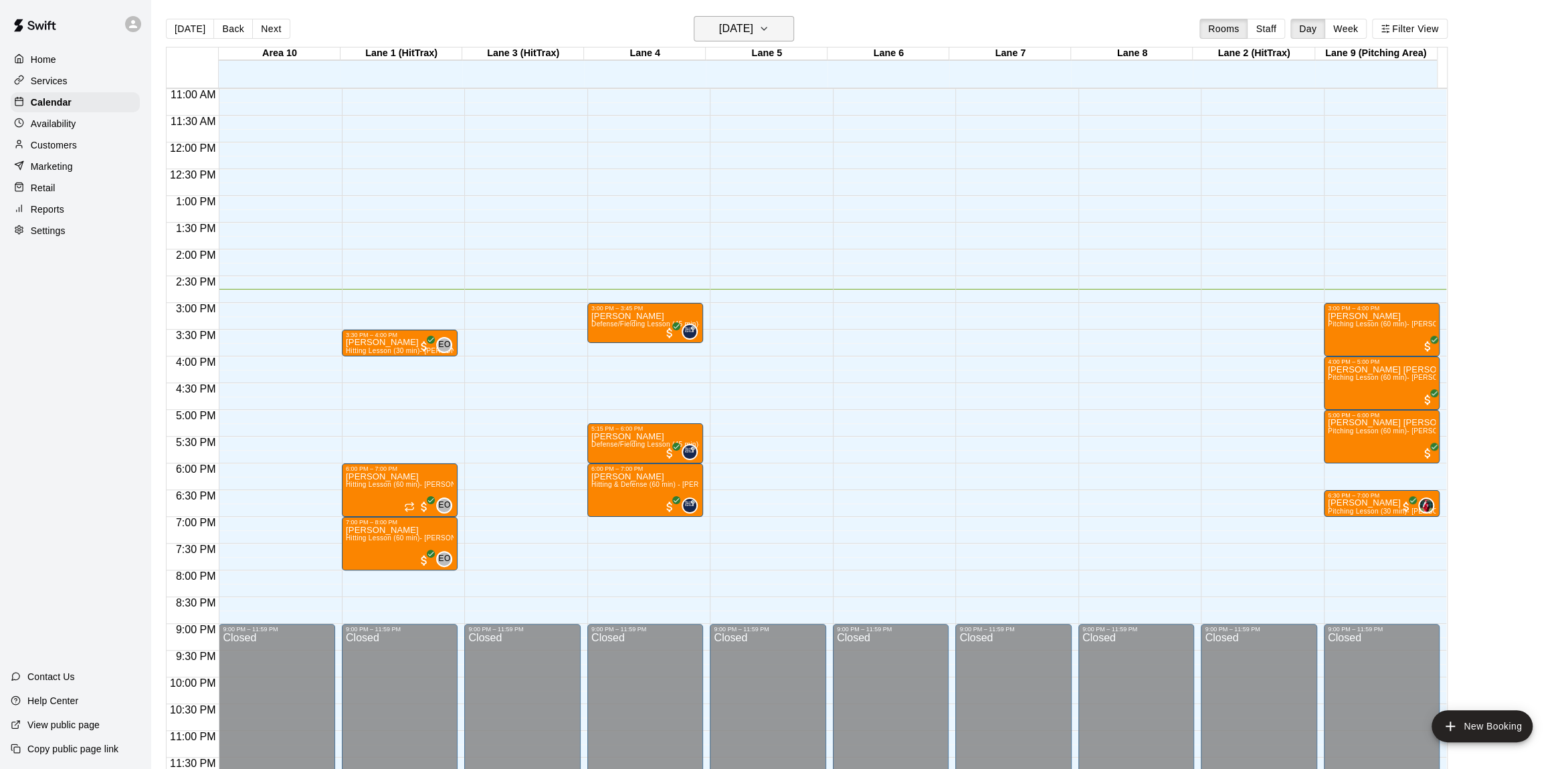
click at [780, 22] on button "[DATE]" at bounding box center [744, 29] width 101 height 26
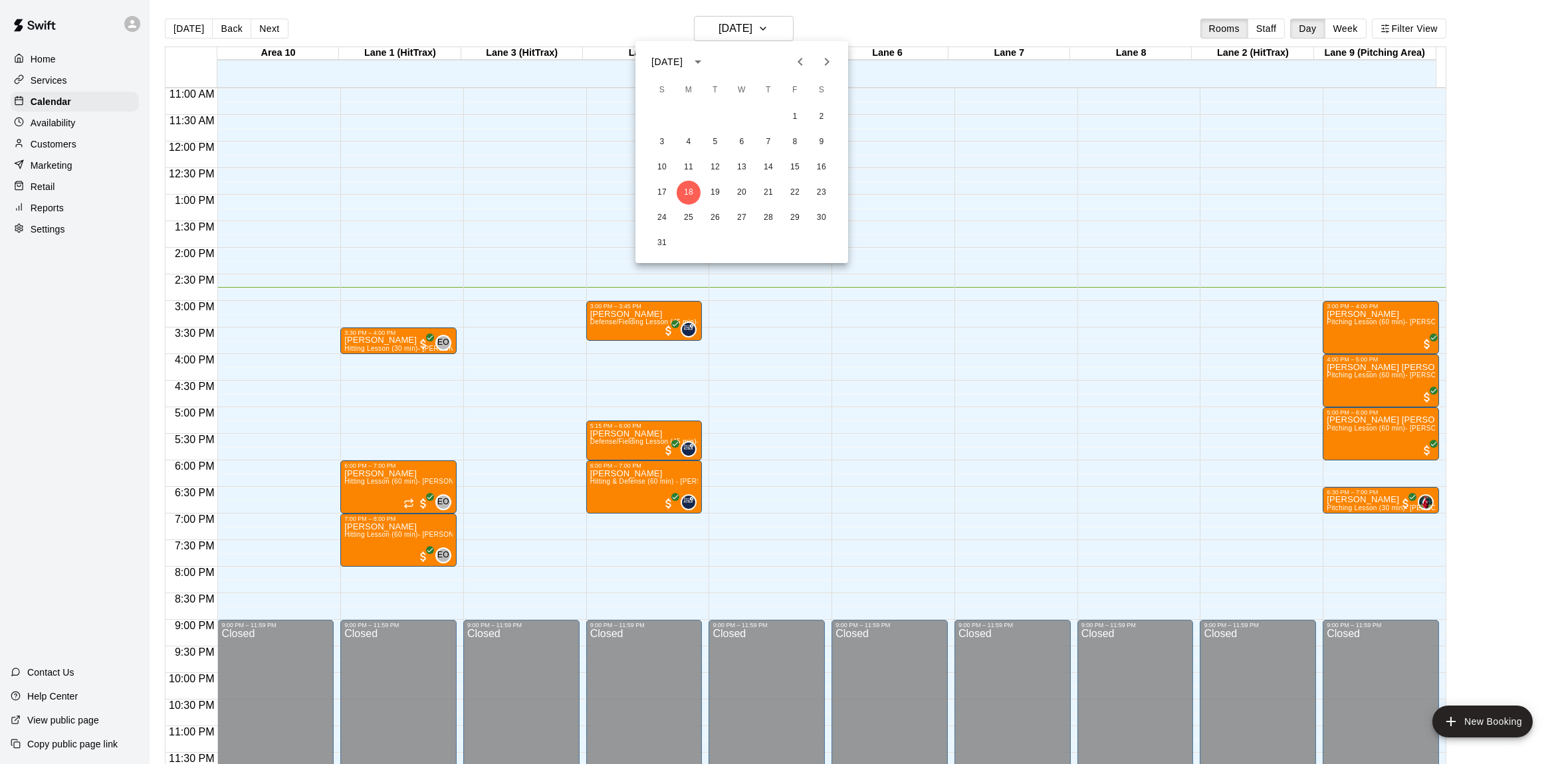
click at [846, 18] on div at bounding box center [784, 382] width 1568 height 764
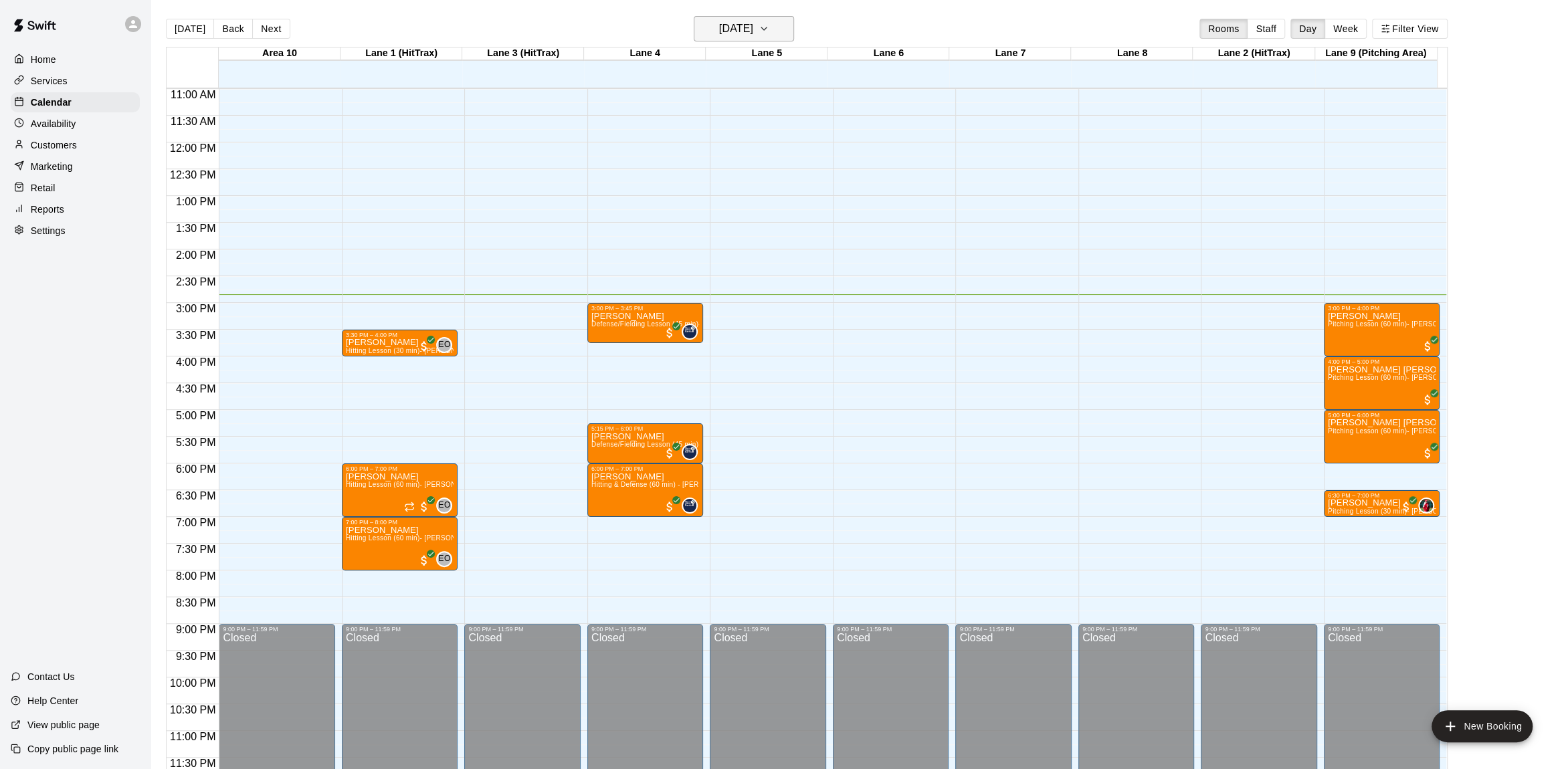
click at [769, 30] on icon "button" at bounding box center [763, 28] width 10 height 16
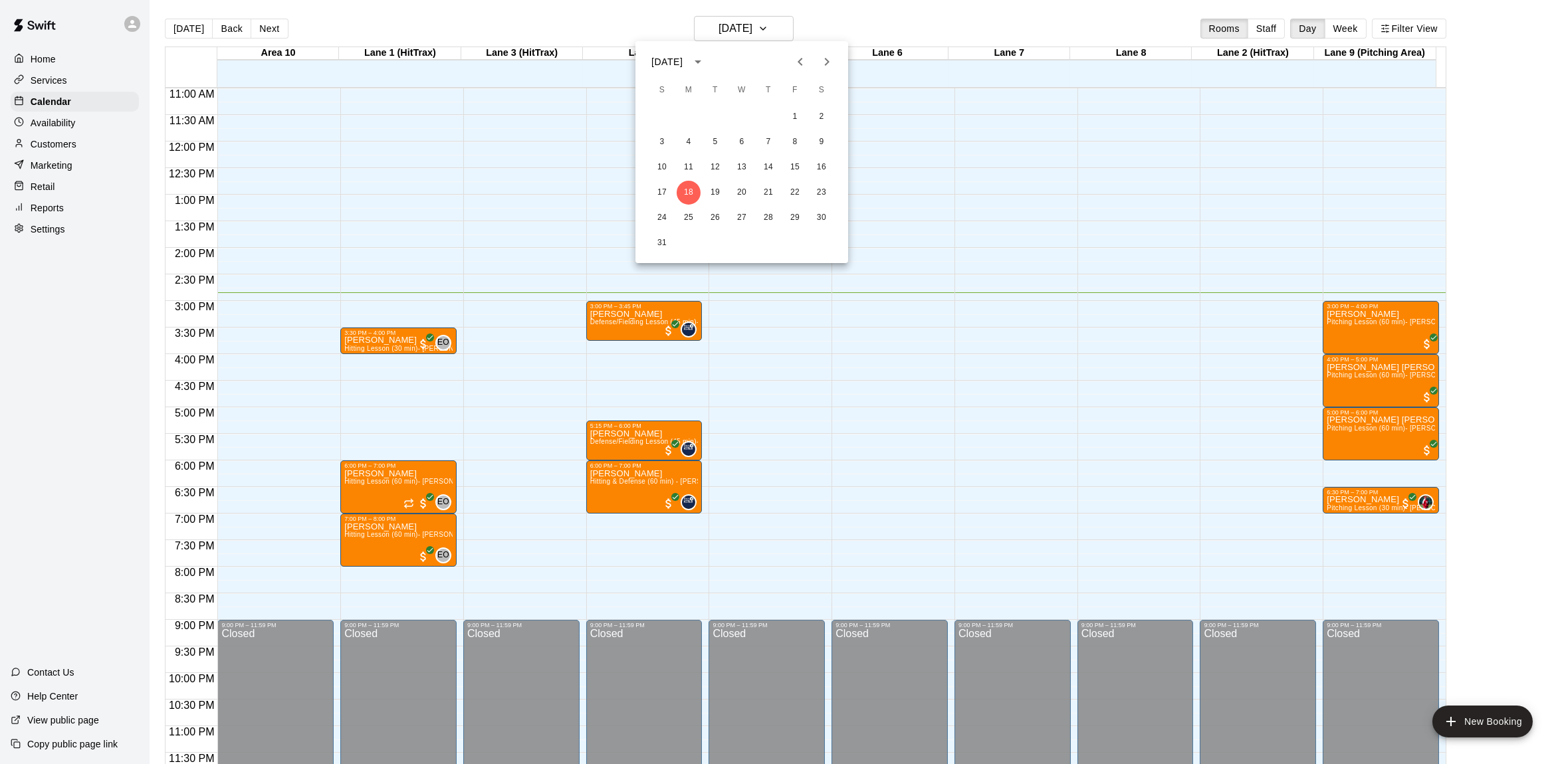
click at [810, 30] on div at bounding box center [784, 382] width 1568 height 764
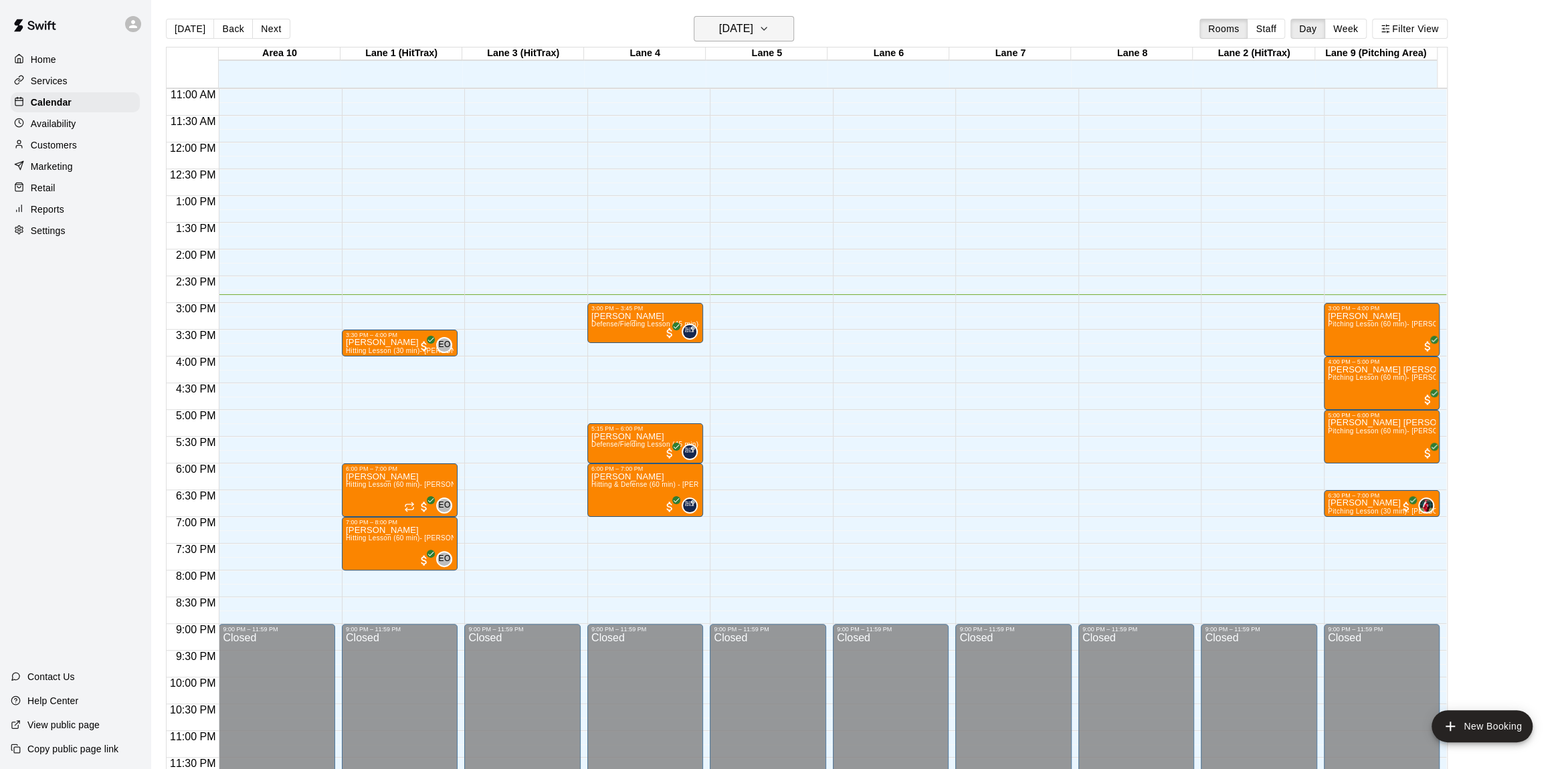
click at [769, 24] on icon "button" at bounding box center [763, 28] width 10 height 16
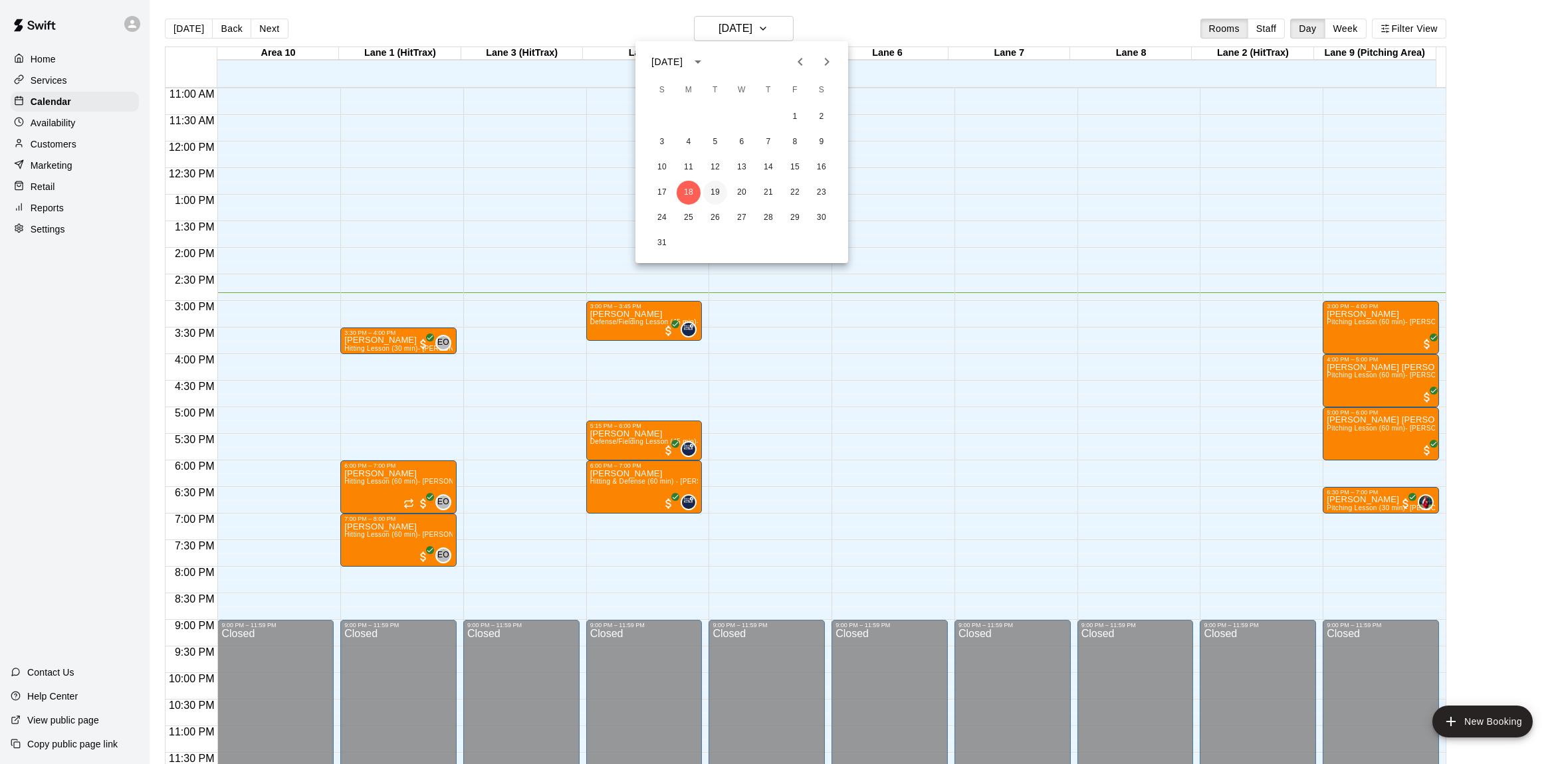
click at [712, 185] on button "19" at bounding box center [715, 192] width 24 height 24
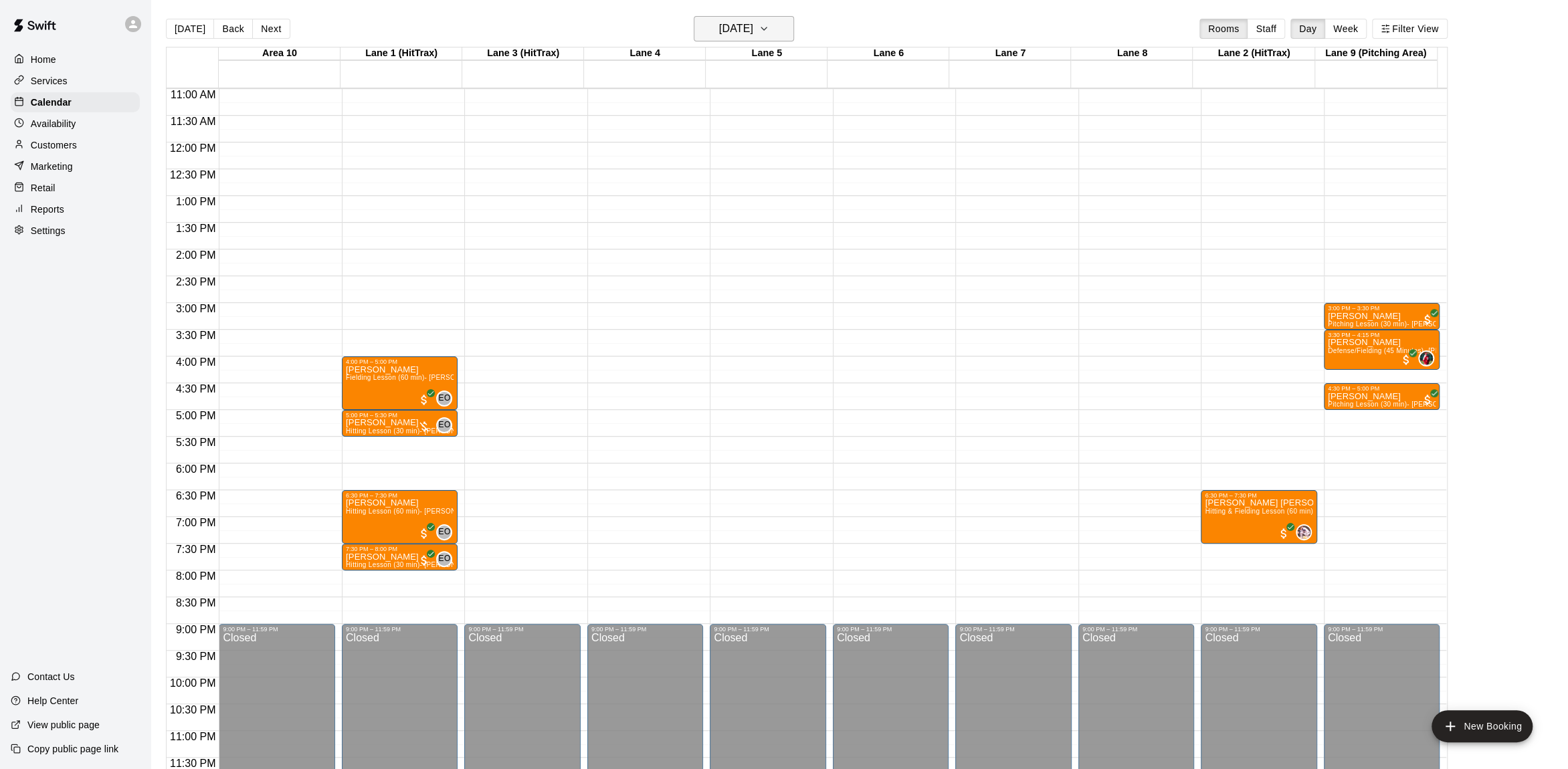
click at [769, 26] on icon "button" at bounding box center [763, 28] width 10 height 16
click at [689, 185] on button "18" at bounding box center [693, 194] width 24 height 24
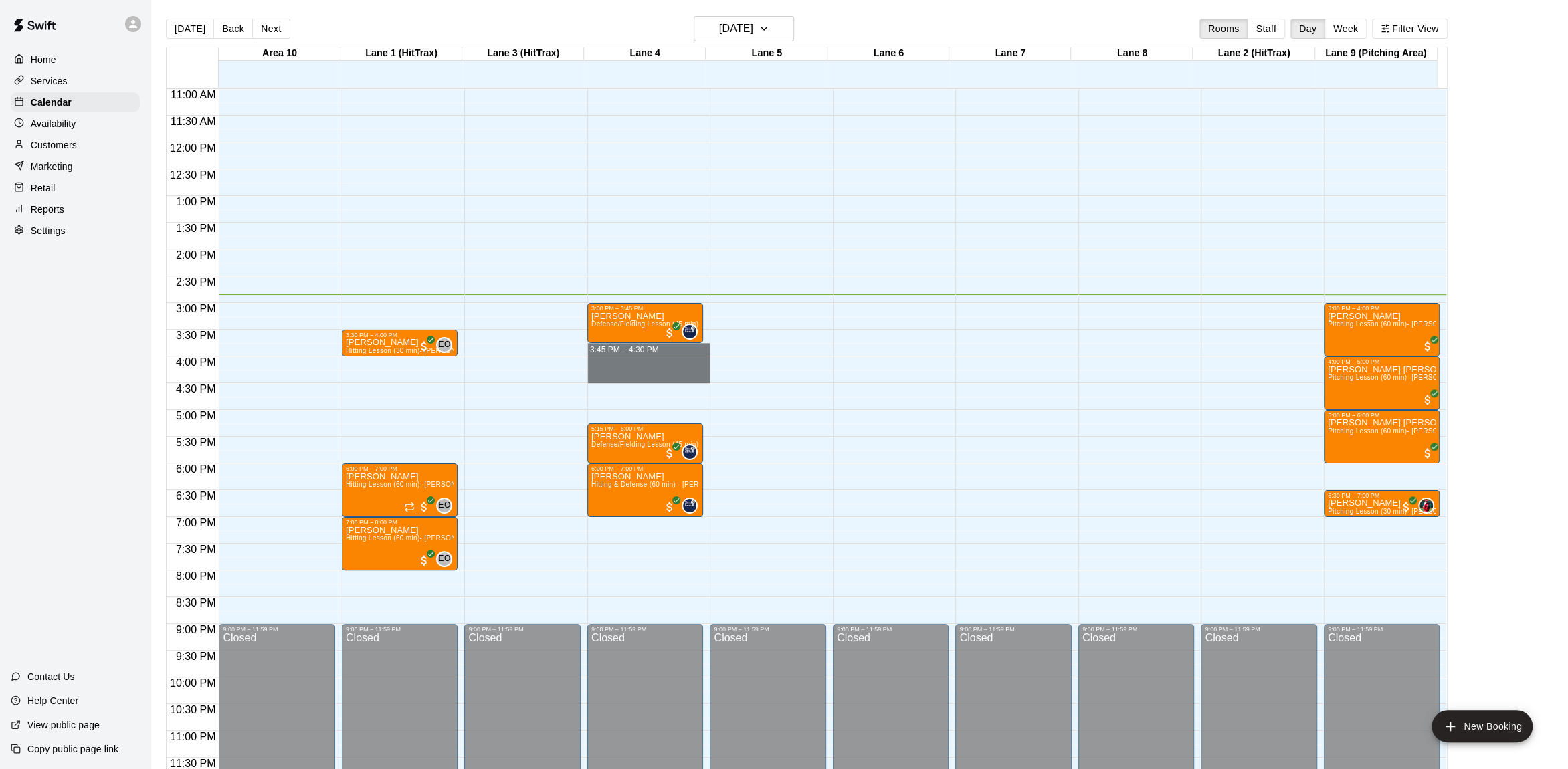
drag, startPoint x: 617, startPoint y: 344, endPoint x: 622, endPoint y: 372, distance: 28.4
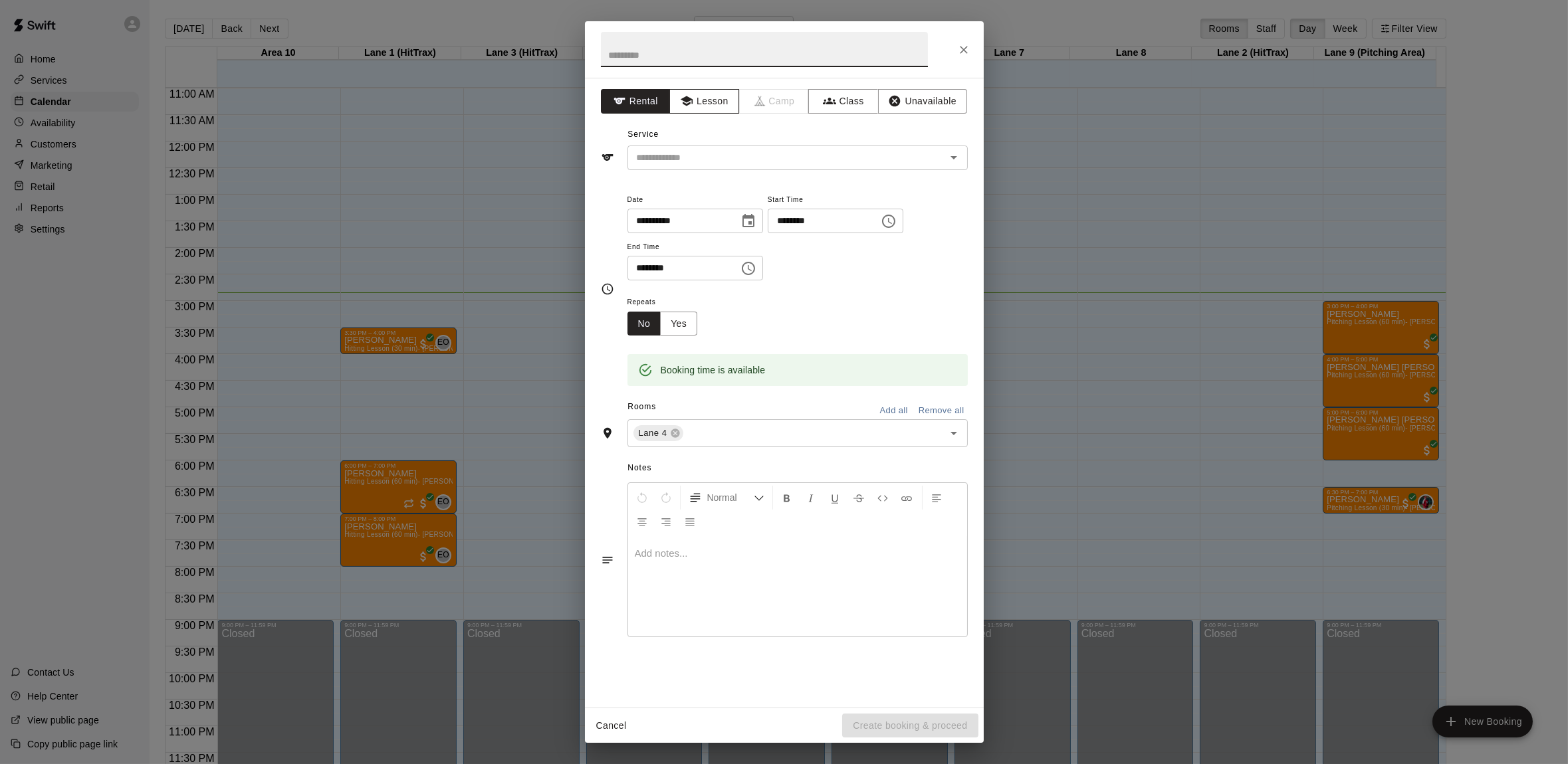
click at [722, 96] on button "Lesson" at bounding box center [704, 101] width 70 height 25
click at [947, 162] on icon "Open" at bounding box center [953, 157] width 16 height 16
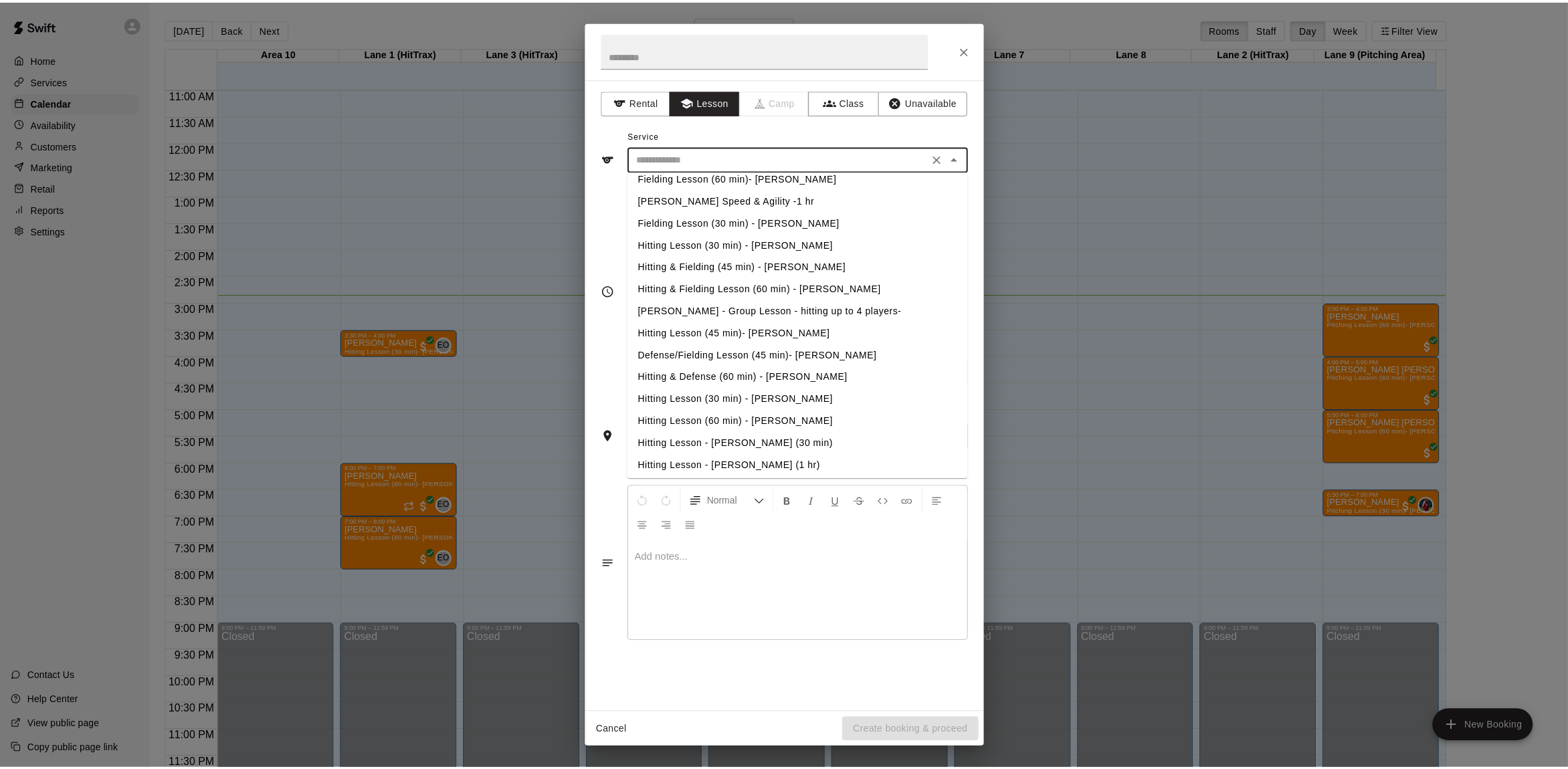
scroll to position [276, 0]
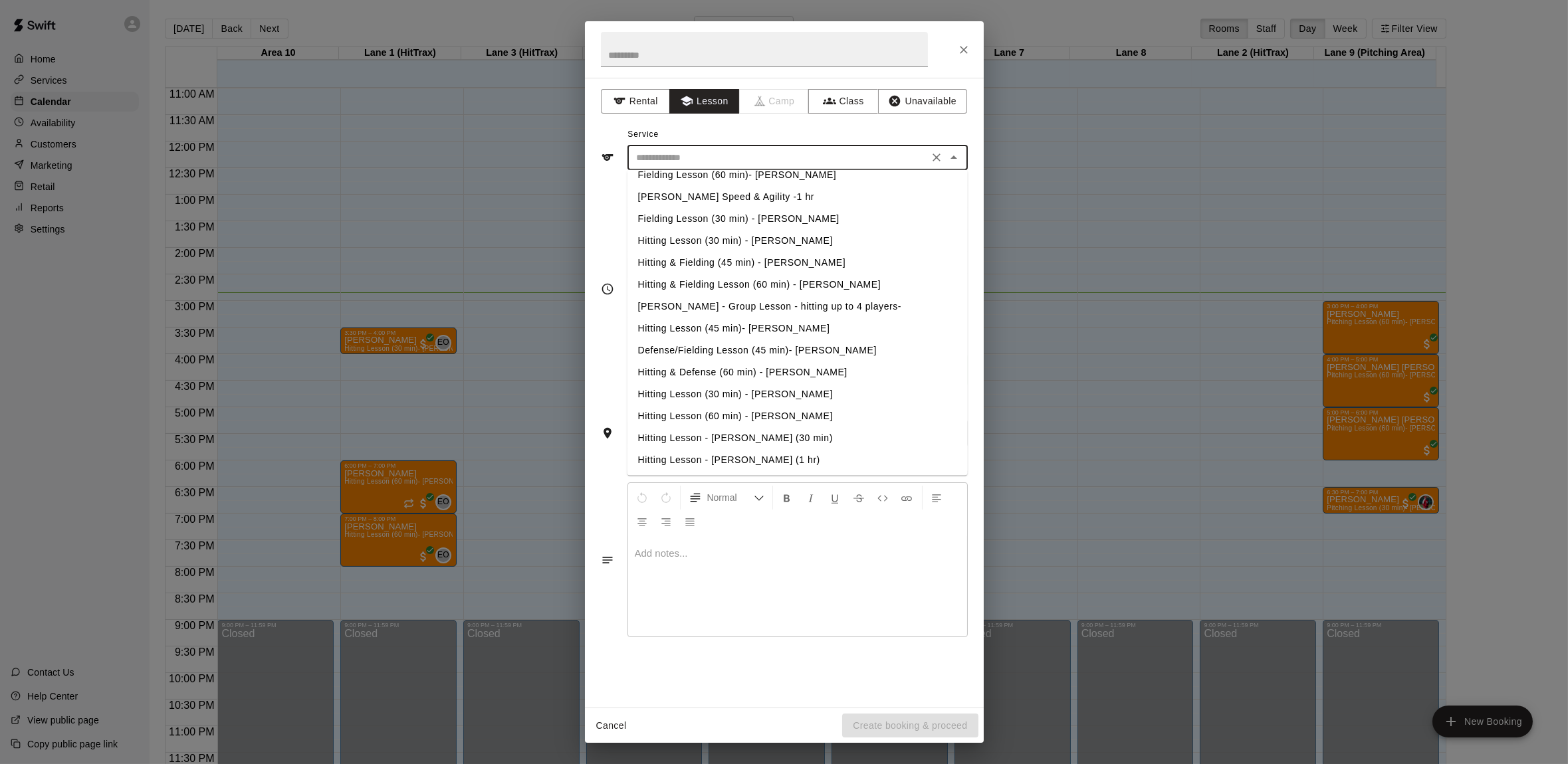
click at [807, 349] on li "Defense/Fielding Lesson (45 min)- [PERSON_NAME]" at bounding box center [797, 350] width 340 height 22
type input "**********"
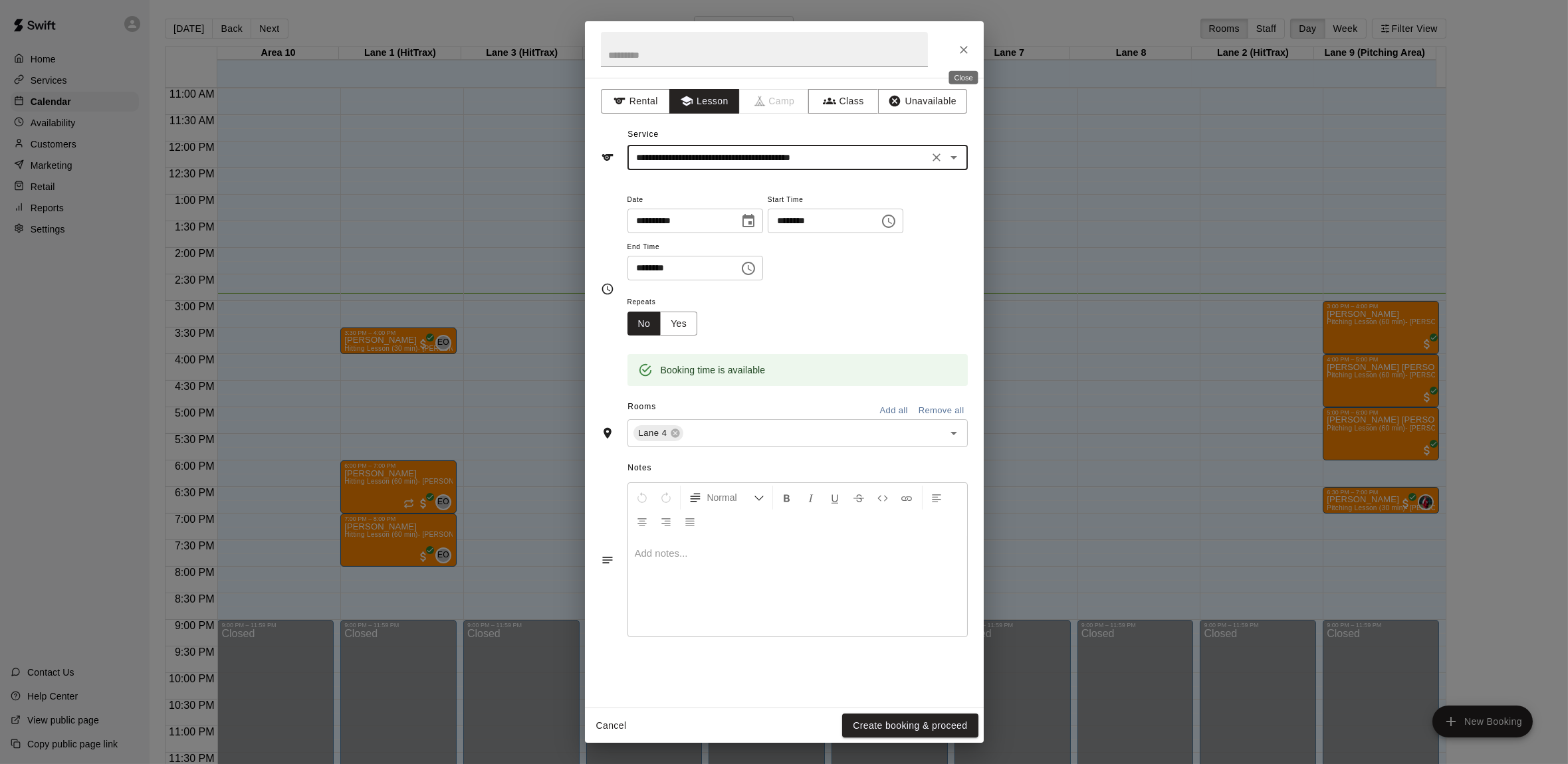
click at [965, 49] on icon "Close" at bounding box center [964, 50] width 14 height 14
